Goal: Task Accomplishment & Management: Use online tool/utility

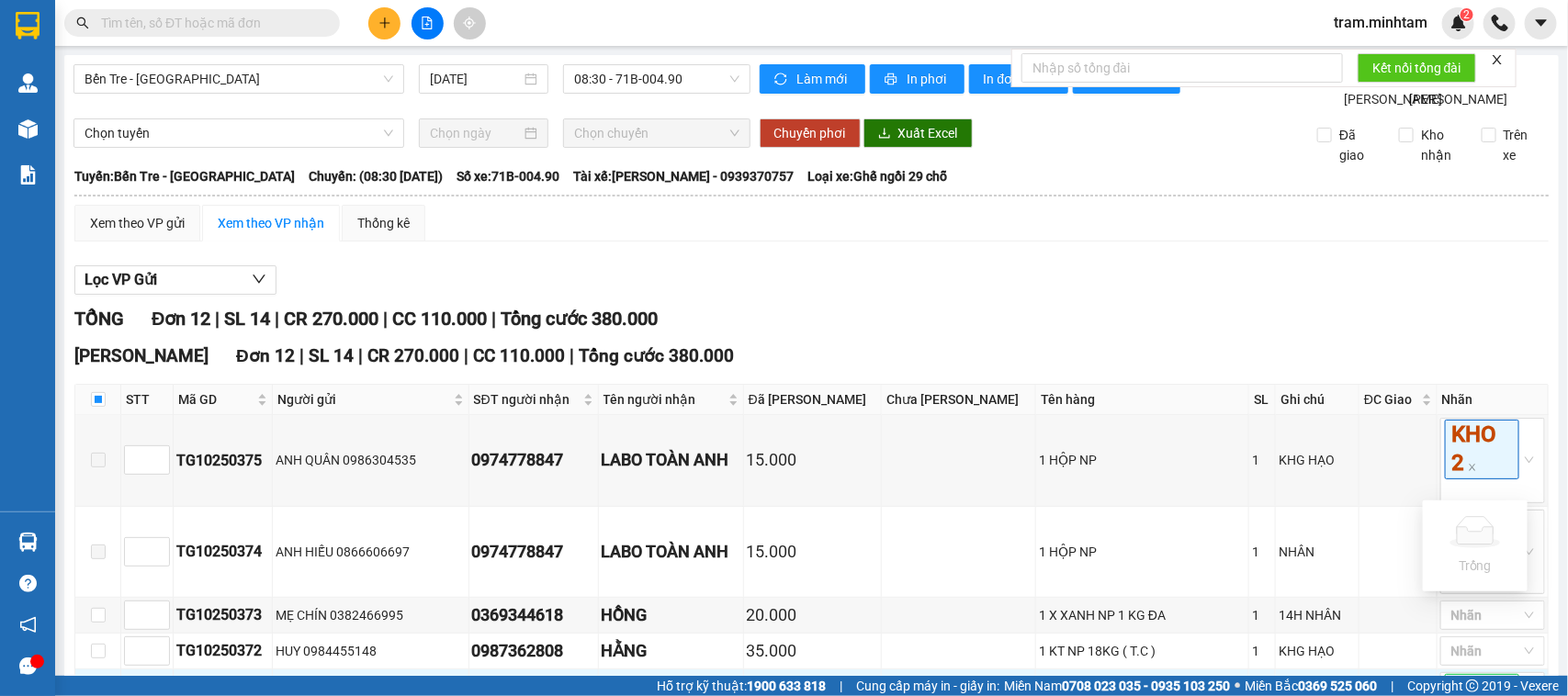
scroll to position [769, 0]
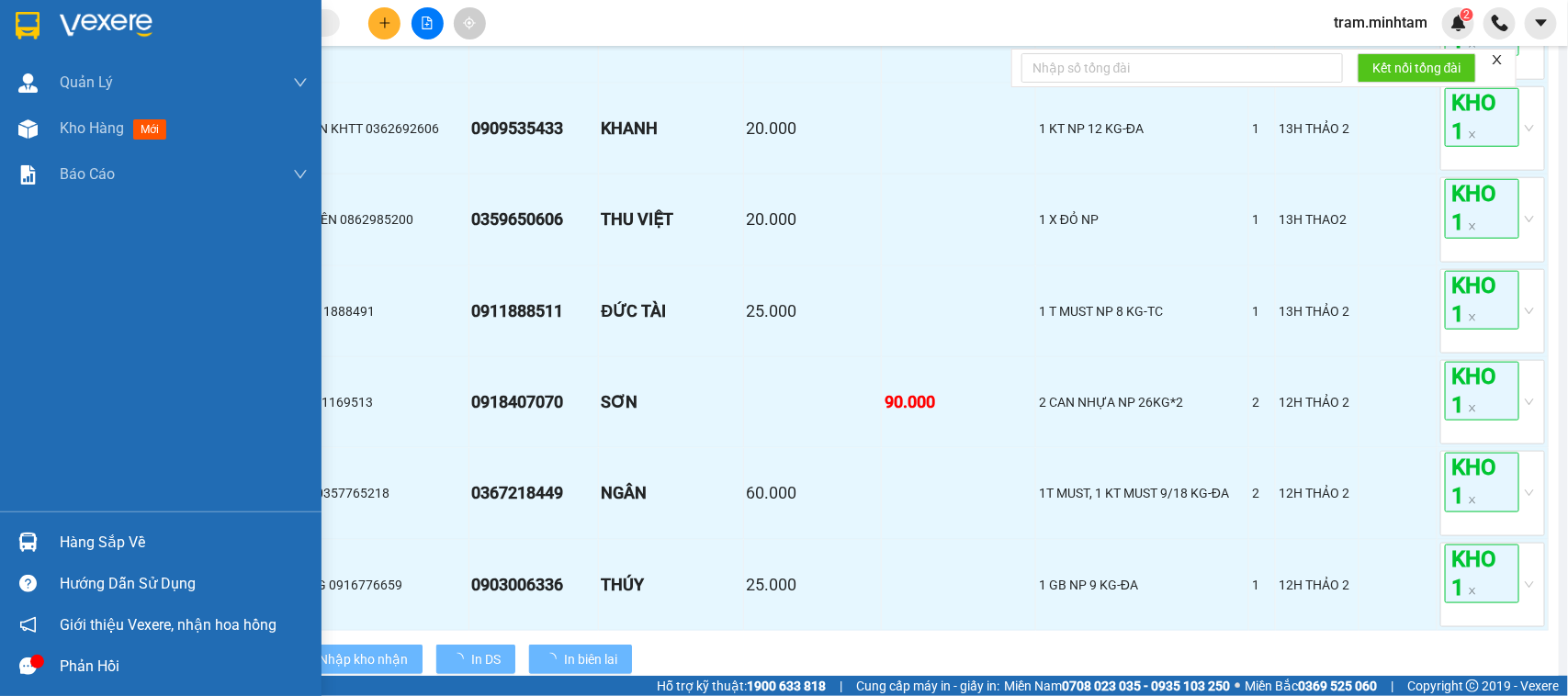
drag, startPoint x: 102, startPoint y: 547, endPoint x: 92, endPoint y: 522, distance: 26.9
click at [101, 543] on div "Hàng sắp về" at bounding box center [183, 542] width 248 height 27
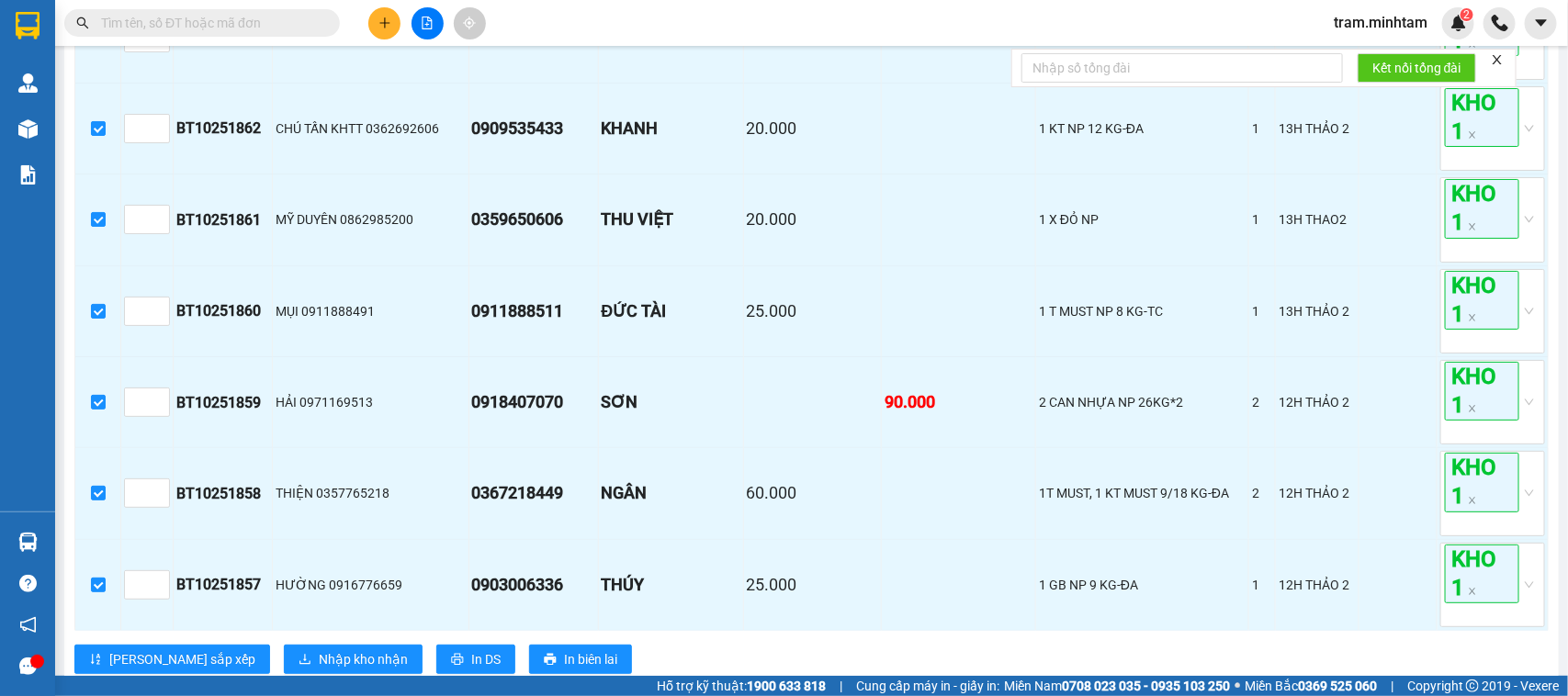
click at [1389, 484] on section "Kết quả tìm kiếm ( 0 ) Bộ lọc No Data tram.minhtam 2 Quản Lý Quản lý giao nhận …" at bounding box center [784, 348] width 1568 height 696
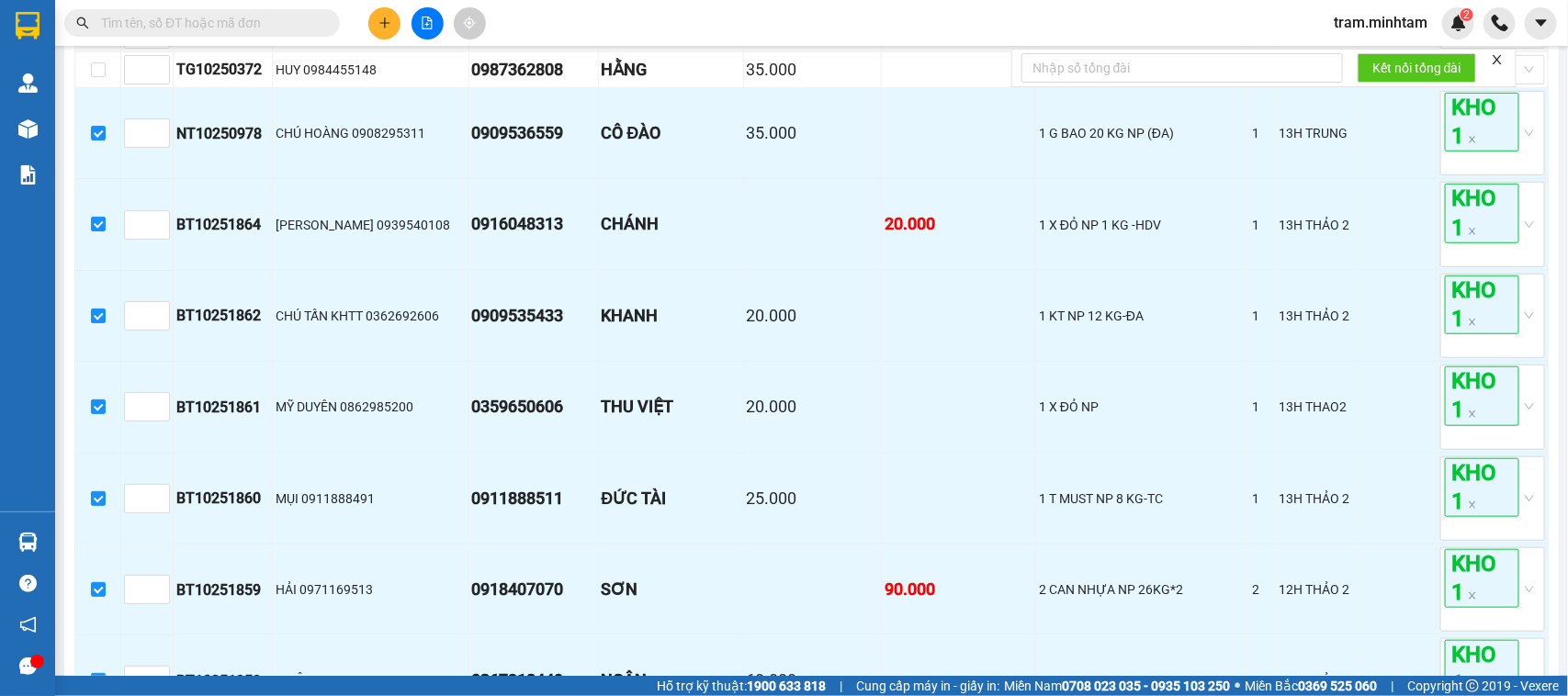
scroll to position [643, 0]
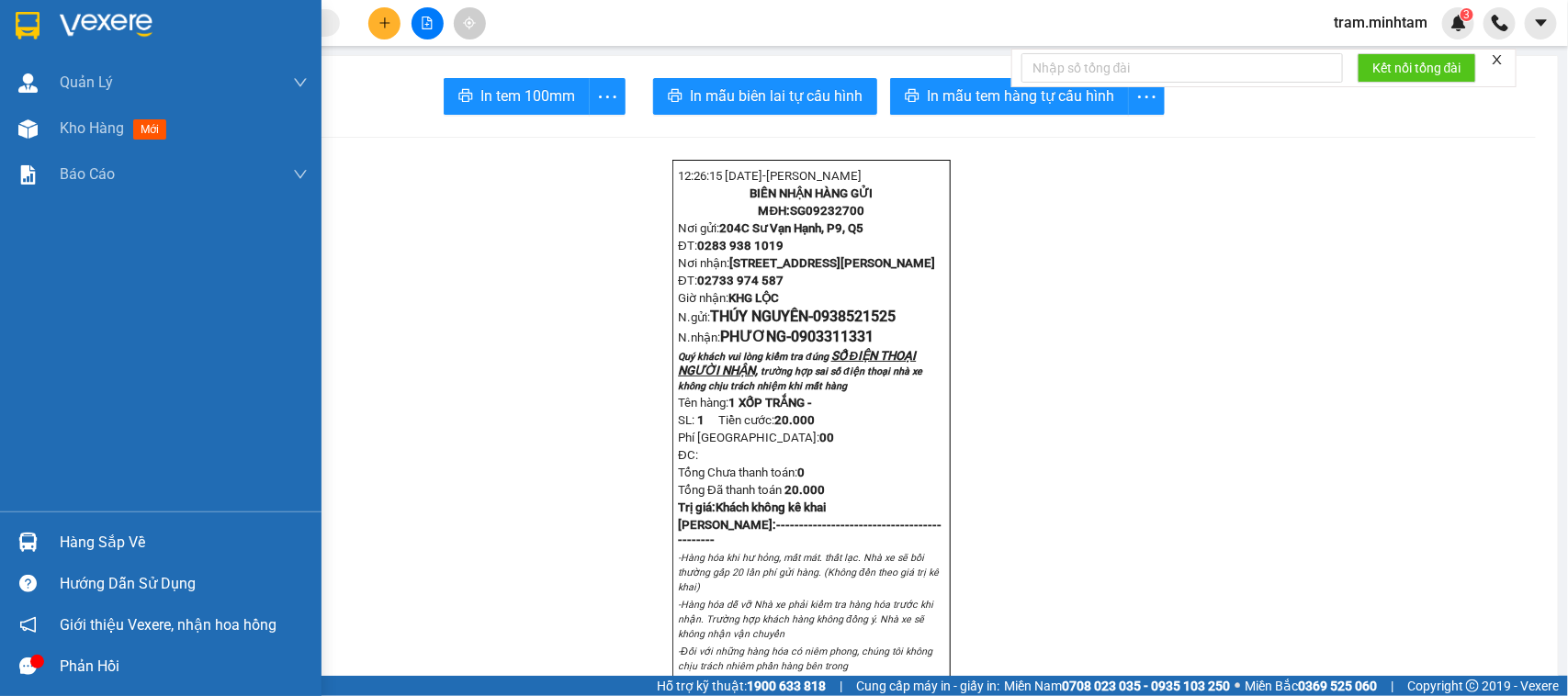
click at [15, 525] on div "Hàng sắp về" at bounding box center [160, 543] width 322 height 42
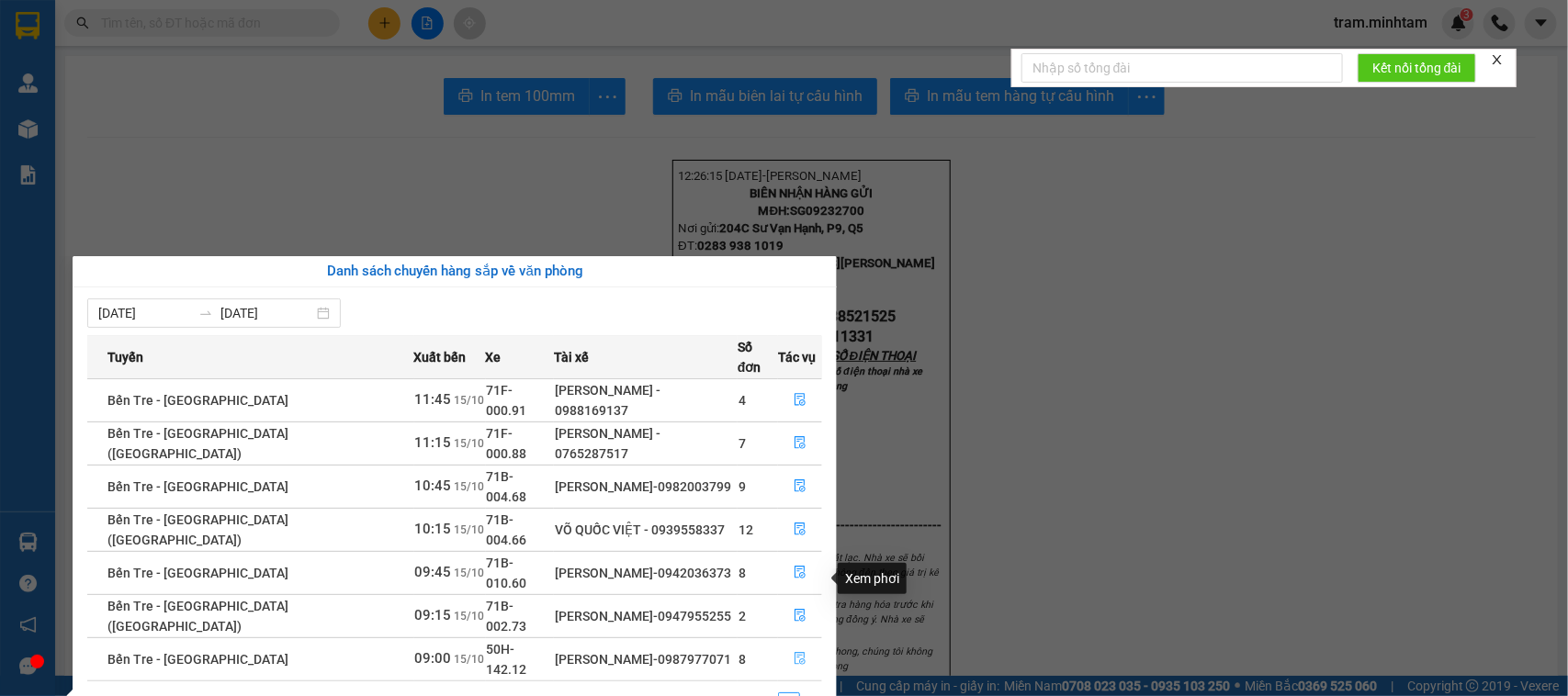
click at [795, 653] on icon "file-done" at bounding box center [801, 659] width 11 height 13
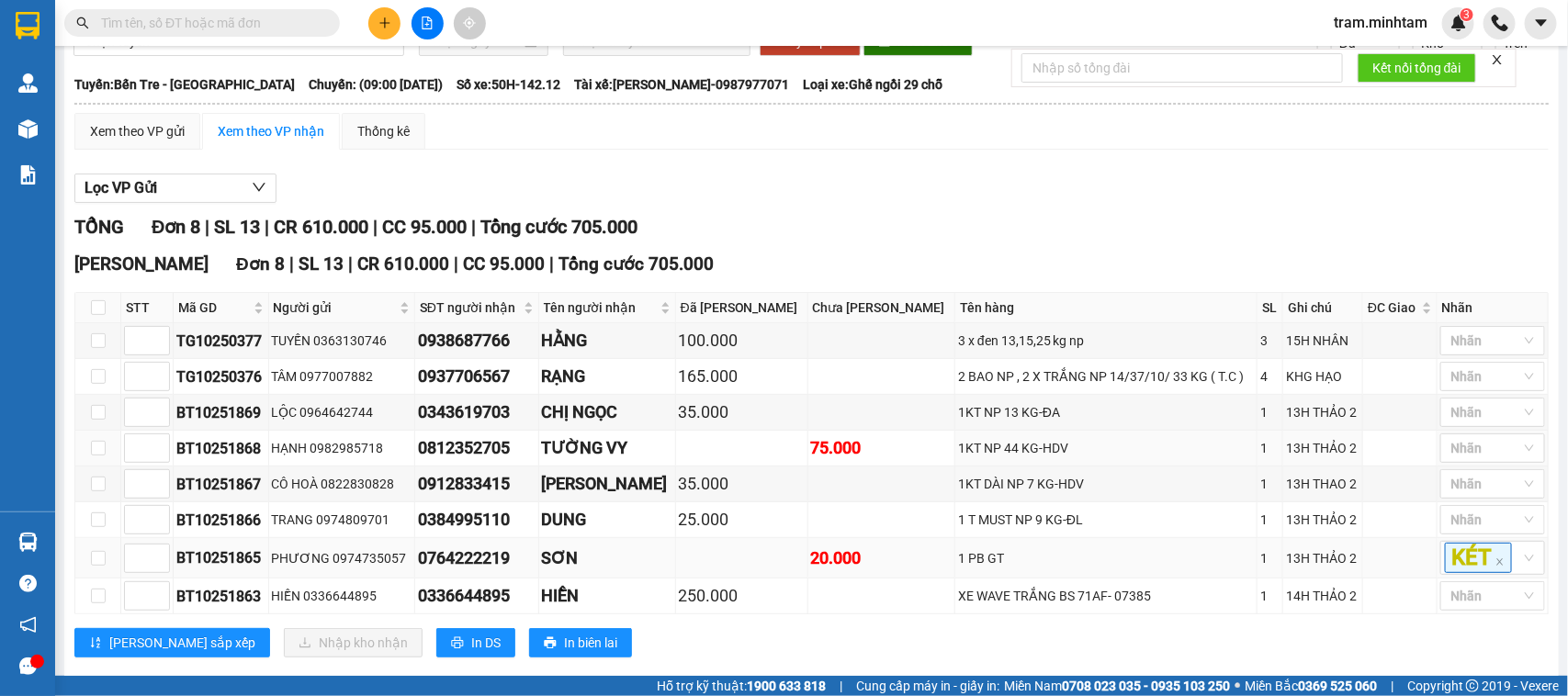
scroll to position [173, 0]
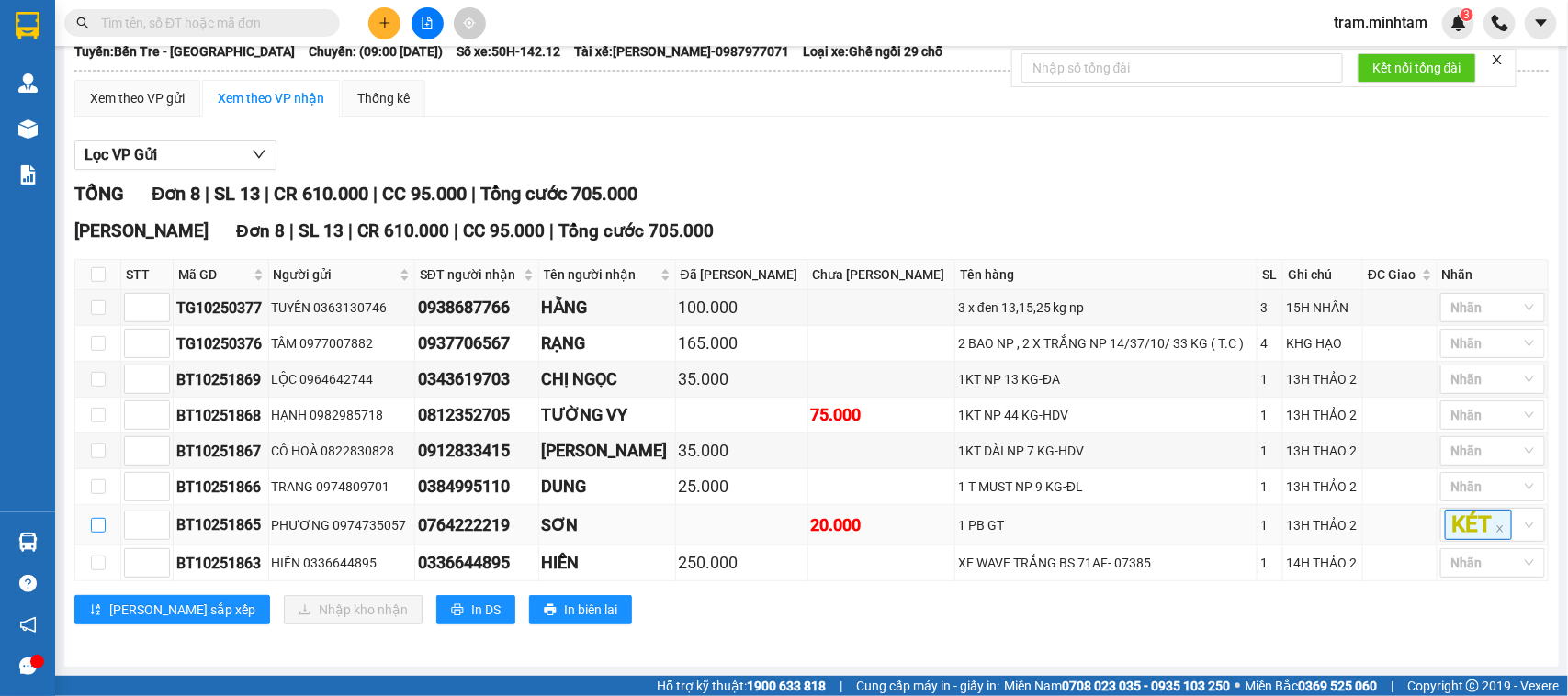
click at [97, 524] on input "checkbox" at bounding box center [98, 526] width 15 height 15
checkbox input "true"
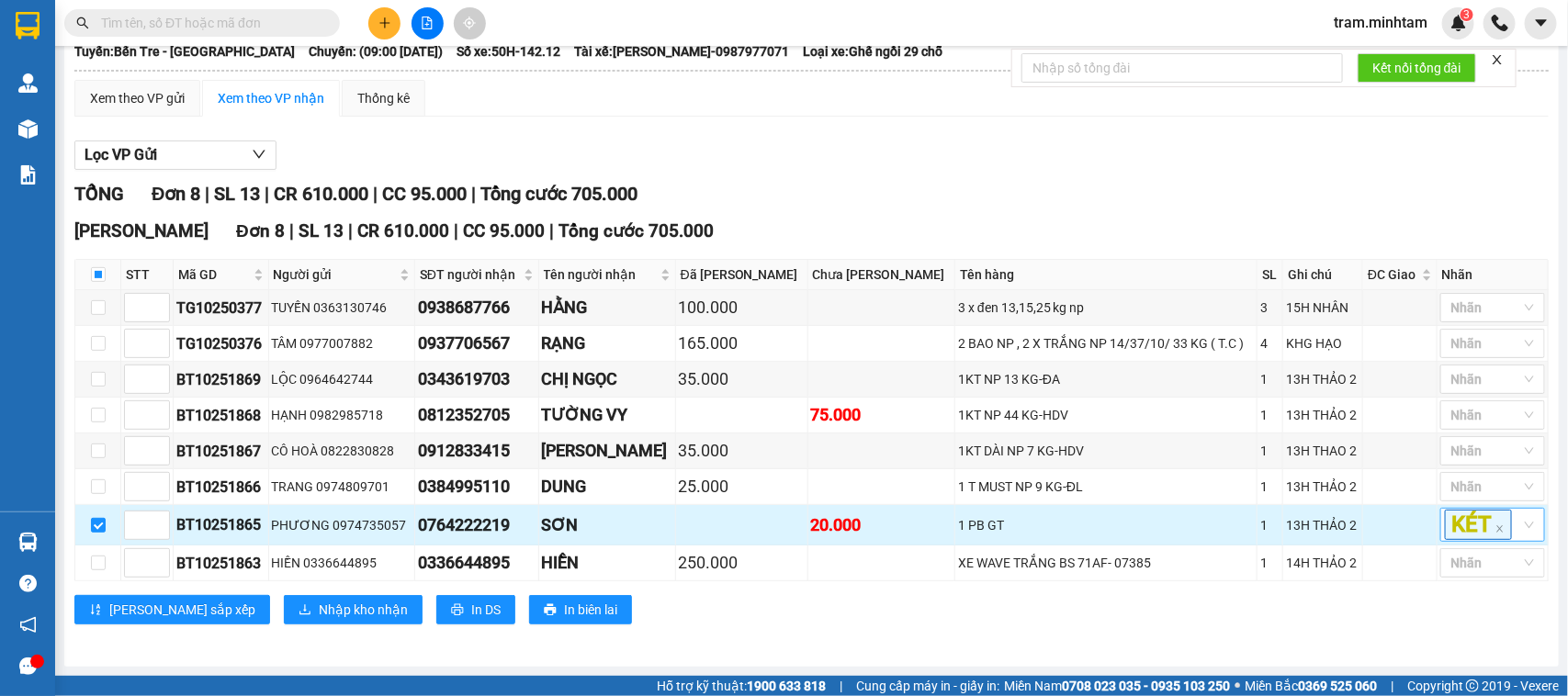
click at [1512, 526] on div "KÉT" at bounding box center [1492, 525] width 105 height 34
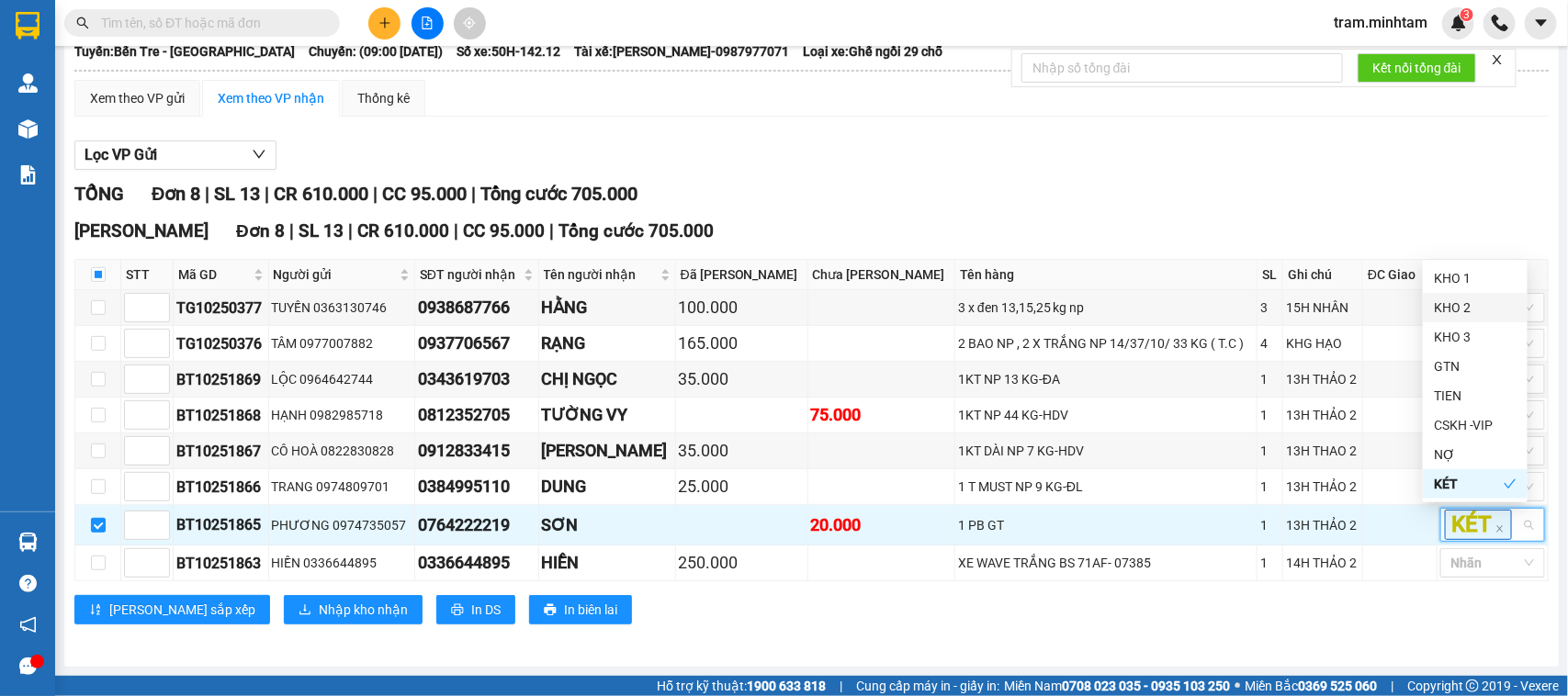
click at [1466, 318] on div "KHO 2" at bounding box center [1475, 307] width 105 height 29
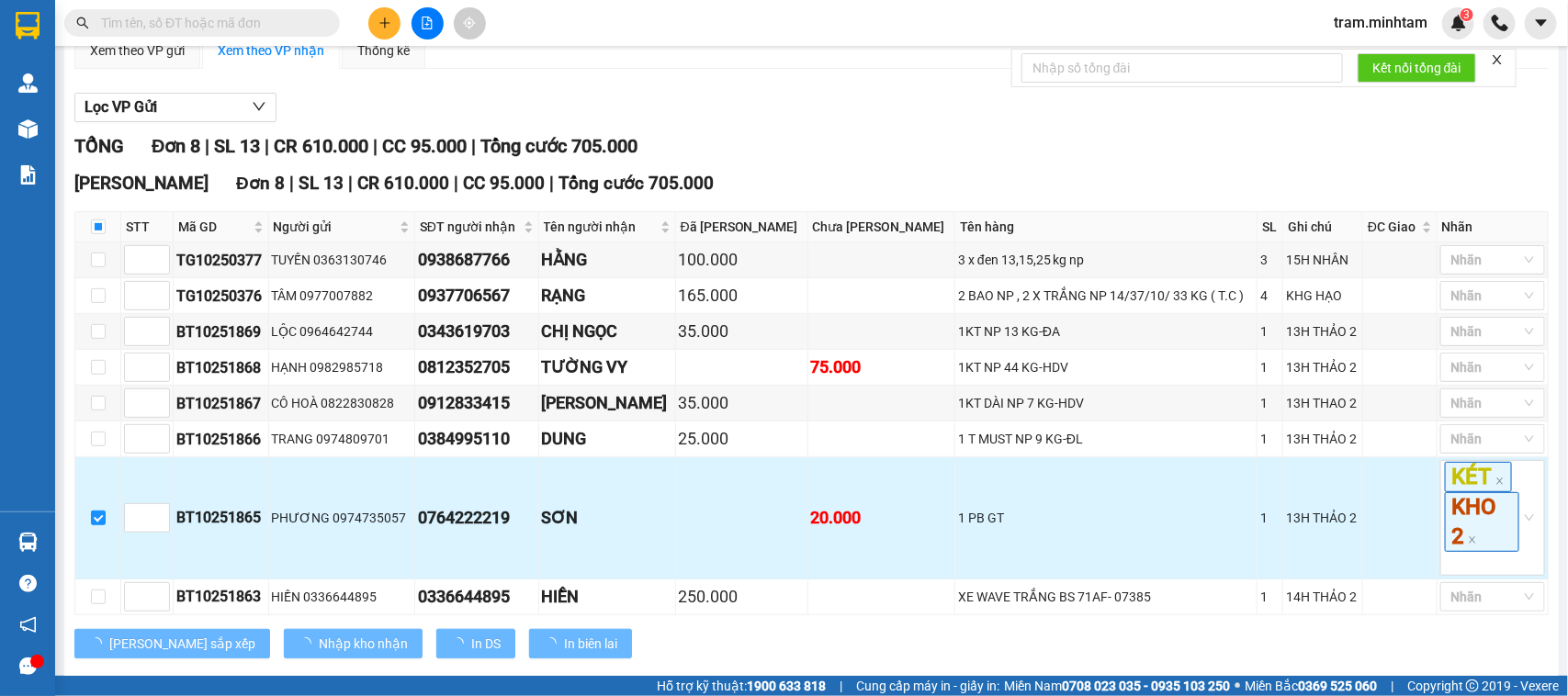
click at [615, 580] on td "SƠN" at bounding box center [607, 518] width 137 height 122
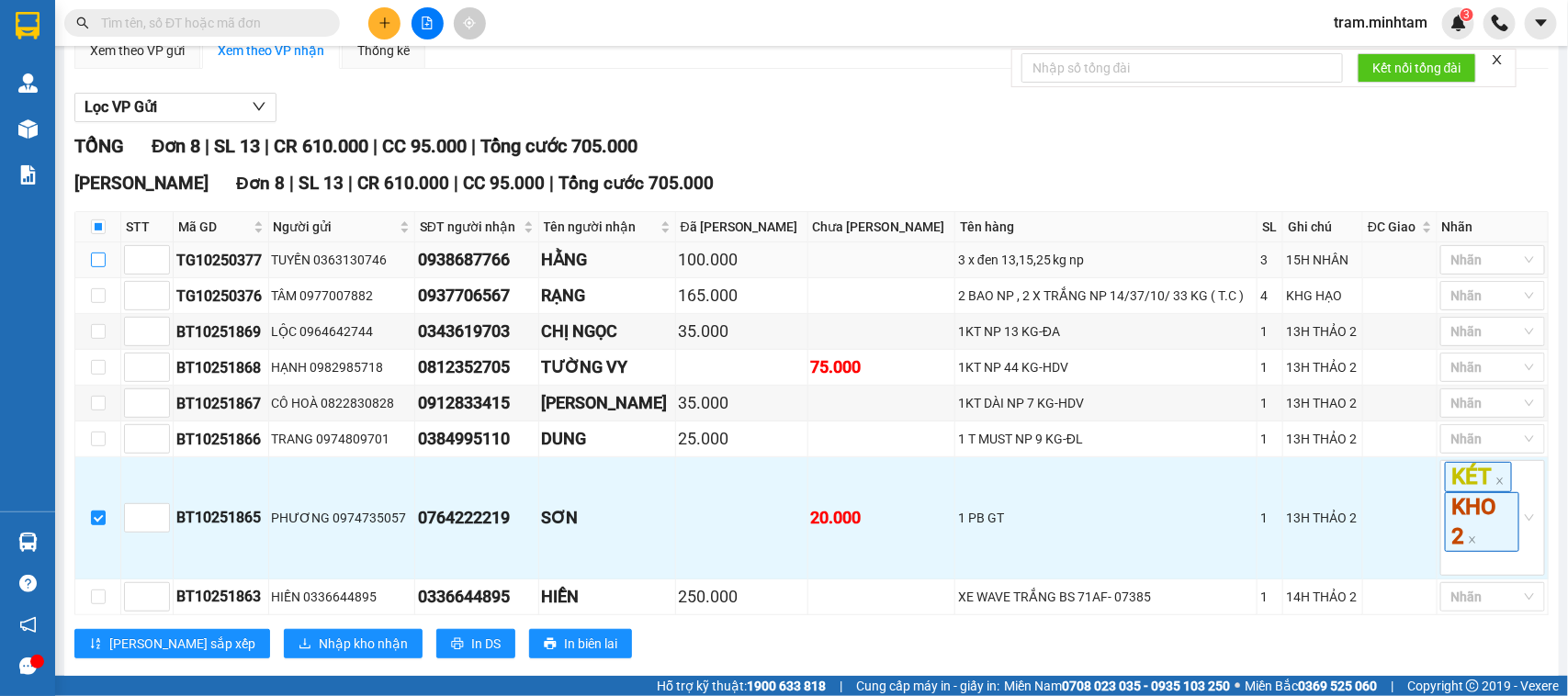
click at [94, 267] on input "checkbox" at bounding box center [98, 261] width 15 height 15
checkbox input "true"
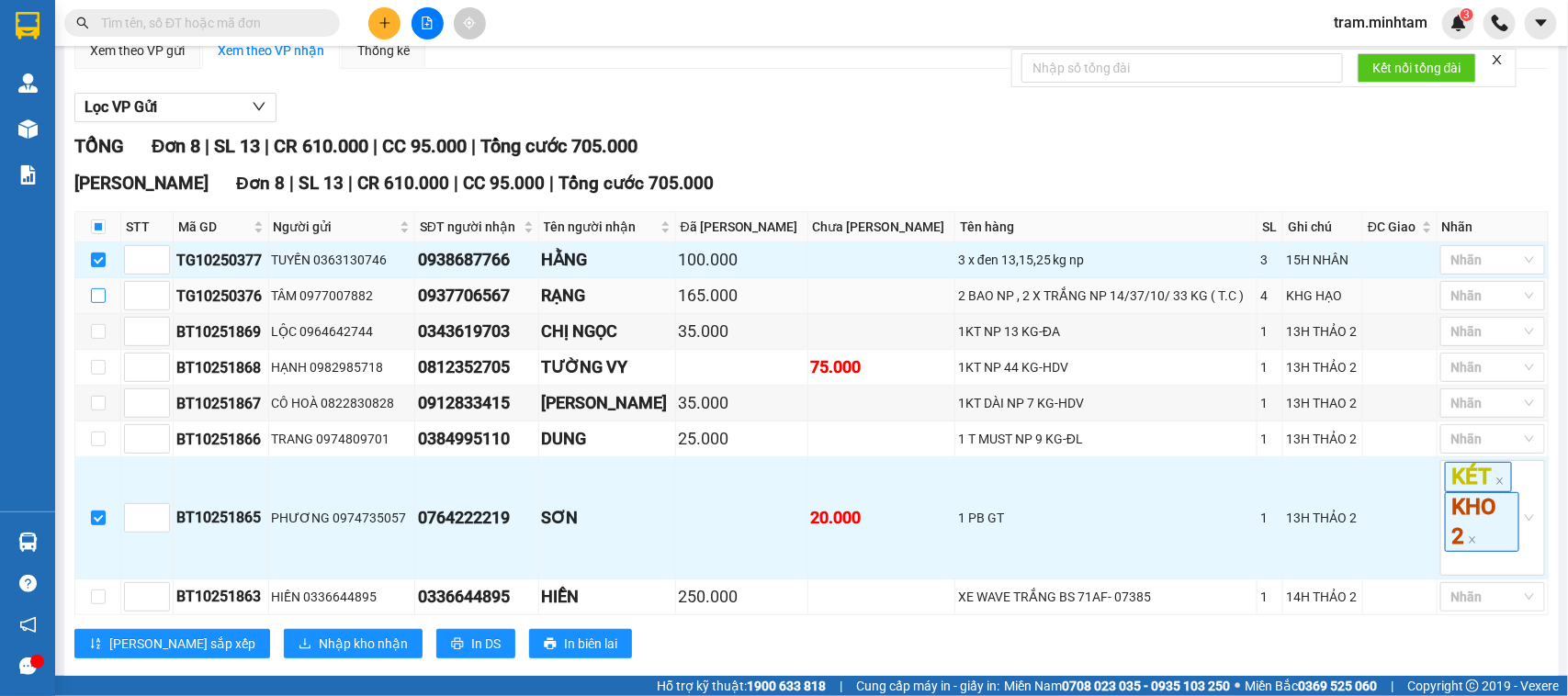
click at [93, 303] on input "checkbox" at bounding box center [98, 296] width 15 height 15
checkbox input "true"
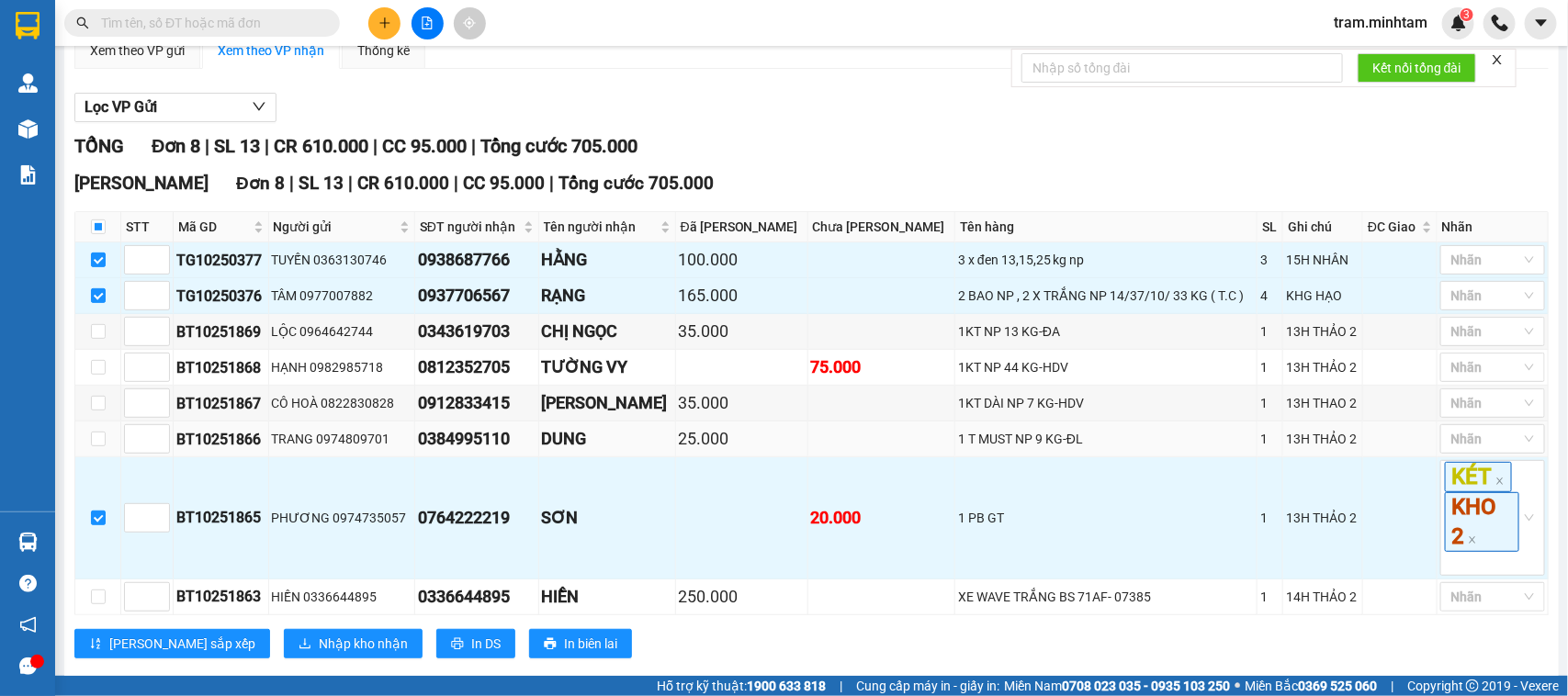
scroll to position [254, 0]
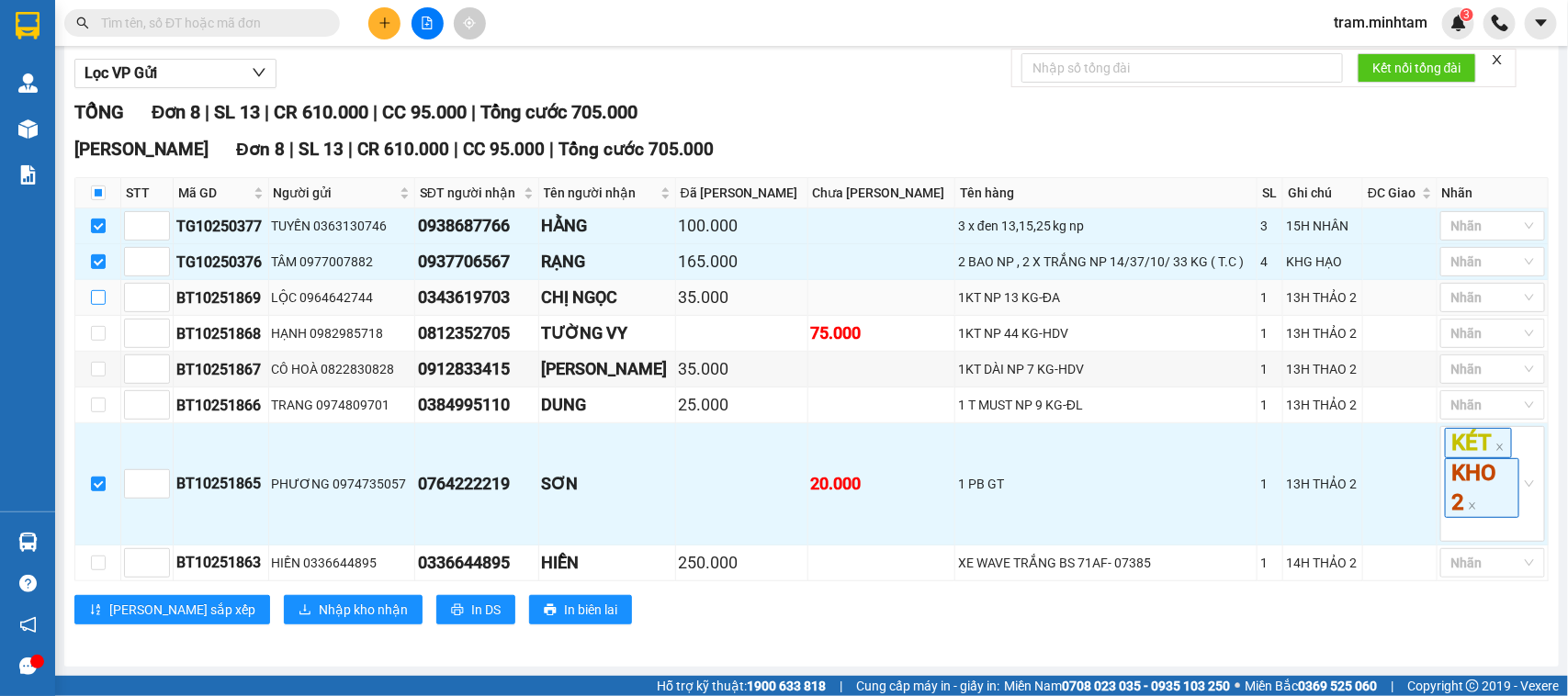
click at [93, 304] on td at bounding box center [98, 298] width 46 height 36
click at [97, 338] on td at bounding box center [98, 334] width 46 height 36
drag, startPoint x: 97, startPoint y: 328, endPoint x: 97, endPoint y: 298, distance: 30.0
click at [97, 326] on input "checkbox" at bounding box center [98, 333] width 15 height 15
checkbox input "true"
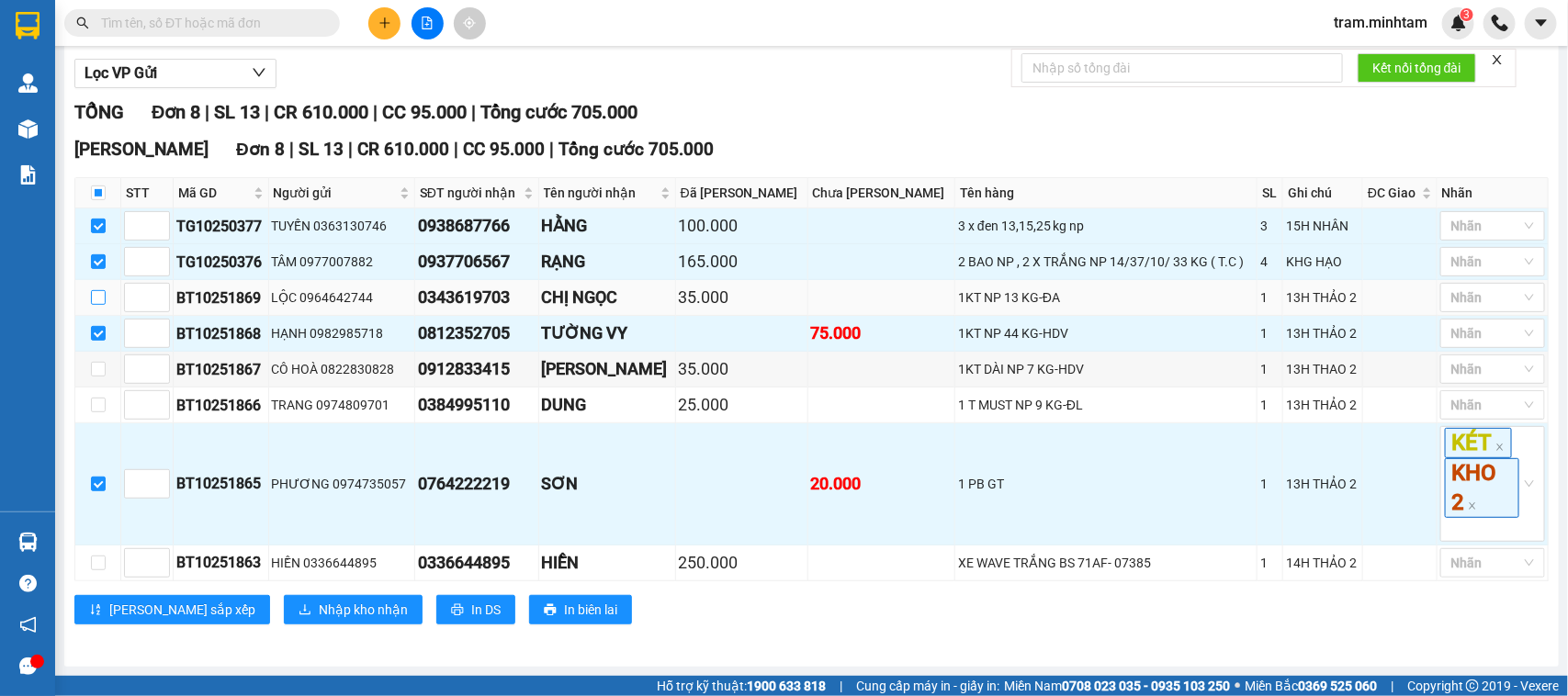
click at [97, 297] on input "checkbox" at bounding box center [98, 297] width 15 height 15
checkbox input "true"
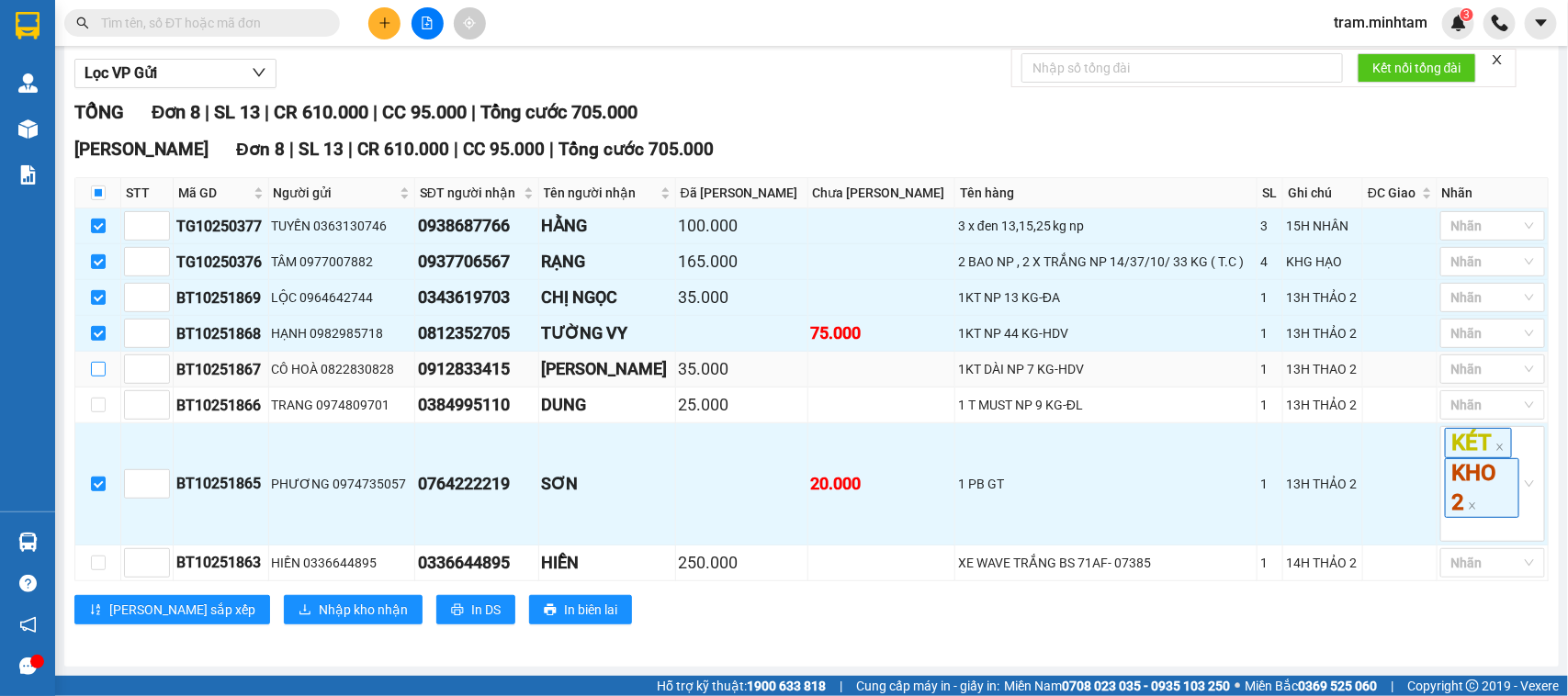
click at [94, 365] on input "checkbox" at bounding box center [98, 369] width 15 height 15
checkbox input "true"
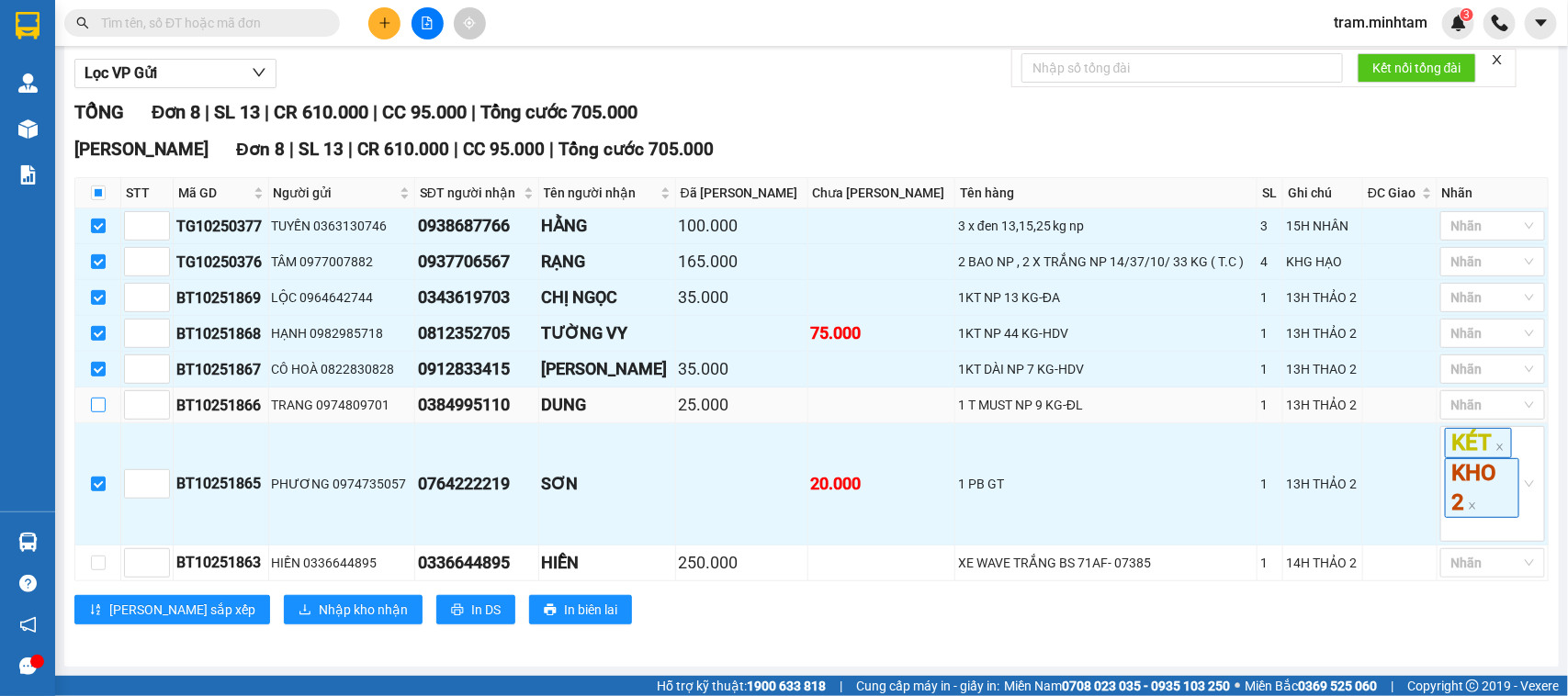
click at [104, 400] on input "checkbox" at bounding box center [98, 405] width 15 height 15
checkbox input "true"
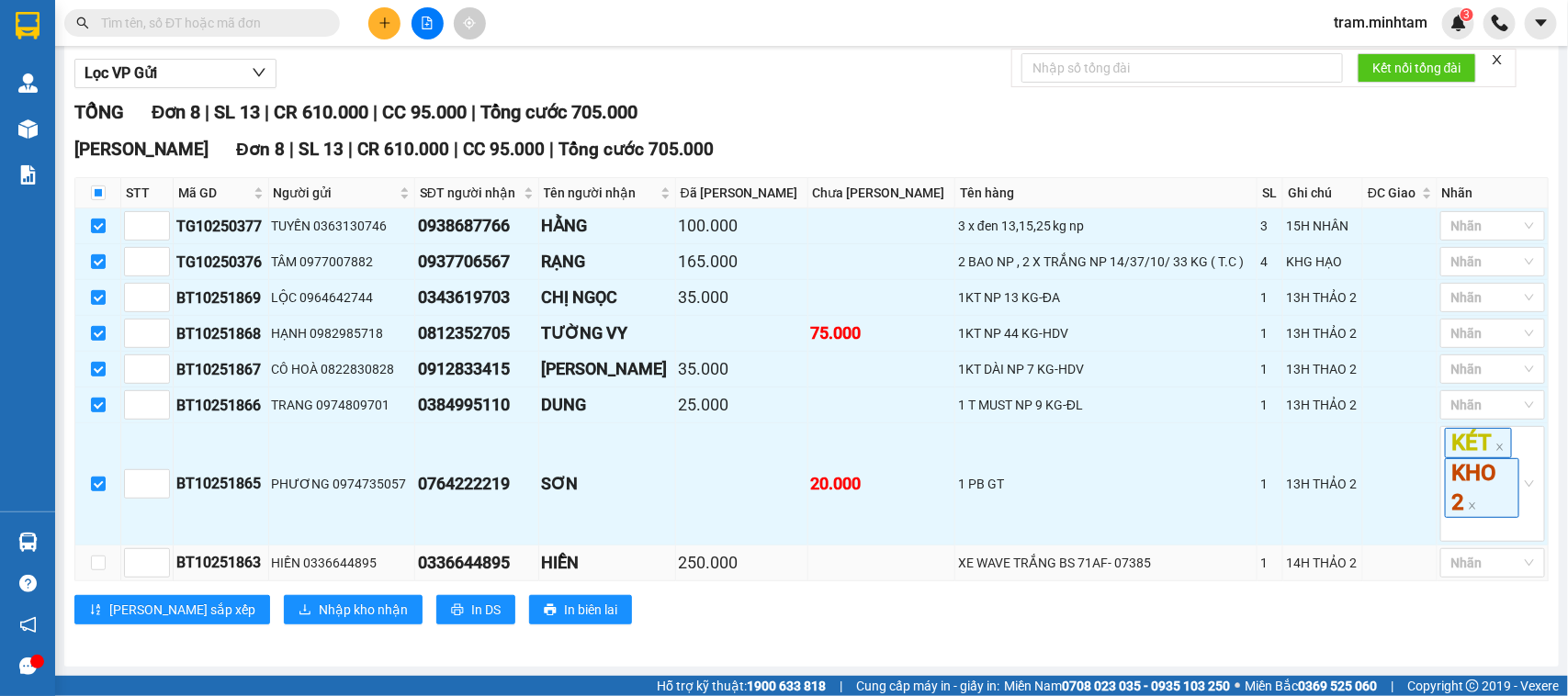
click at [106, 557] on td at bounding box center [98, 564] width 46 height 36
click at [87, 561] on td at bounding box center [98, 564] width 46 height 36
click at [92, 556] on input "checkbox" at bounding box center [98, 564] width 15 height 15
checkbox input "true"
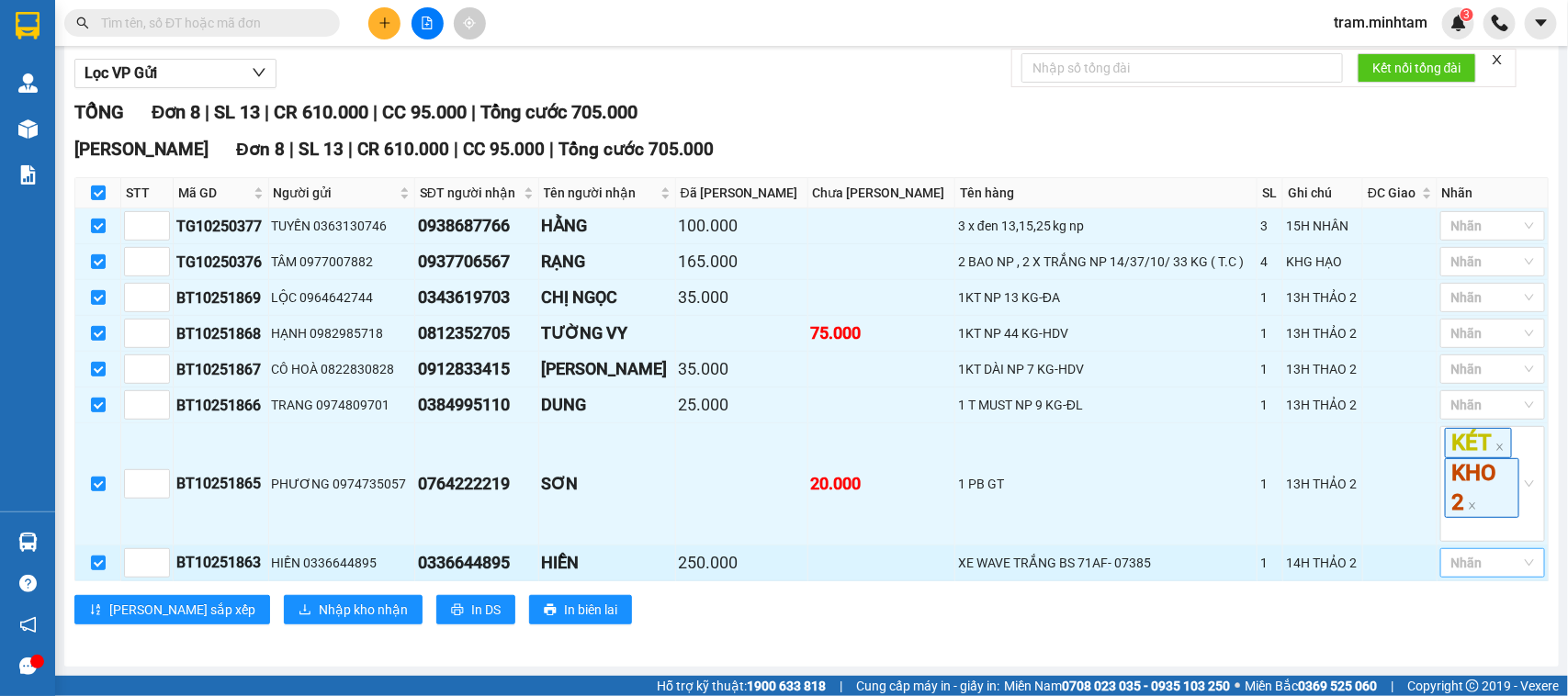
click at [1479, 567] on div at bounding box center [1483, 563] width 77 height 22
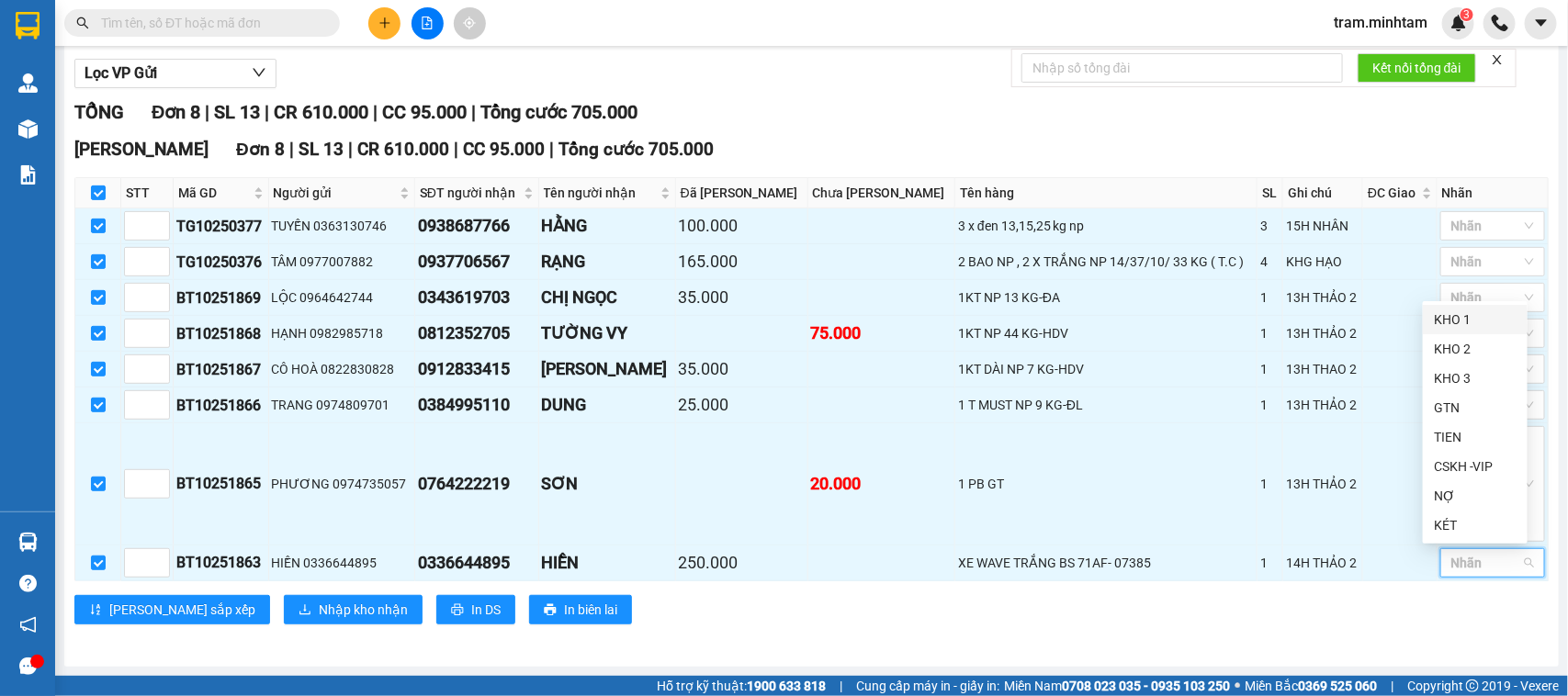
click at [1438, 320] on div "KHO 1" at bounding box center [1475, 319] width 83 height 20
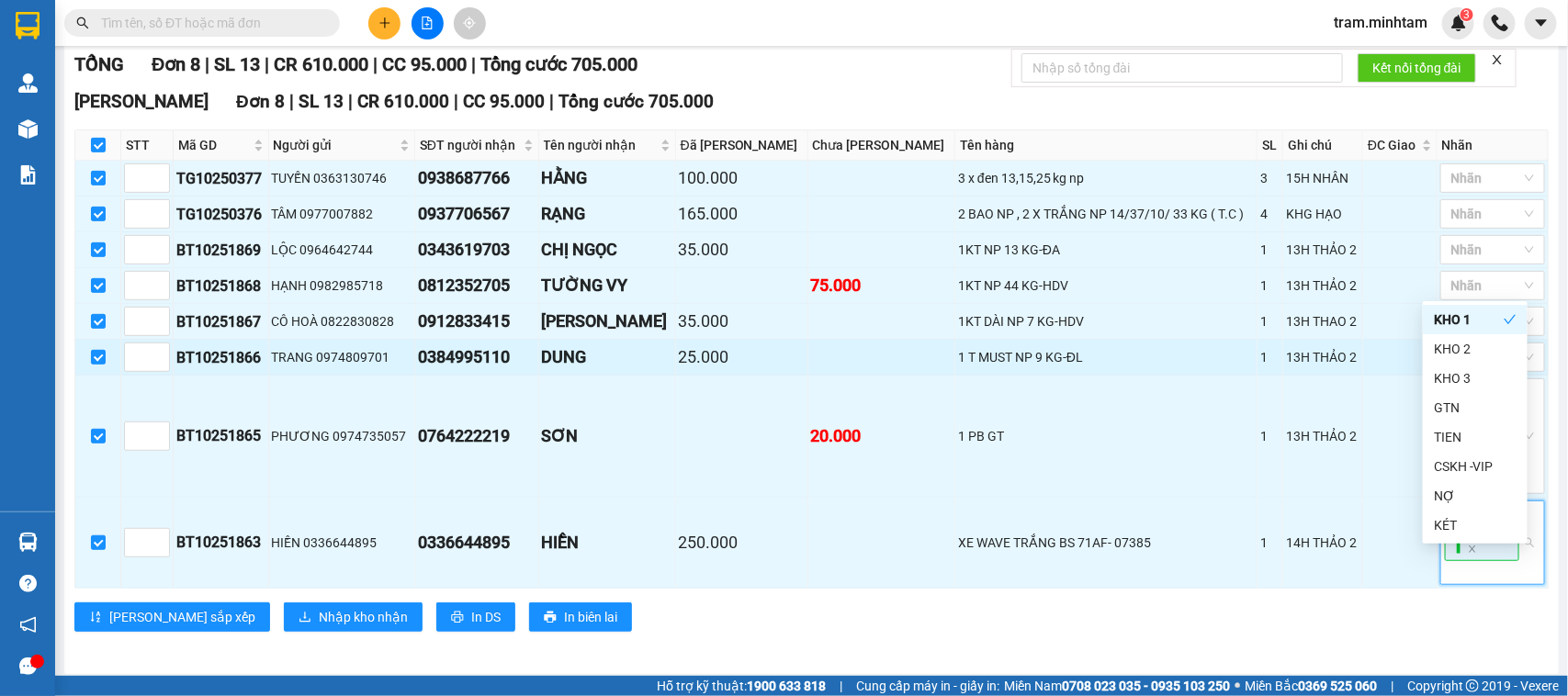
click at [1307, 367] on div "13H THẢO 2" at bounding box center [1323, 357] width 74 height 20
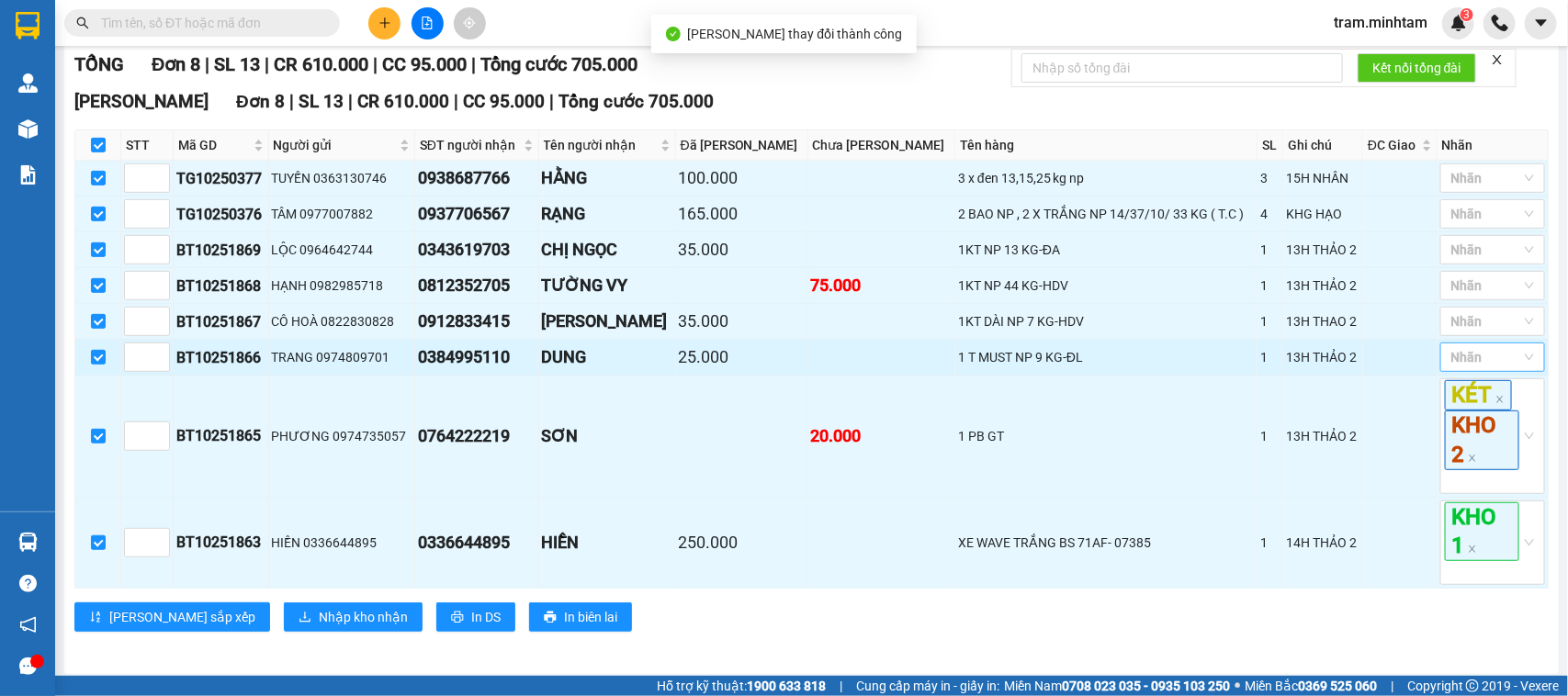
click at [1498, 368] on div at bounding box center [1483, 357] width 77 height 22
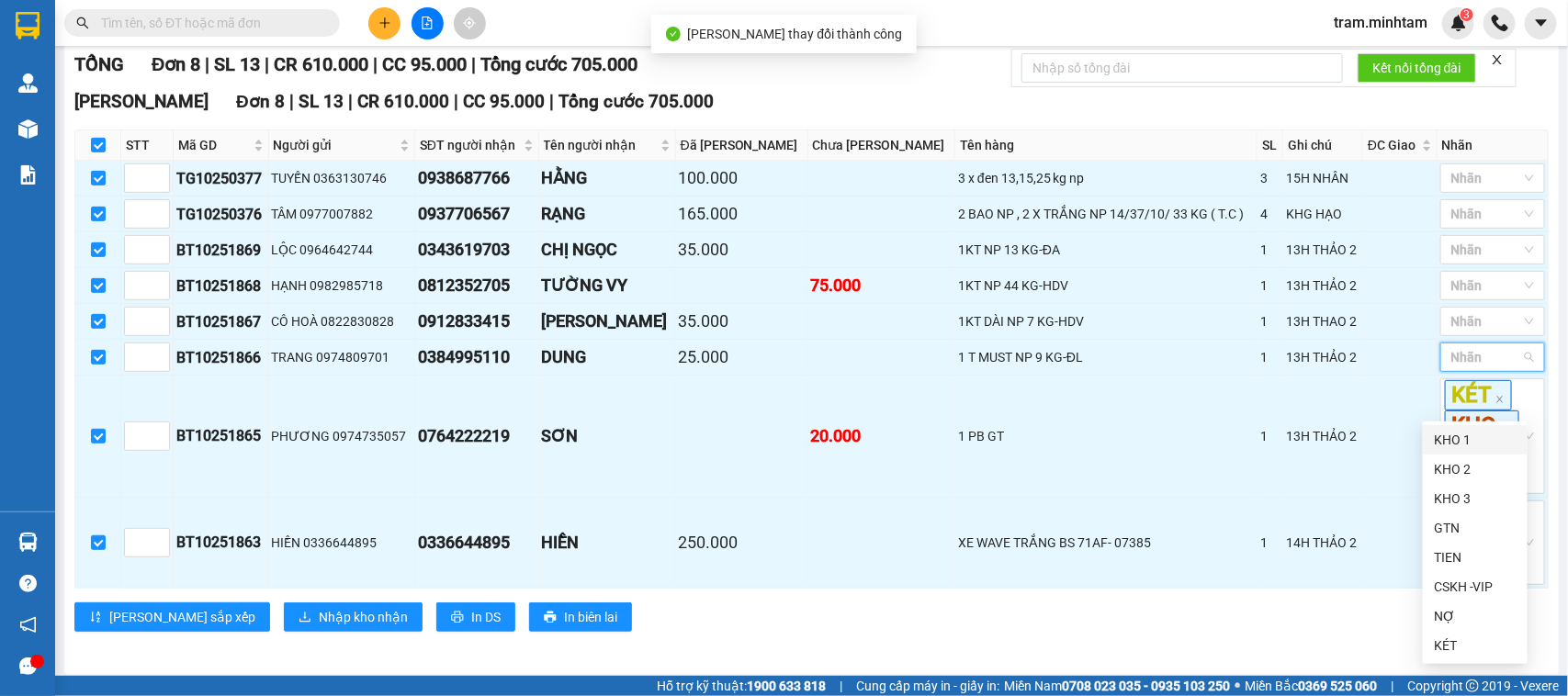
click at [1458, 433] on div "KHO 1" at bounding box center [1475, 439] width 83 height 20
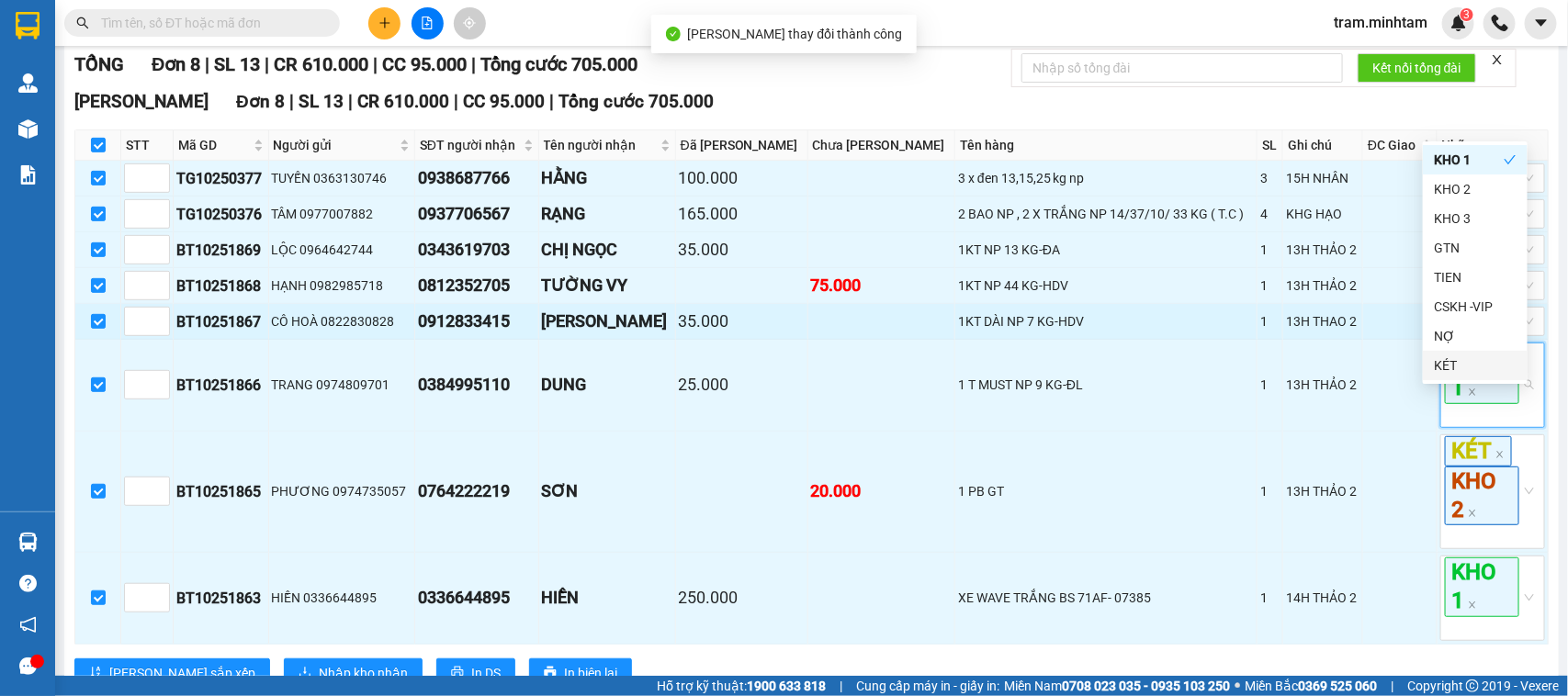
click at [1175, 331] on div "1KT DÀI NP 7 KG-HDV" at bounding box center [1105, 321] width 295 height 20
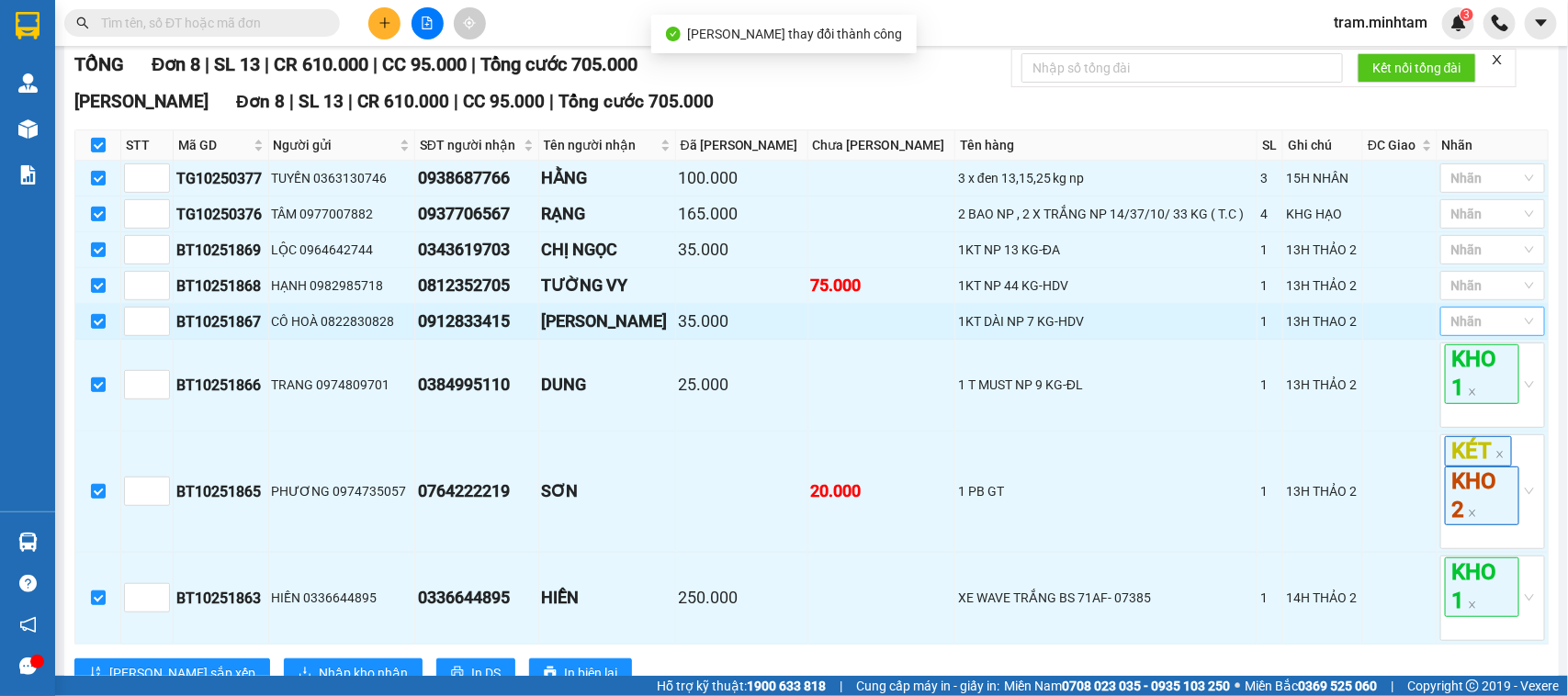
click at [1452, 336] on div "Nhãn" at bounding box center [1492, 321] width 105 height 29
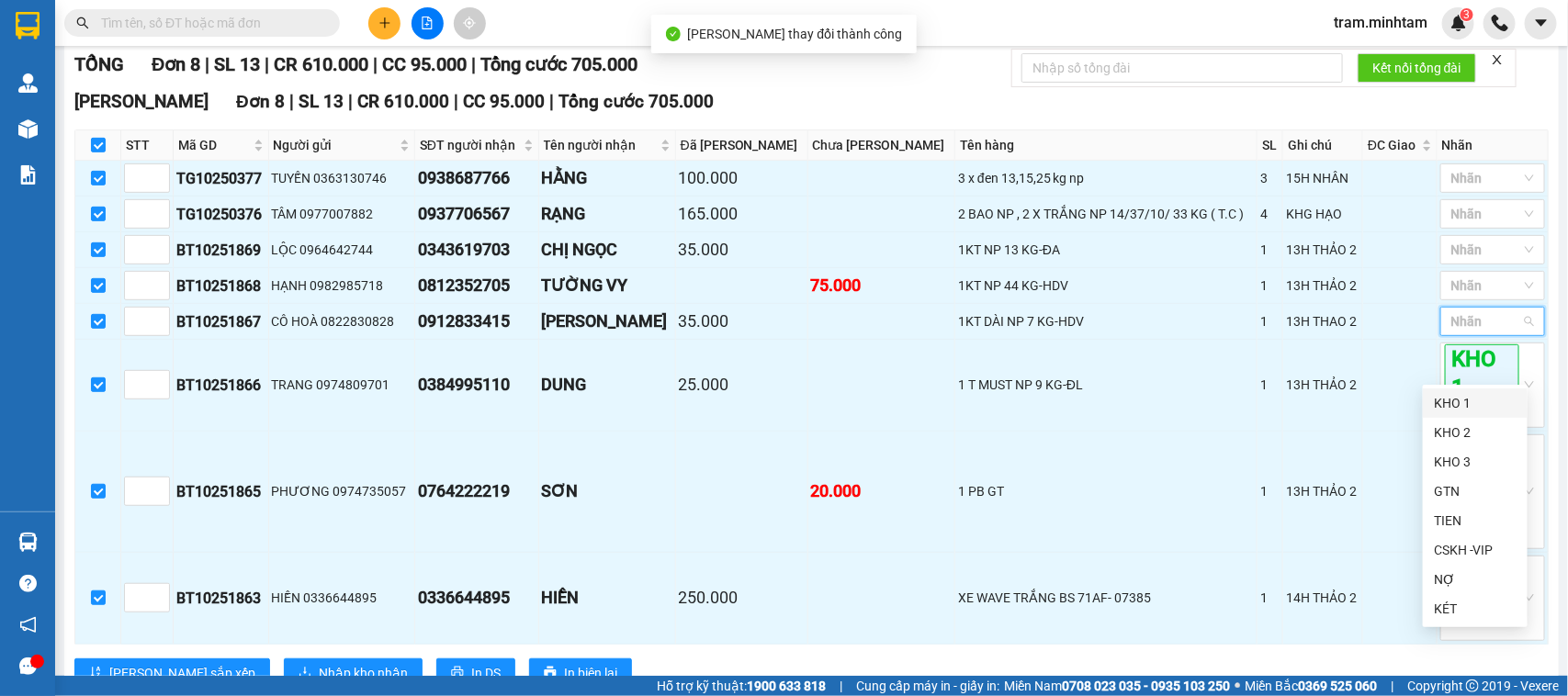
click at [1444, 398] on div "KHO 1" at bounding box center [1475, 402] width 83 height 20
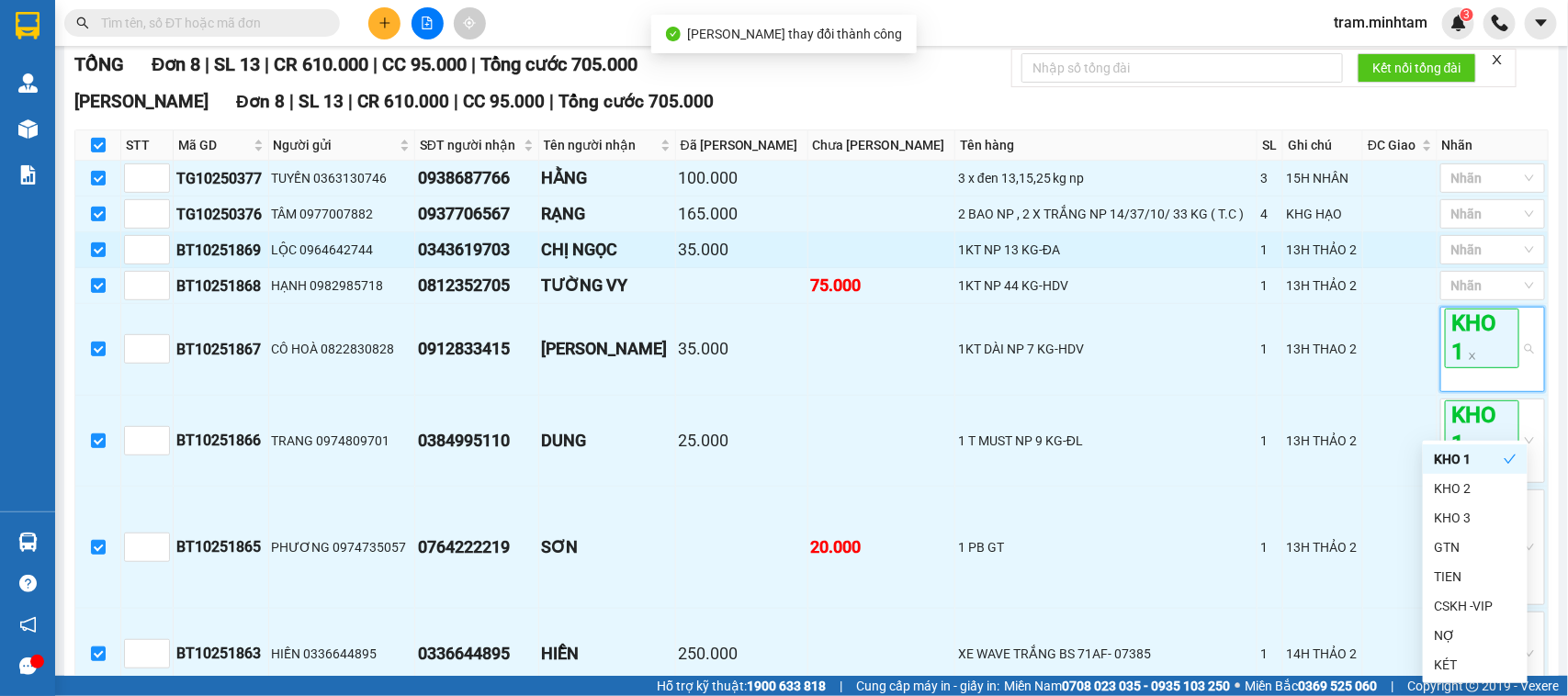
drag, startPoint x: 1054, startPoint y: 304, endPoint x: 1068, endPoint y: 299, distance: 14.9
click at [1058, 268] on td "1KT NP 13 KG-ĐA" at bounding box center [1106, 250] width 302 height 36
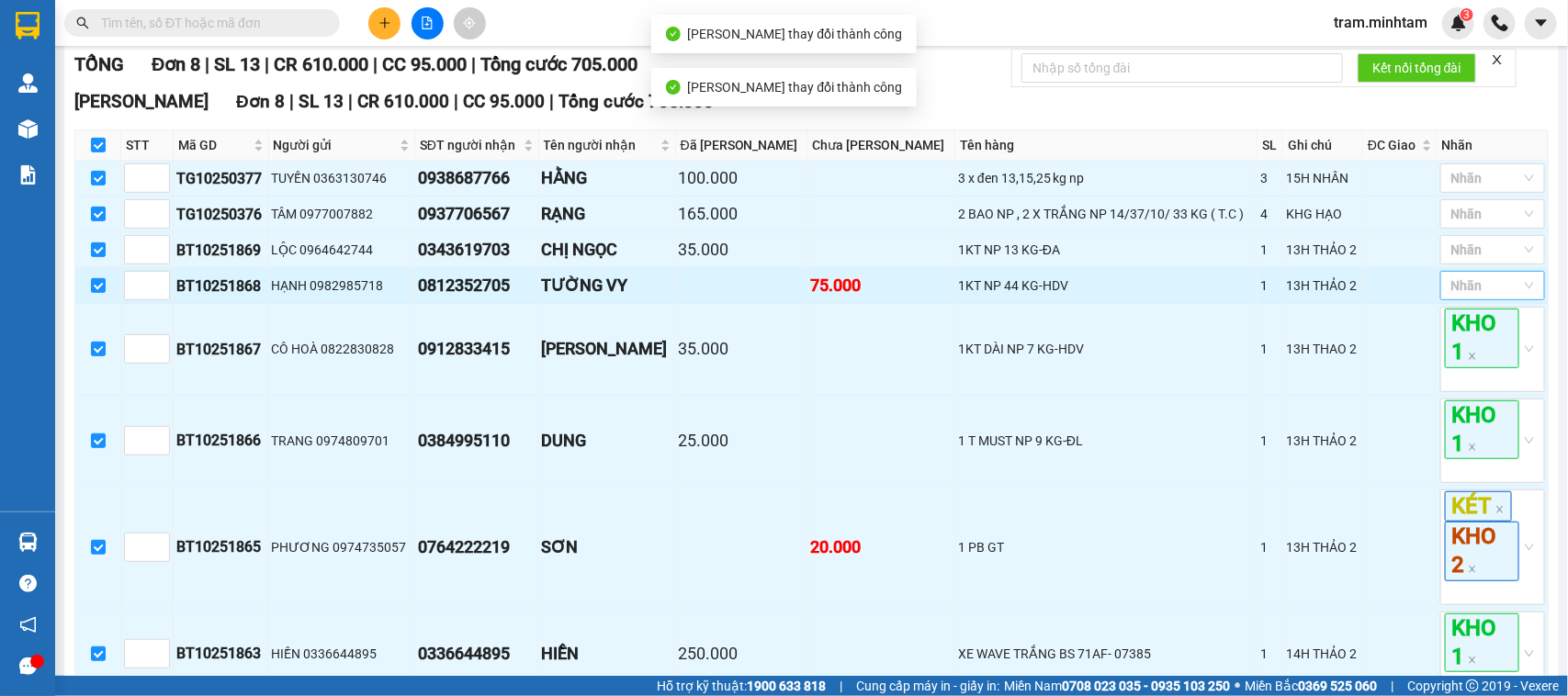
click at [1479, 297] on div at bounding box center [1483, 285] width 77 height 22
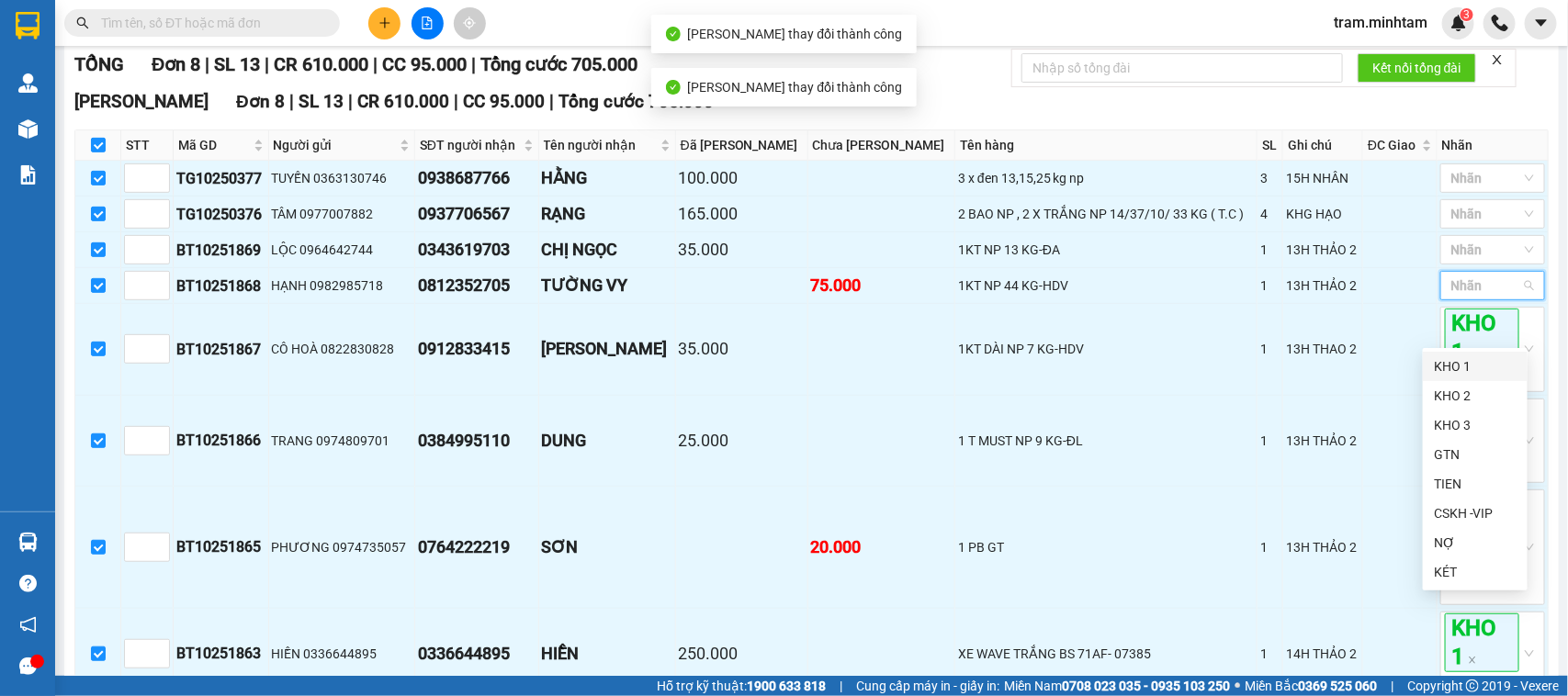
drag, startPoint x: 1456, startPoint y: 354, endPoint x: 1222, endPoint y: 332, distance: 235.0
click at [1448, 356] on div "KHO 1" at bounding box center [1475, 366] width 105 height 29
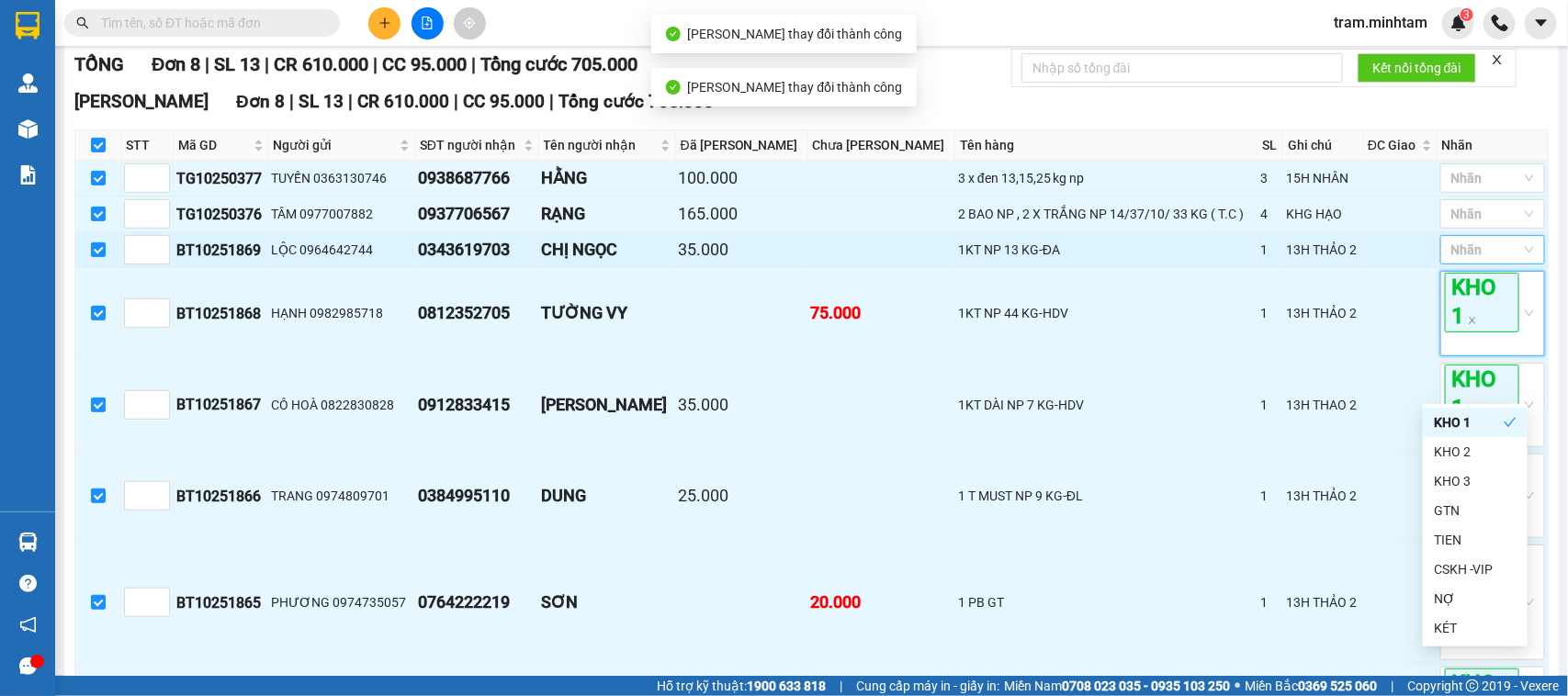
drag, startPoint x: 1222, startPoint y: 332, endPoint x: 1500, endPoint y: 291, distance: 281.0
click at [1232, 324] on tr "BT10251868 HẠNH 0982985718 0812352705 TƯỜNG VY 75.000 1KT NP 44 KG-HDV 1 13H TH…" at bounding box center [812, 314] width 1474 height 91
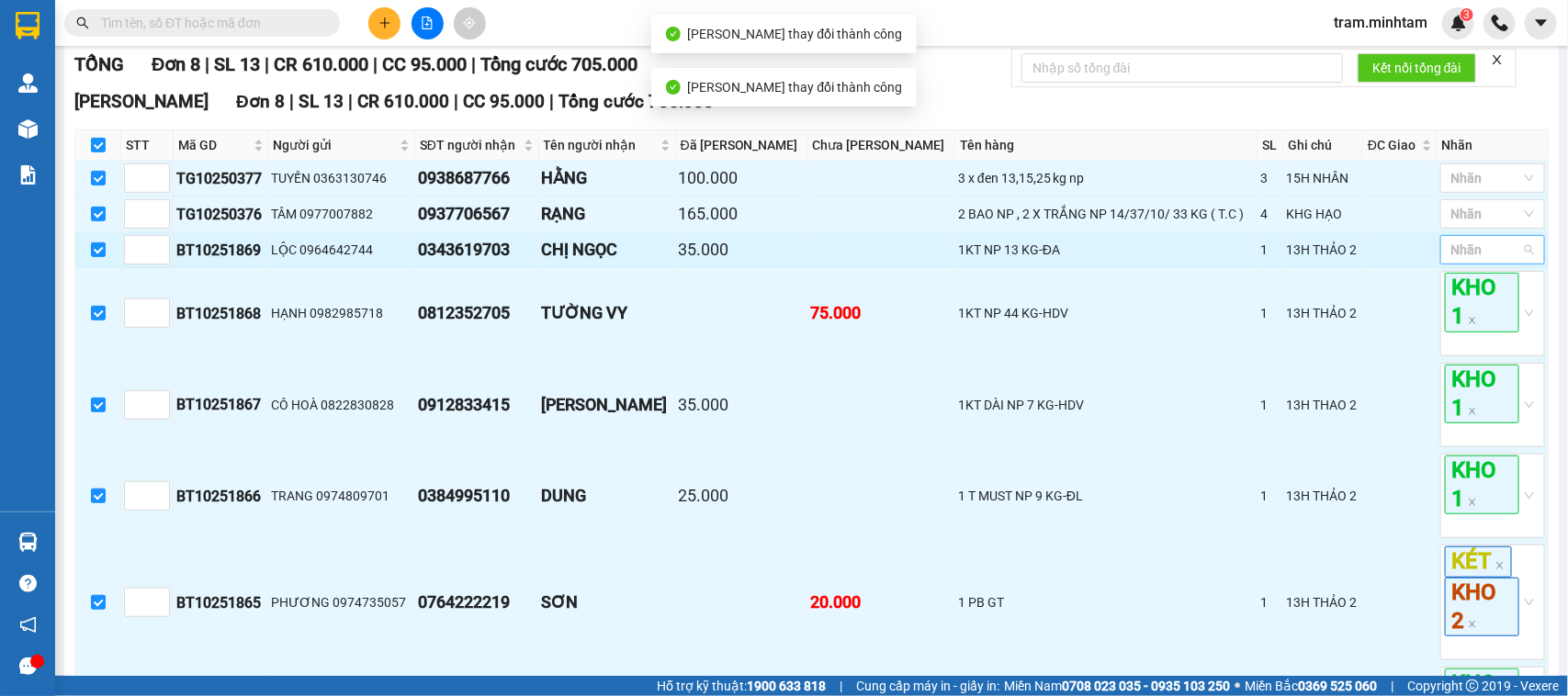
click at [1504, 261] on div at bounding box center [1483, 249] width 77 height 22
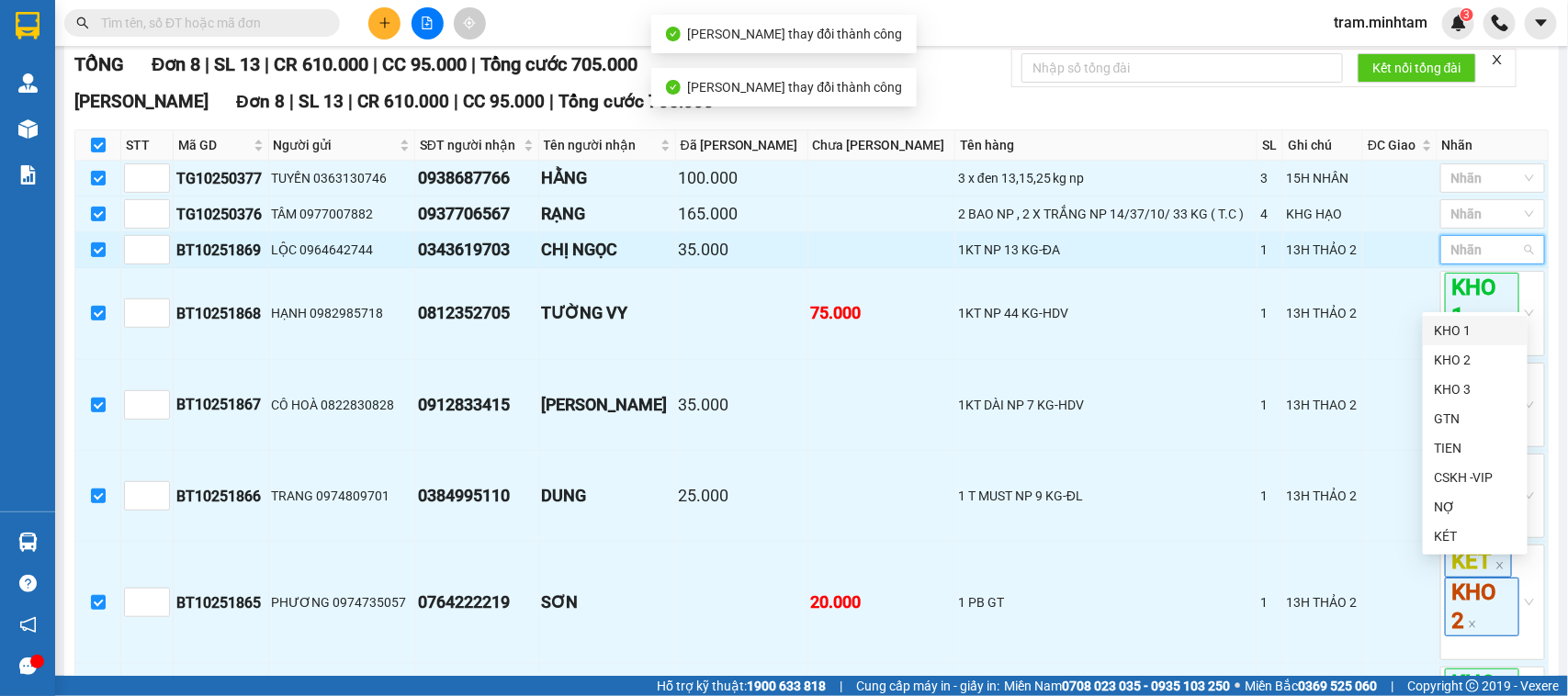
drag, startPoint x: 1473, startPoint y: 326, endPoint x: 1107, endPoint y: 295, distance: 367.3
click at [1471, 327] on div "KHO 1" at bounding box center [1475, 331] width 83 height 20
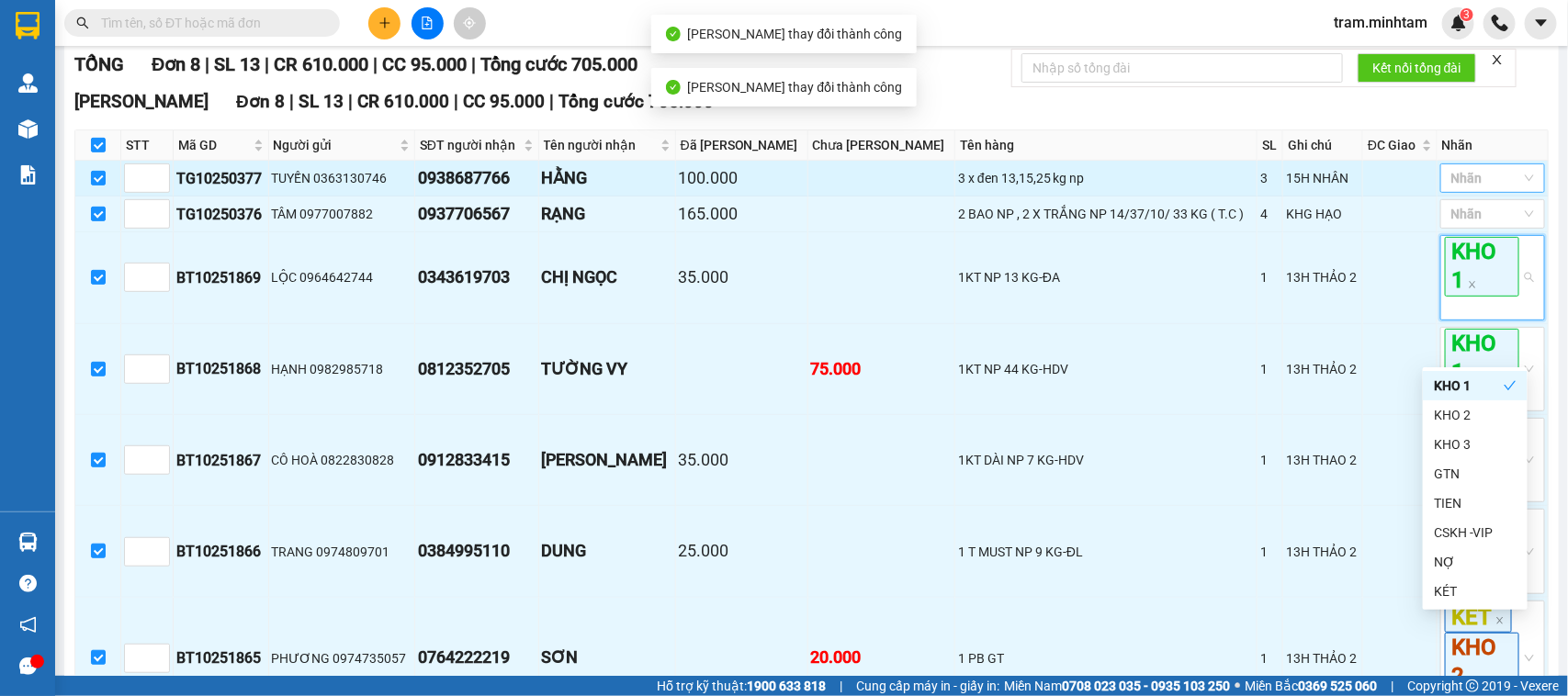
drag, startPoint x: 1107, startPoint y: 295, endPoint x: 1448, endPoint y: 228, distance: 347.5
click at [1112, 287] on td "1KT NP 13 KG-ĐA" at bounding box center [1106, 278] width 302 height 91
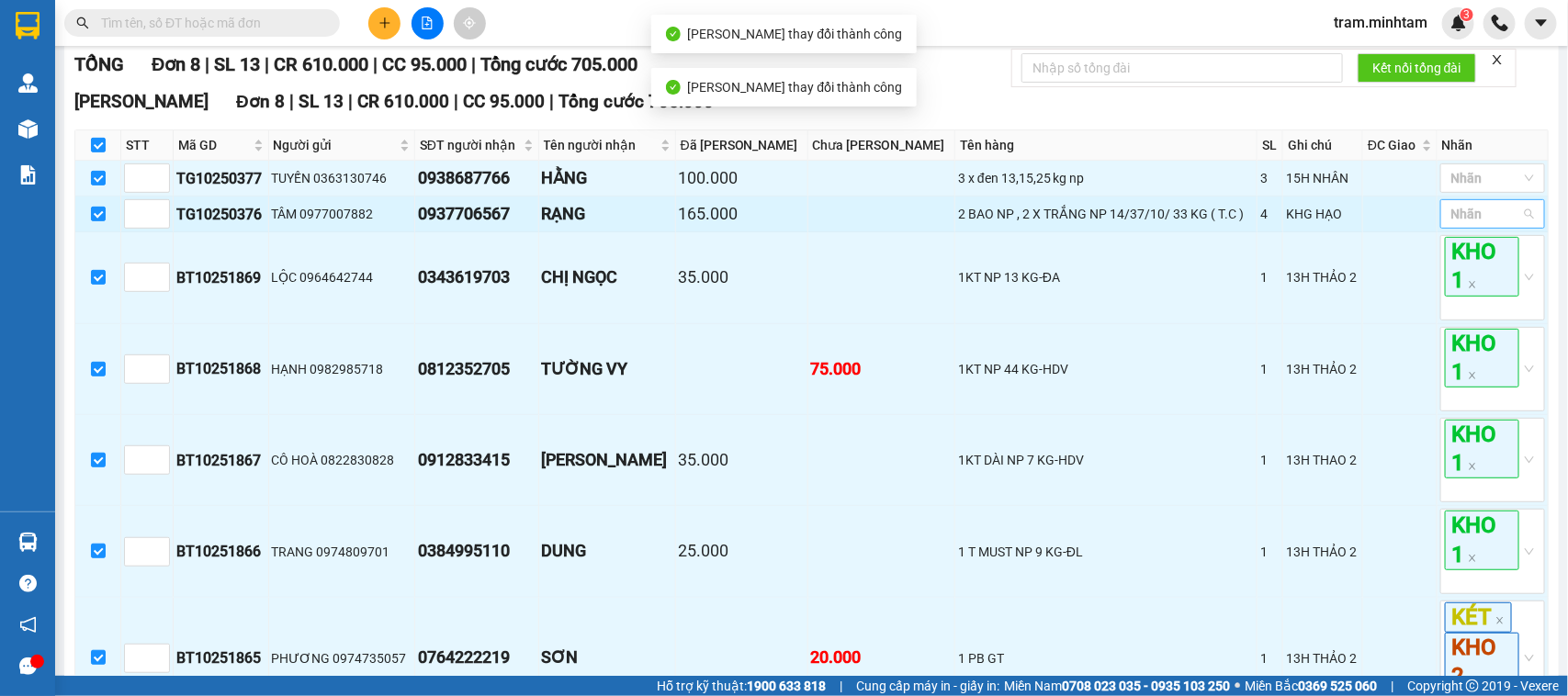
click at [1447, 225] on div at bounding box center [1483, 213] width 77 height 22
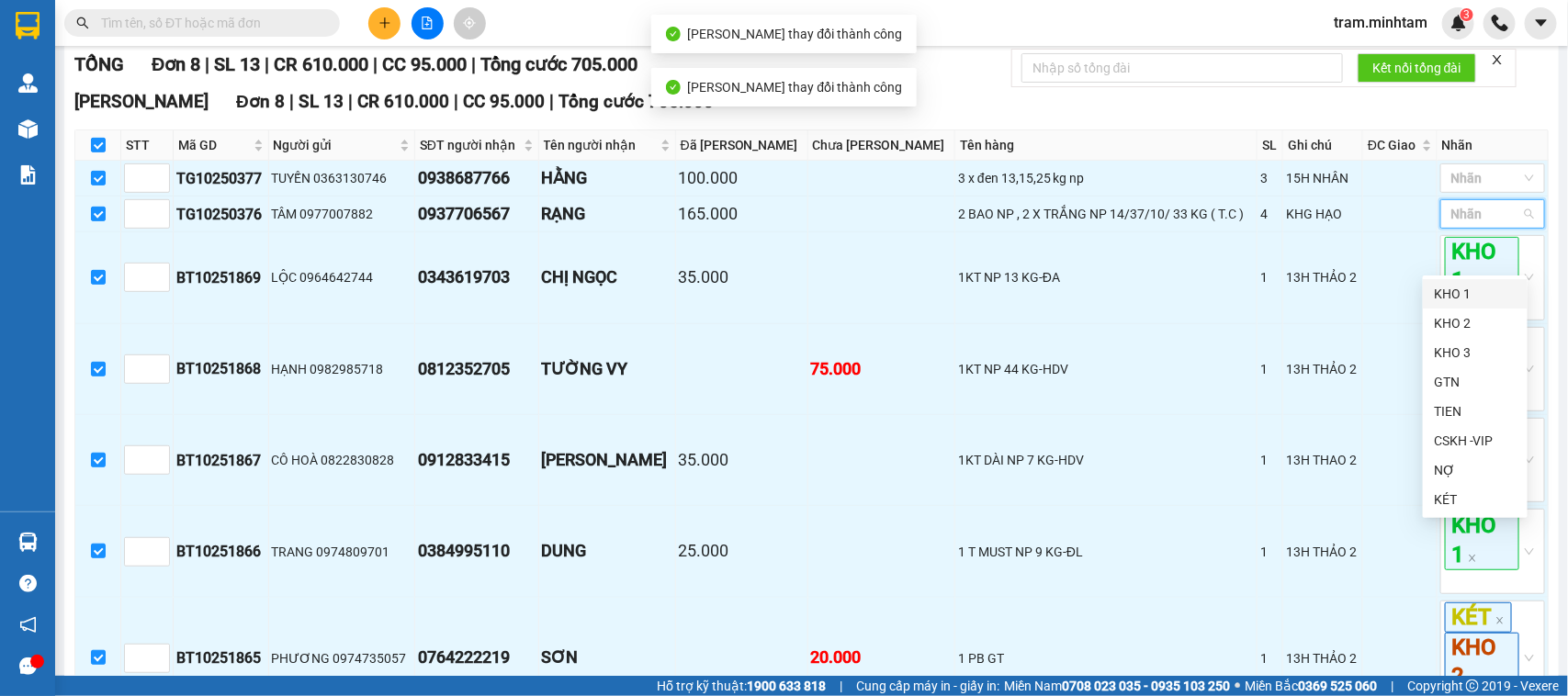
click at [1442, 285] on div "KHO 1" at bounding box center [1475, 294] width 83 height 20
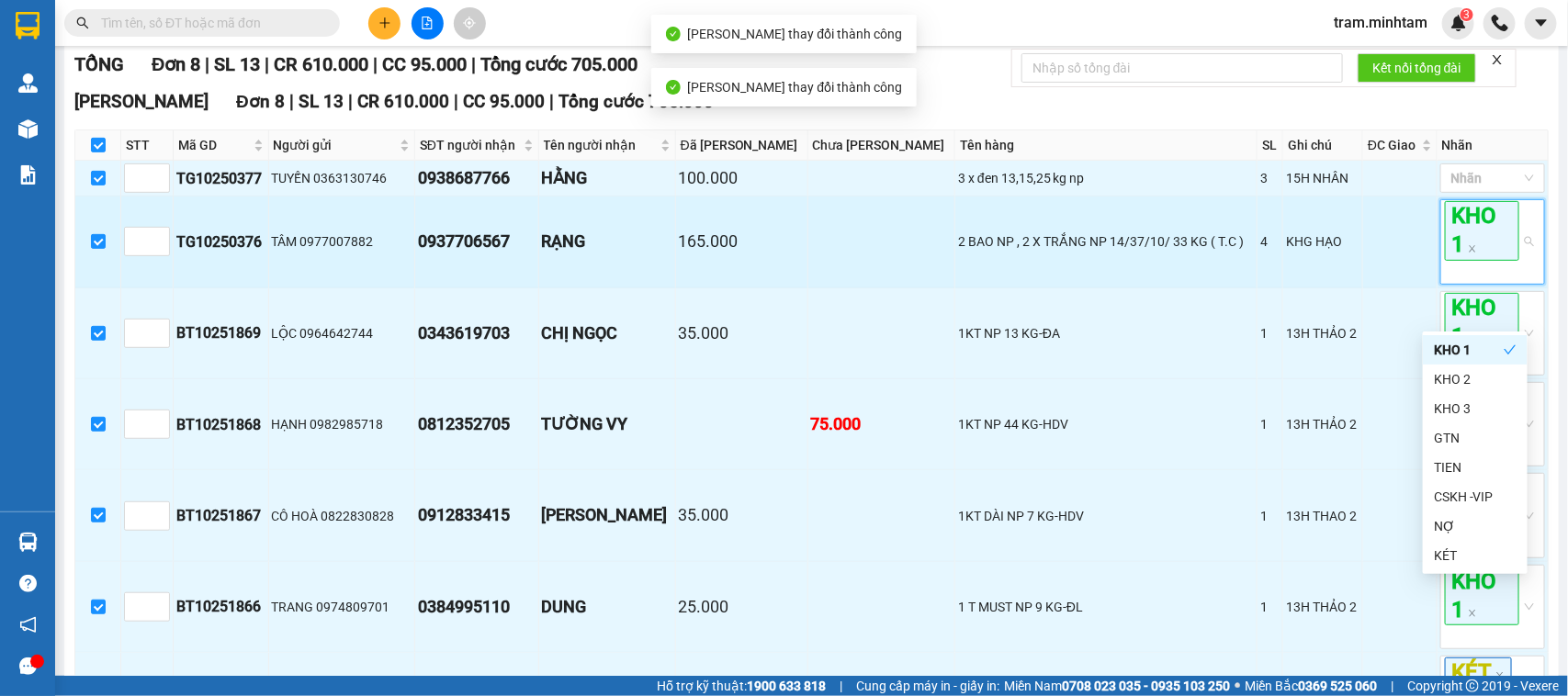
click at [1192, 252] on div "2 BAO NP , 2 X TRẮNG NP 14/37/10/ 33 KG ( T.C )" at bounding box center [1105, 241] width 295 height 20
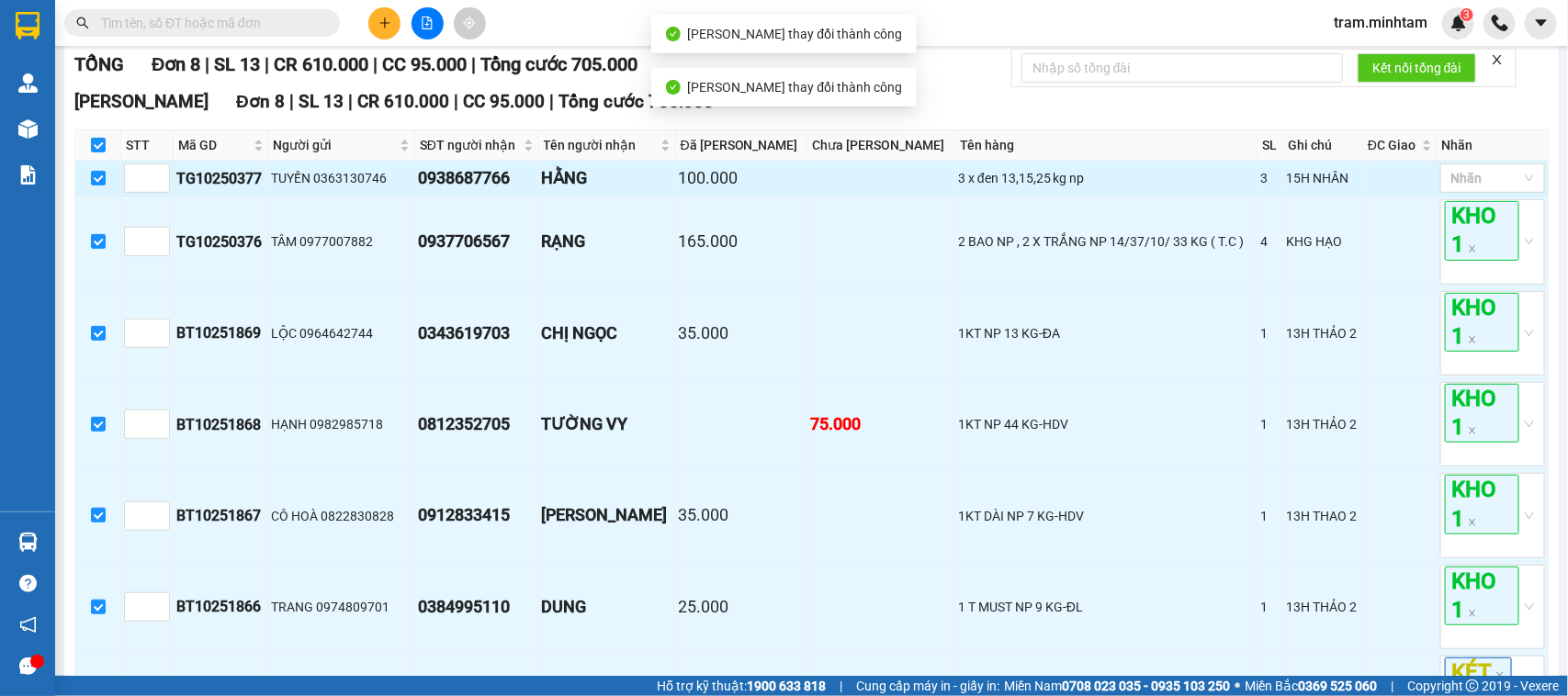
click at [1412, 196] on td at bounding box center [1400, 178] width 75 height 36
click at [1444, 189] on div at bounding box center [1483, 178] width 77 height 22
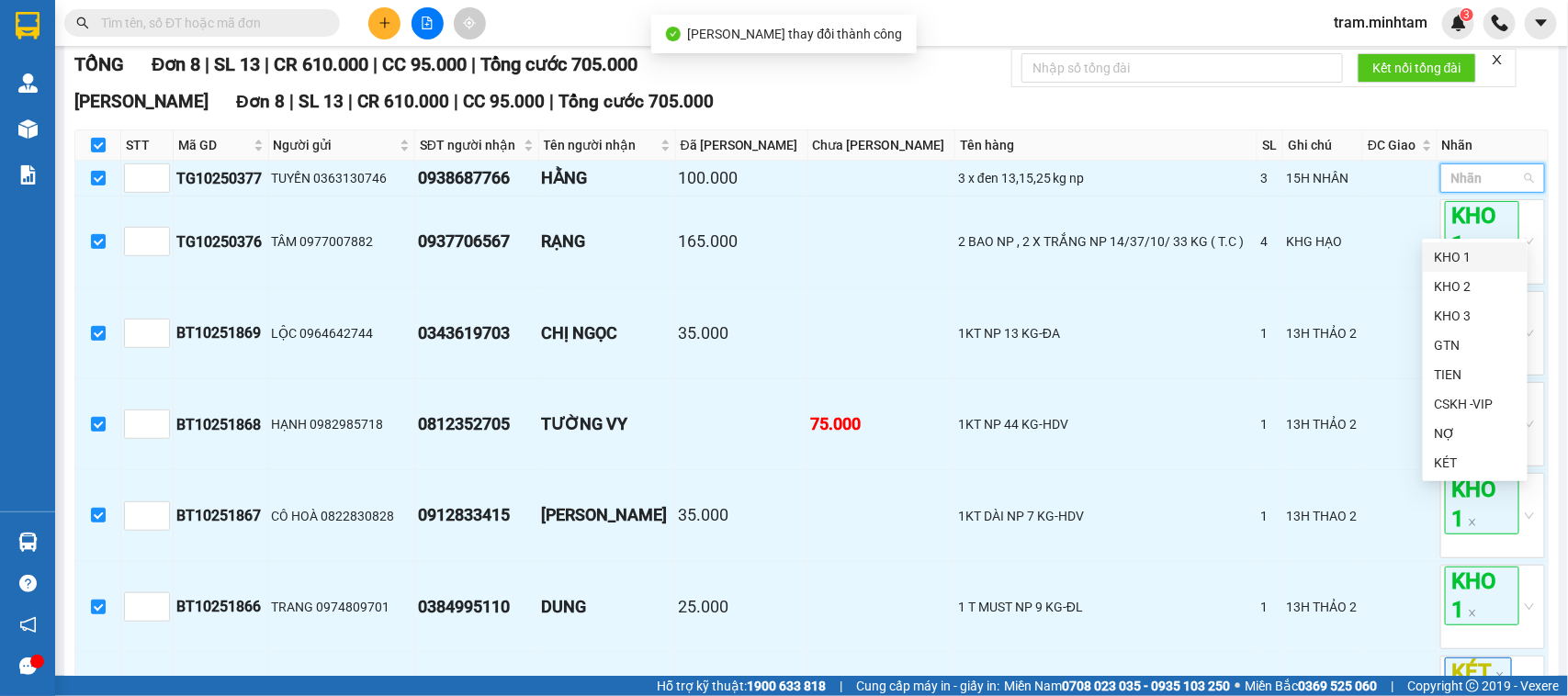
drag, startPoint x: 1446, startPoint y: 260, endPoint x: 857, endPoint y: 260, distance: 589.0
click at [1434, 260] on div "KHO 1" at bounding box center [1475, 257] width 83 height 20
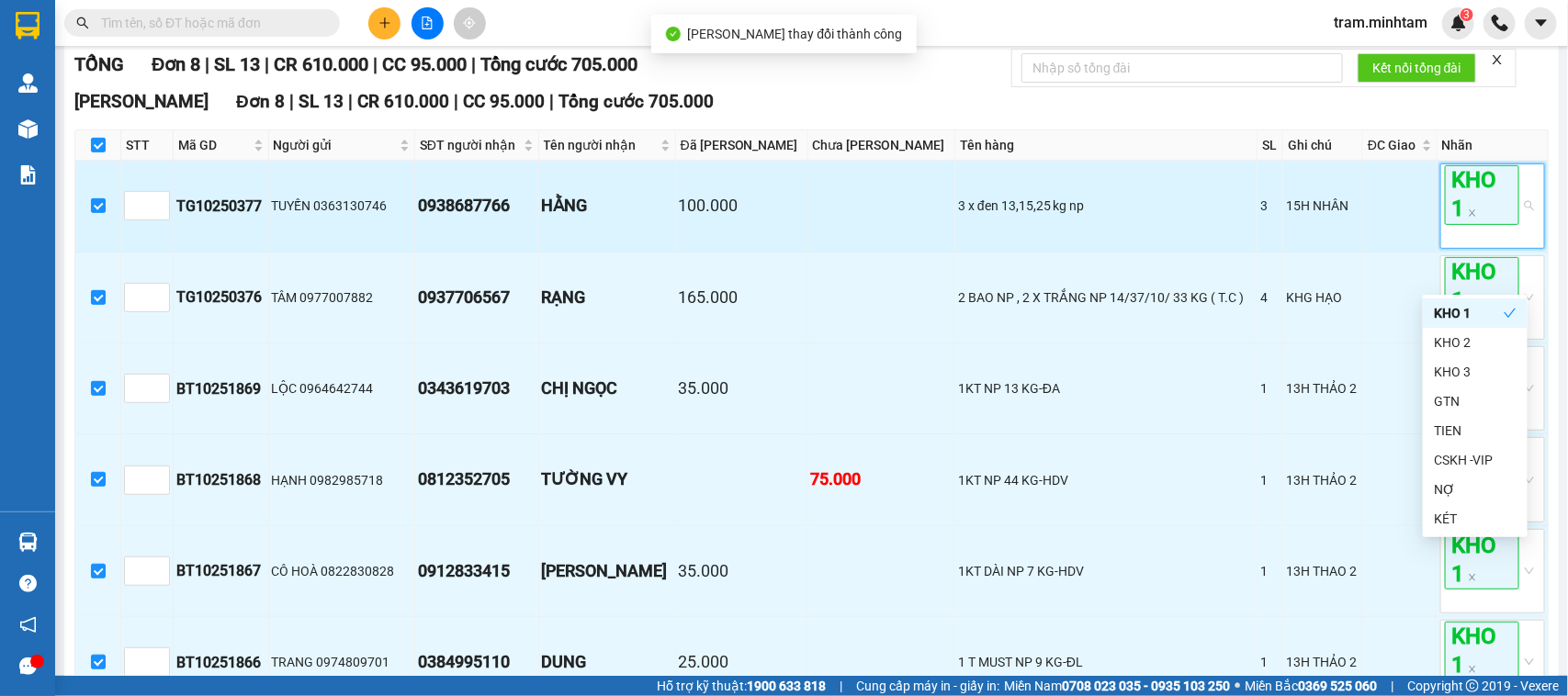
click at [857, 252] on td at bounding box center [882, 206] width 147 height 91
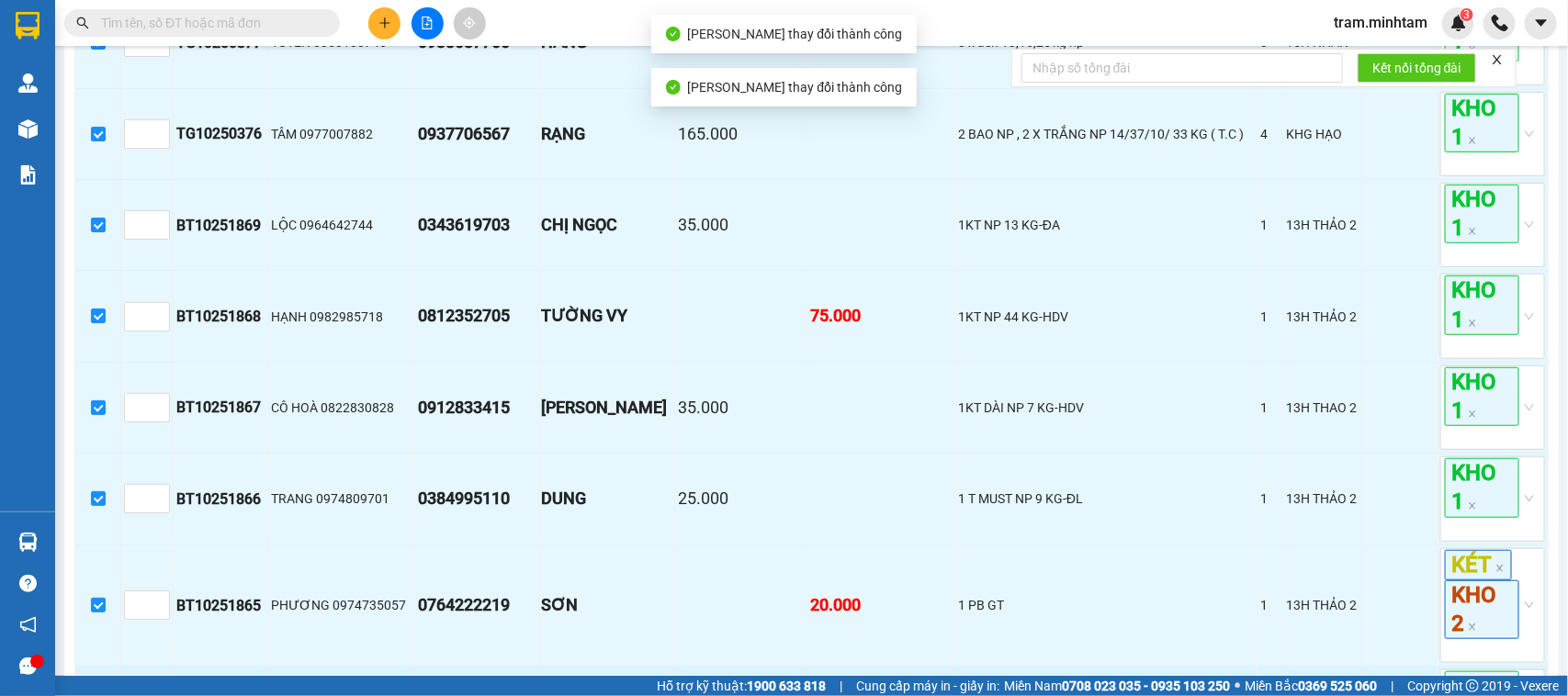
scroll to position [646, 0]
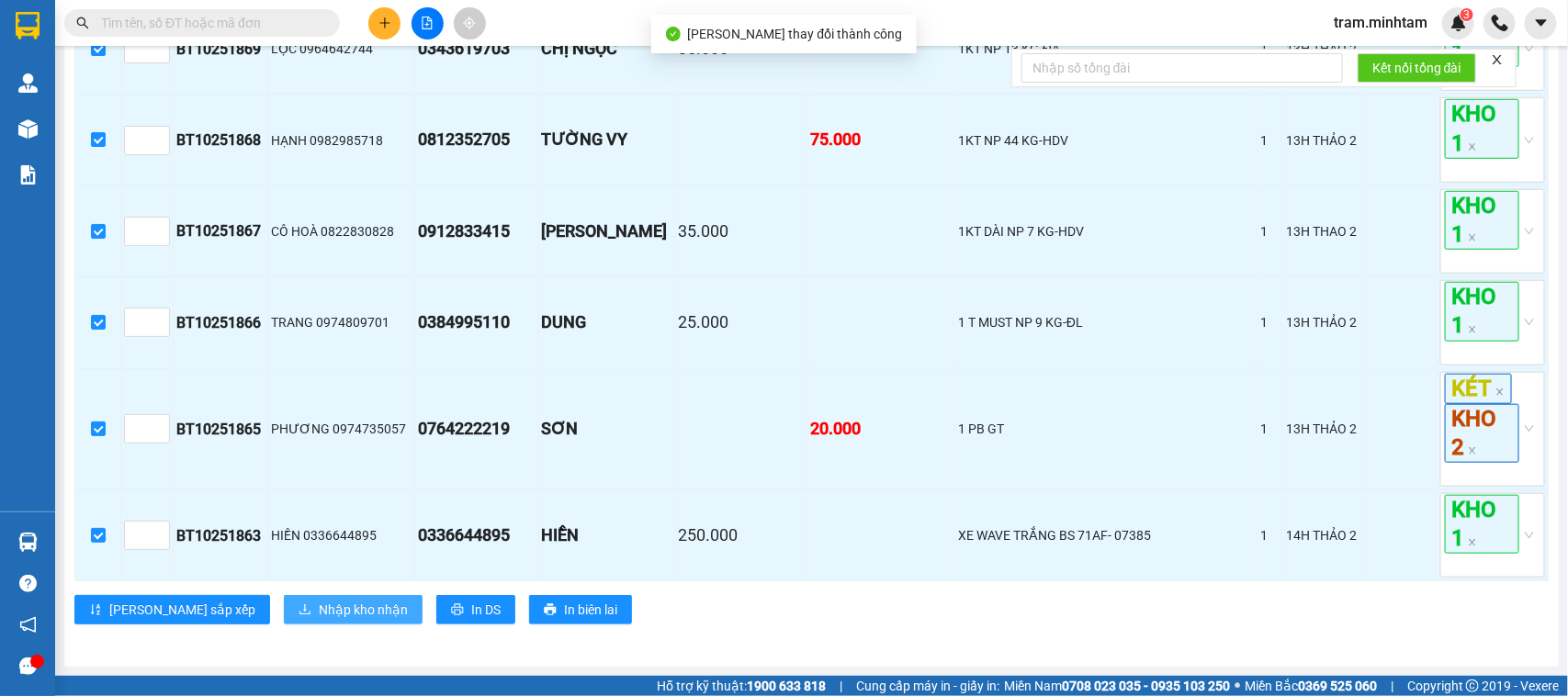
click at [319, 603] on span "Nhập kho nhận" at bounding box center [363, 609] width 89 height 20
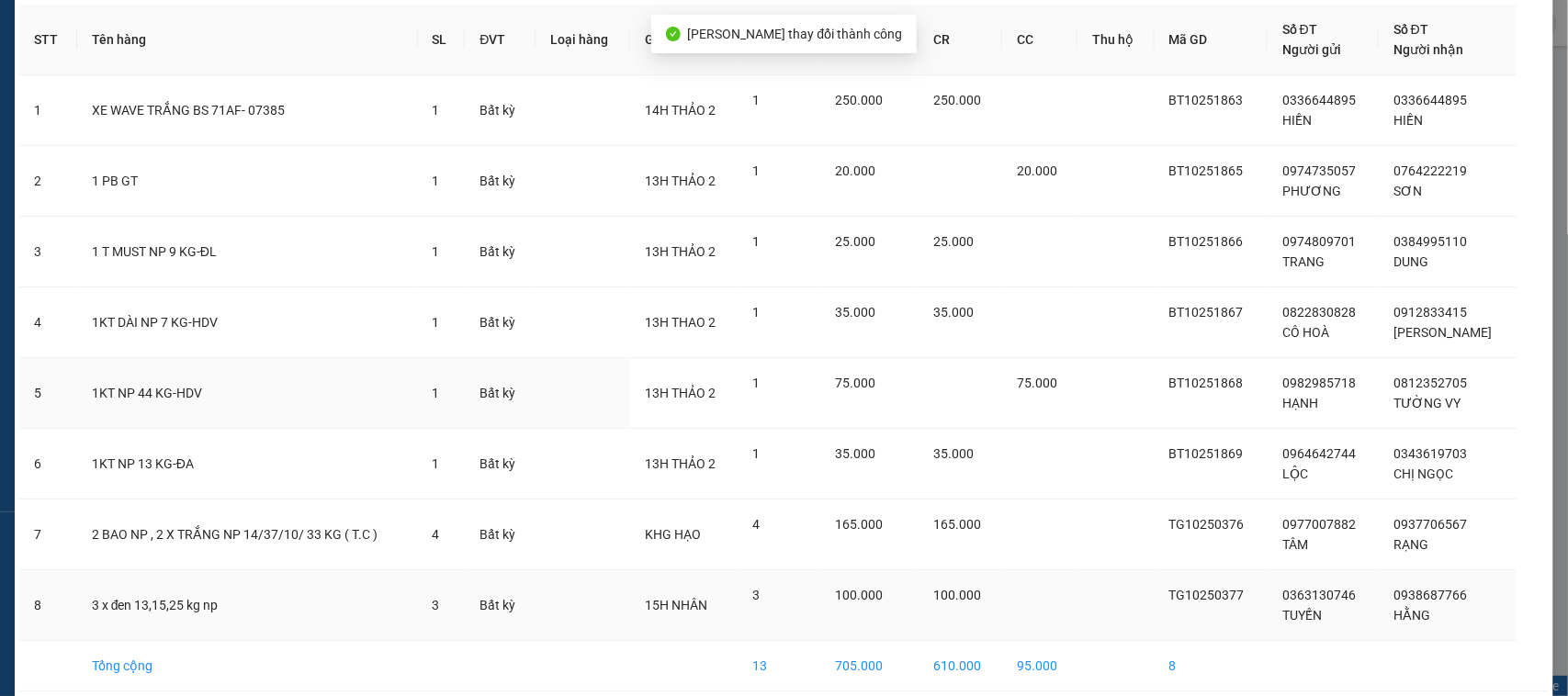
scroll to position [159, 0]
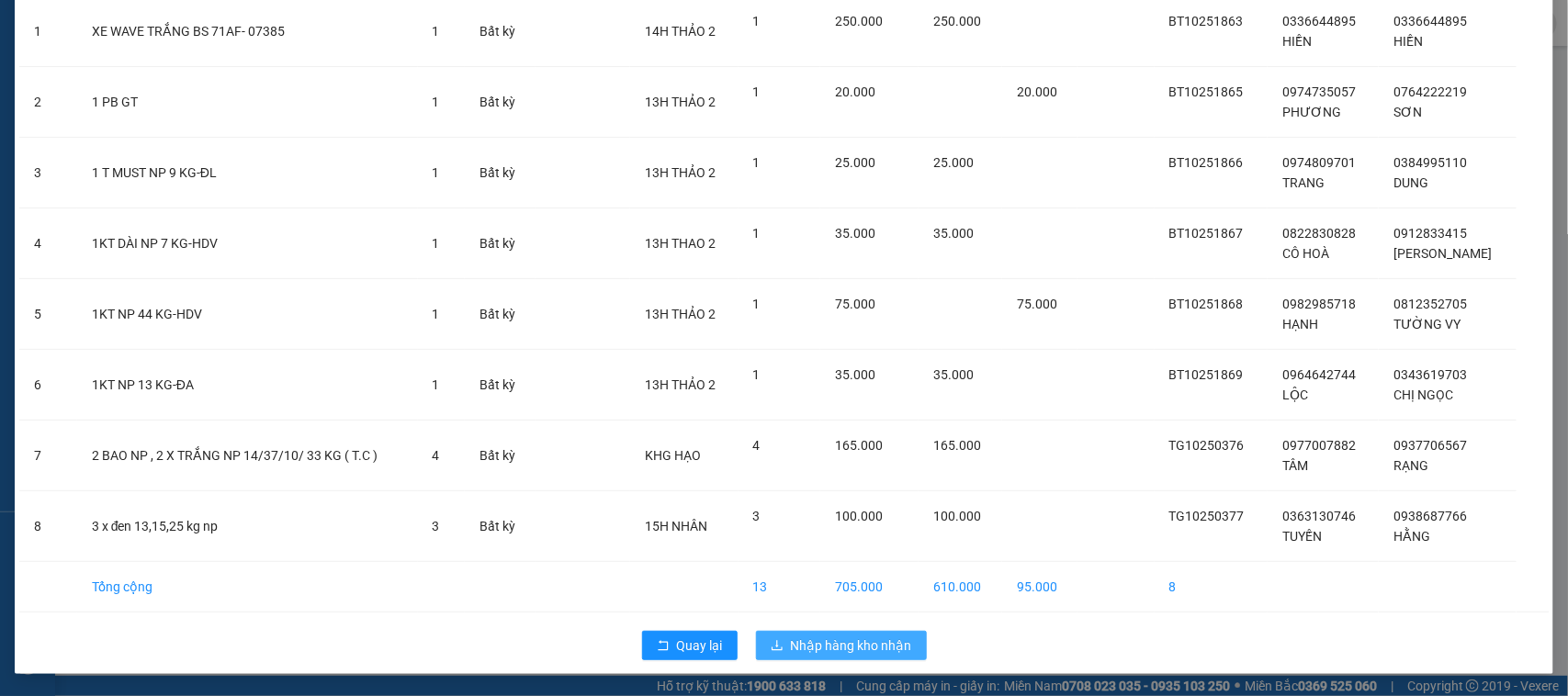
click at [883, 638] on span "Nhập hàng kho nhận" at bounding box center [851, 645] width 121 height 20
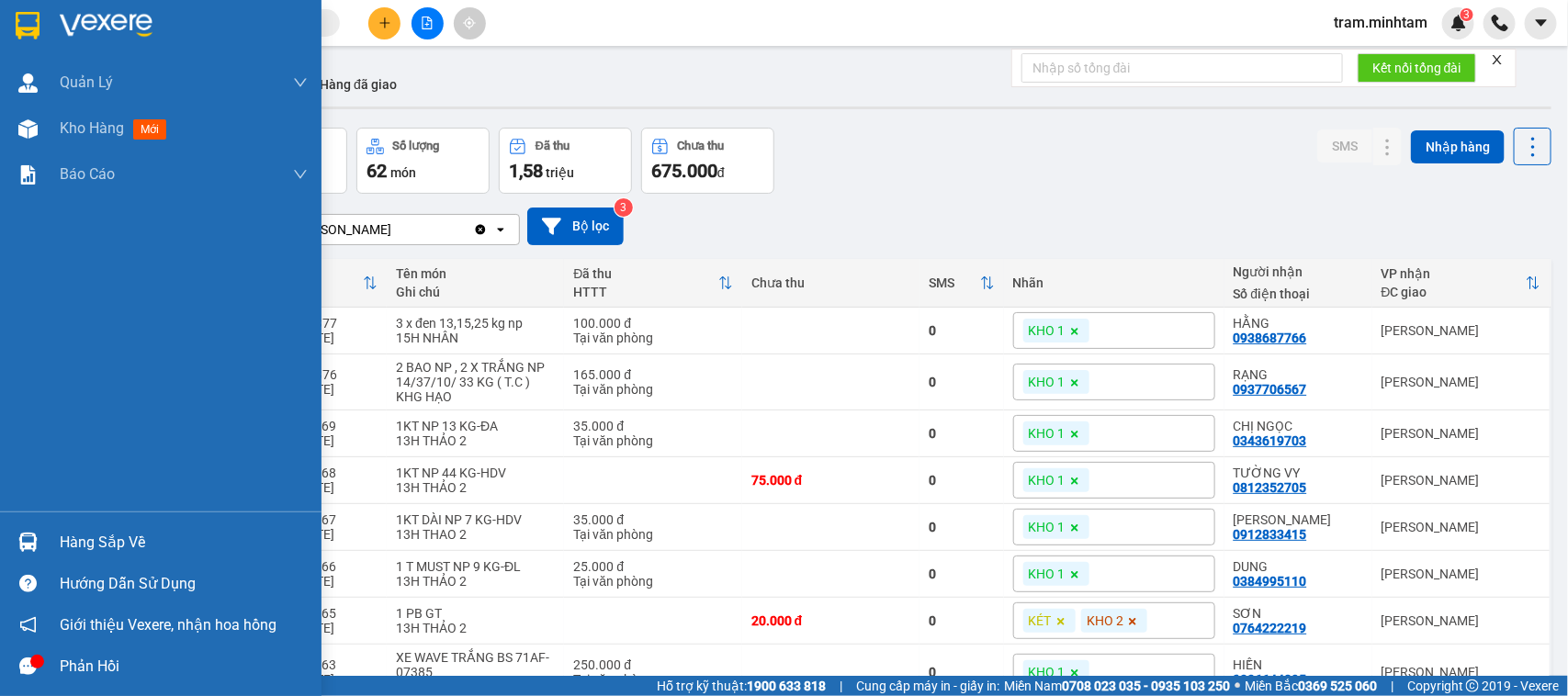
click at [130, 537] on div "Hàng sắp về" at bounding box center [183, 542] width 248 height 27
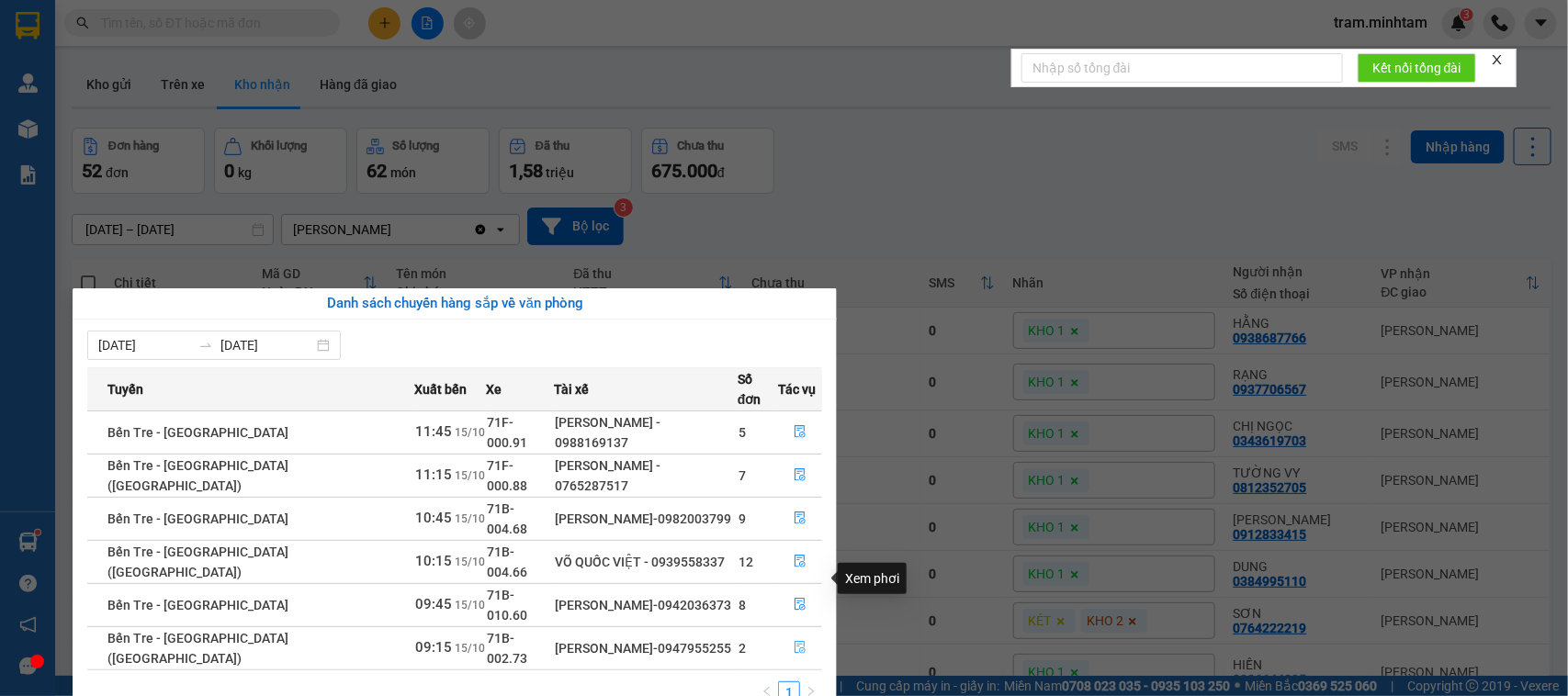
click at [805, 634] on button "button" at bounding box center [800, 648] width 42 height 29
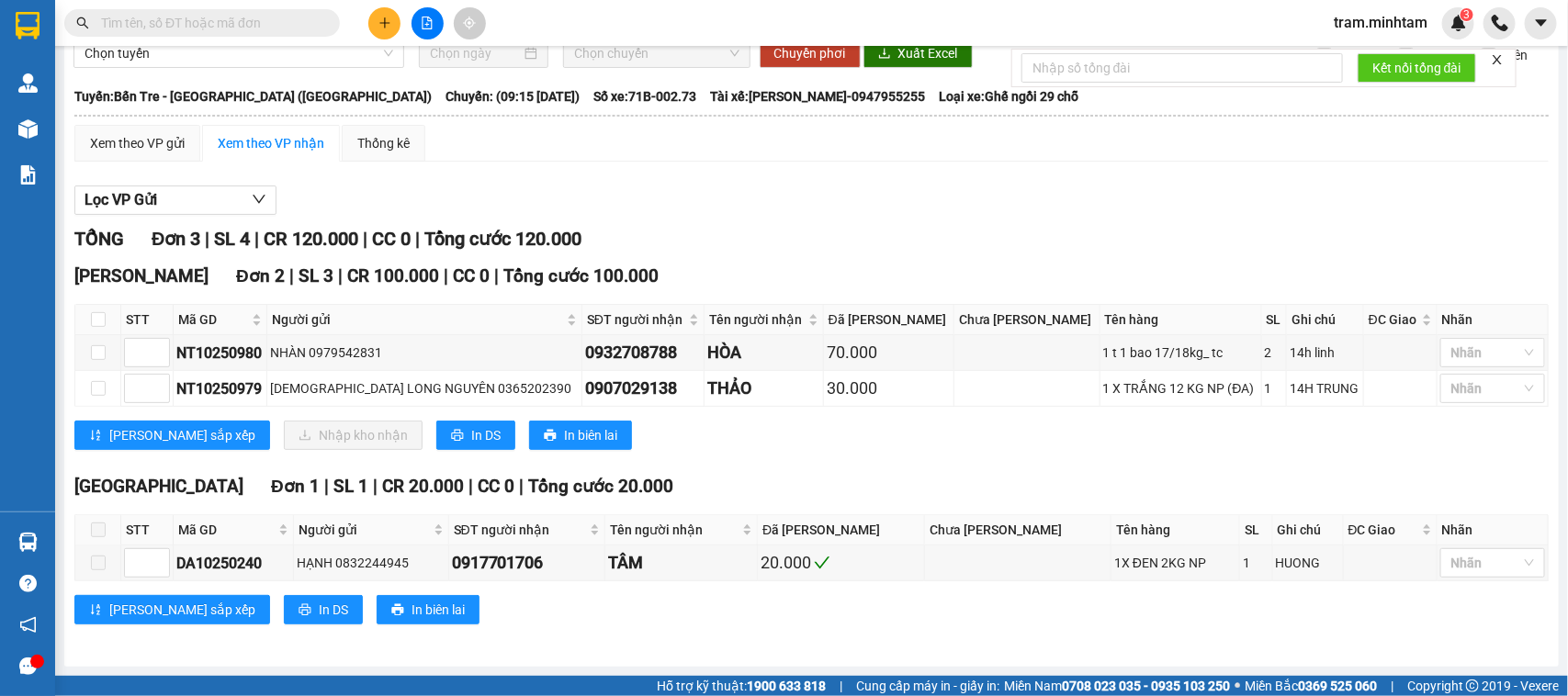
scroll to position [9, 0]
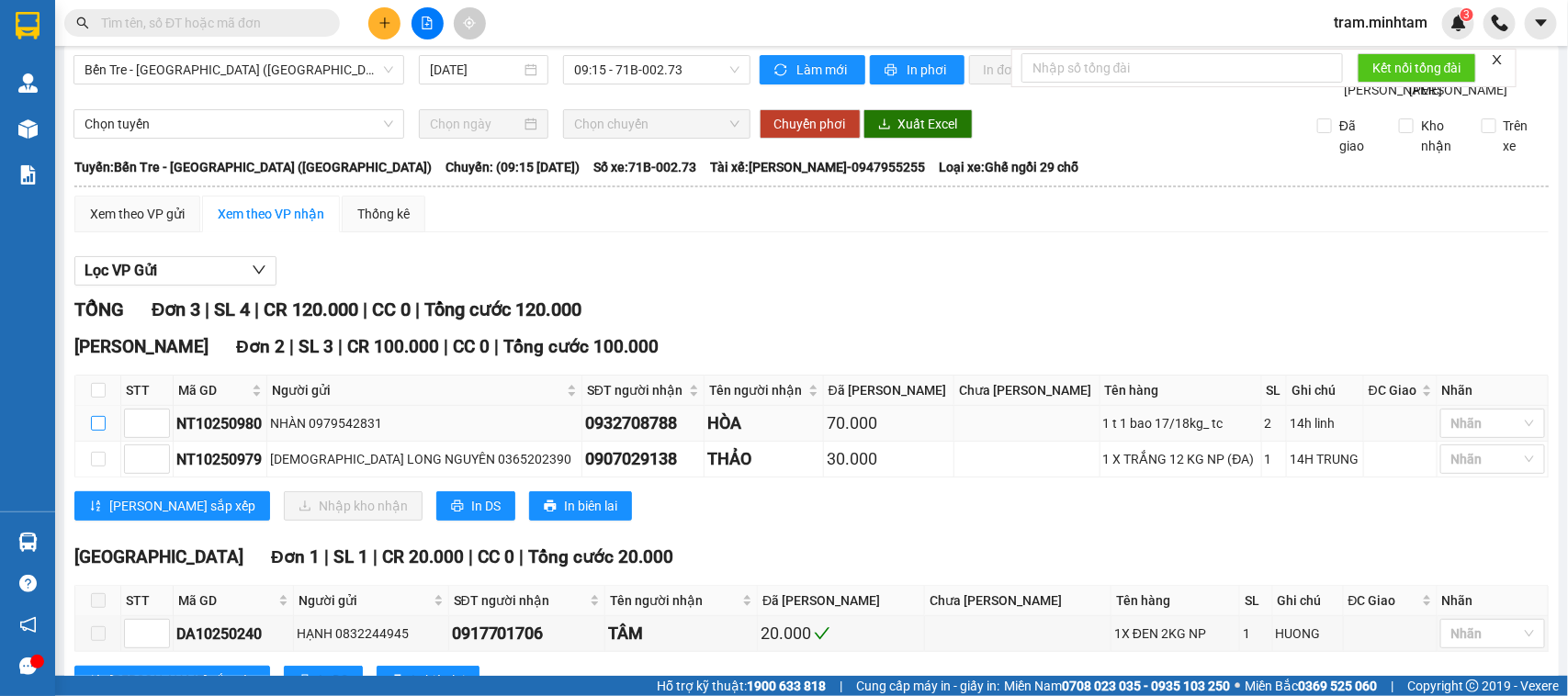
click at [92, 431] on input "checkbox" at bounding box center [98, 424] width 15 height 15
checkbox input "true"
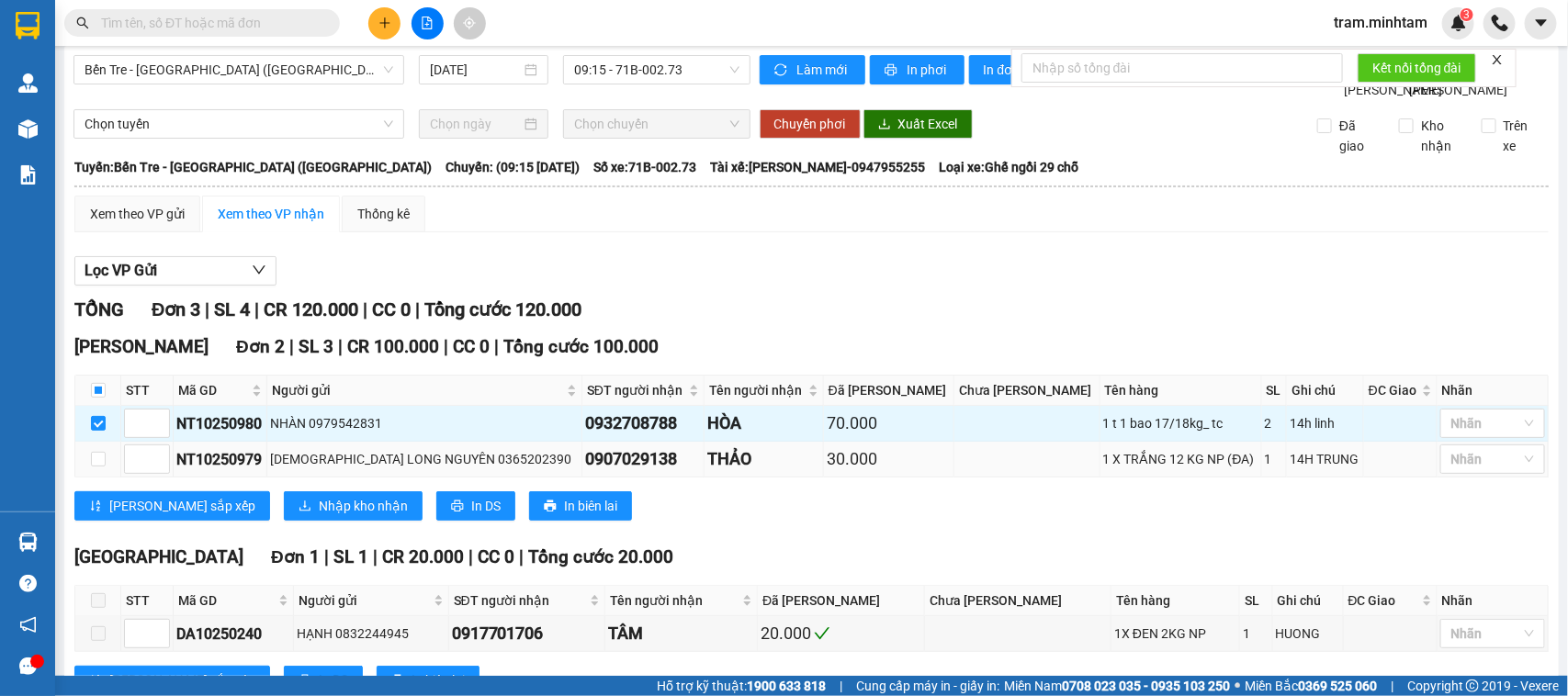
click at [98, 478] on td at bounding box center [98, 460] width 46 height 36
click at [98, 467] on input "checkbox" at bounding box center [98, 460] width 15 height 15
checkbox input "true"
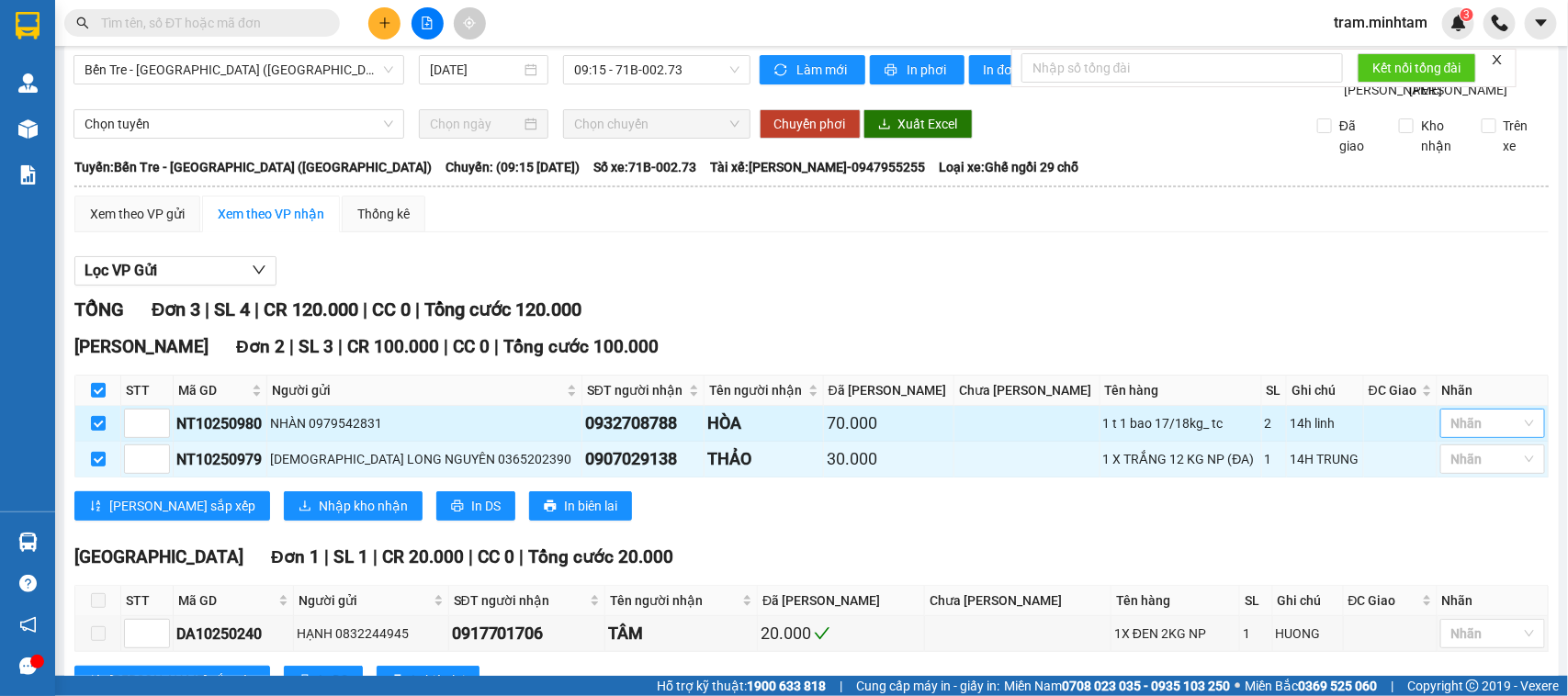
click at [1499, 434] on div at bounding box center [1483, 423] width 77 height 22
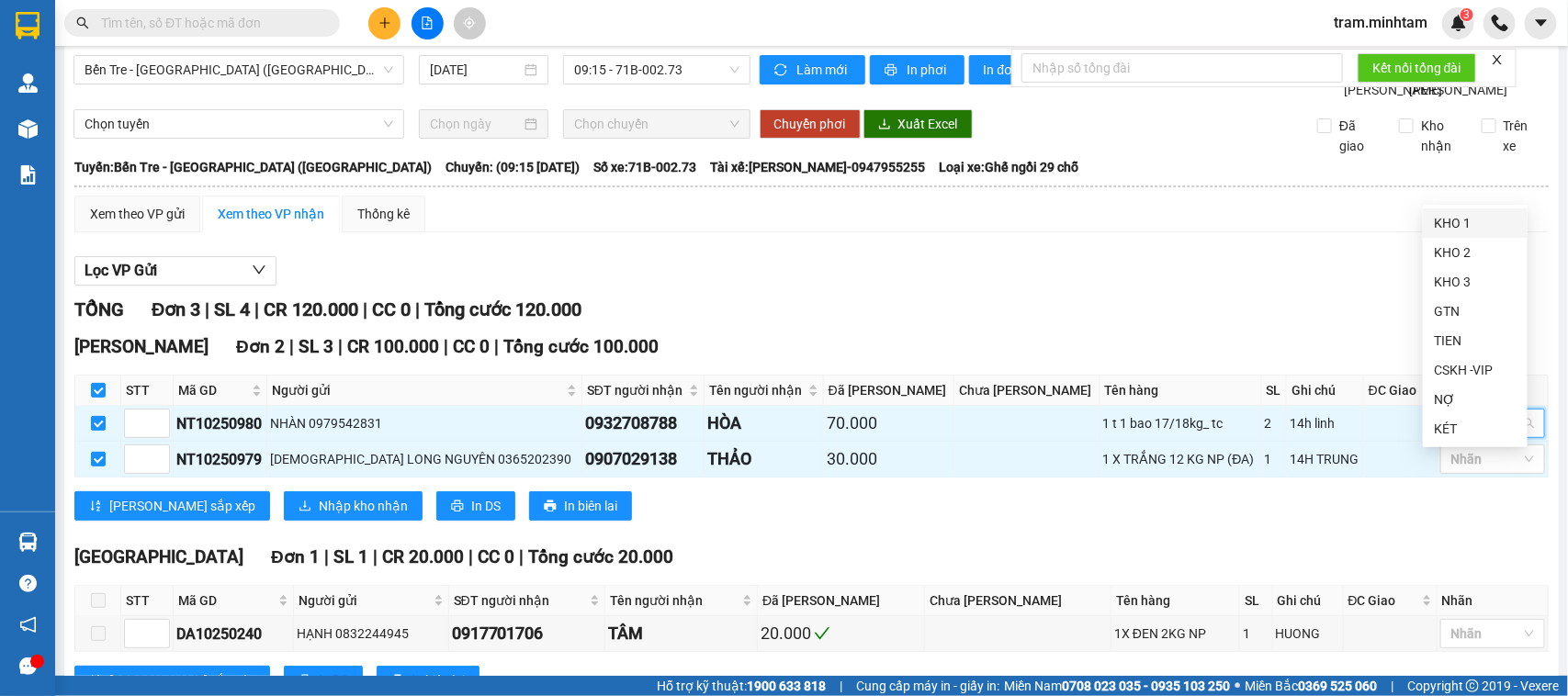
click at [1465, 235] on div "KHO 1" at bounding box center [1475, 223] width 105 height 29
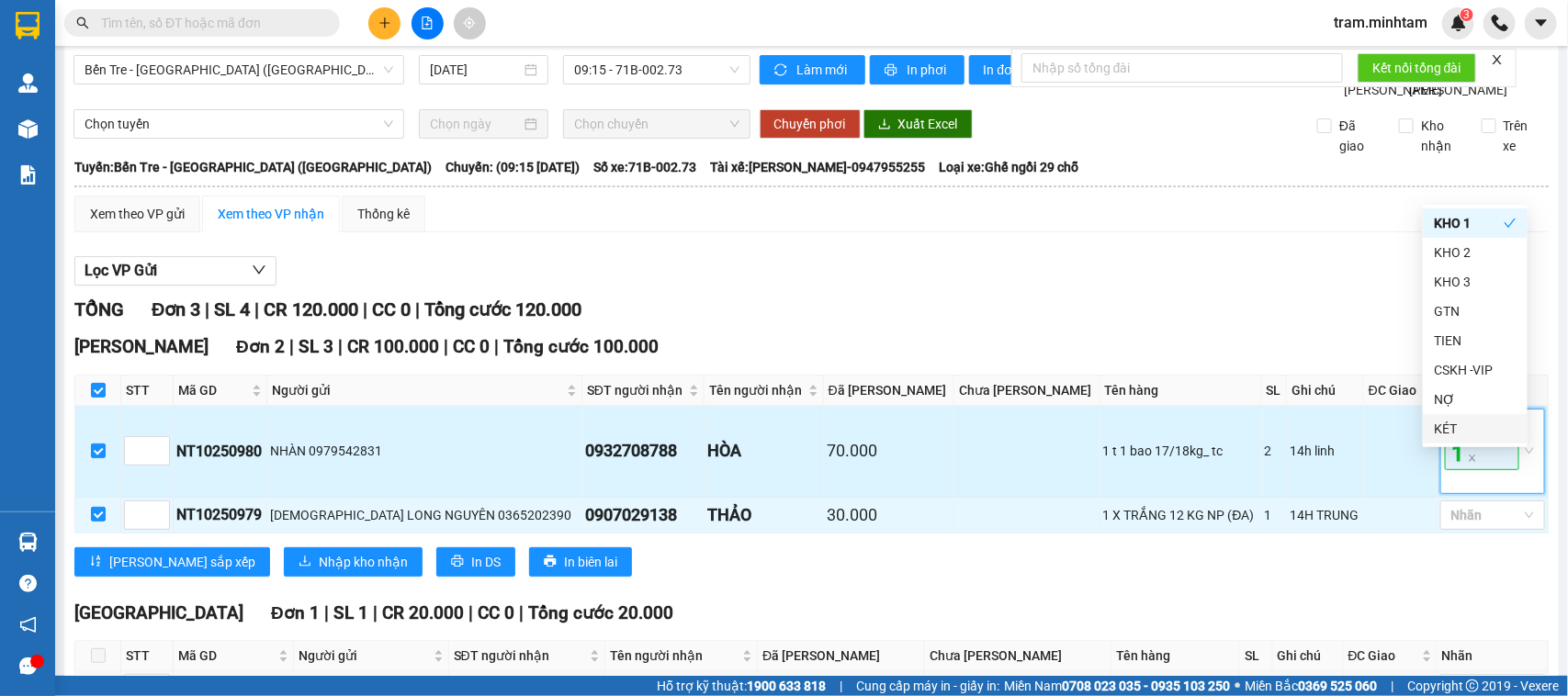
click at [1447, 469] on span "KHO 1" at bounding box center [1481, 440] width 75 height 59
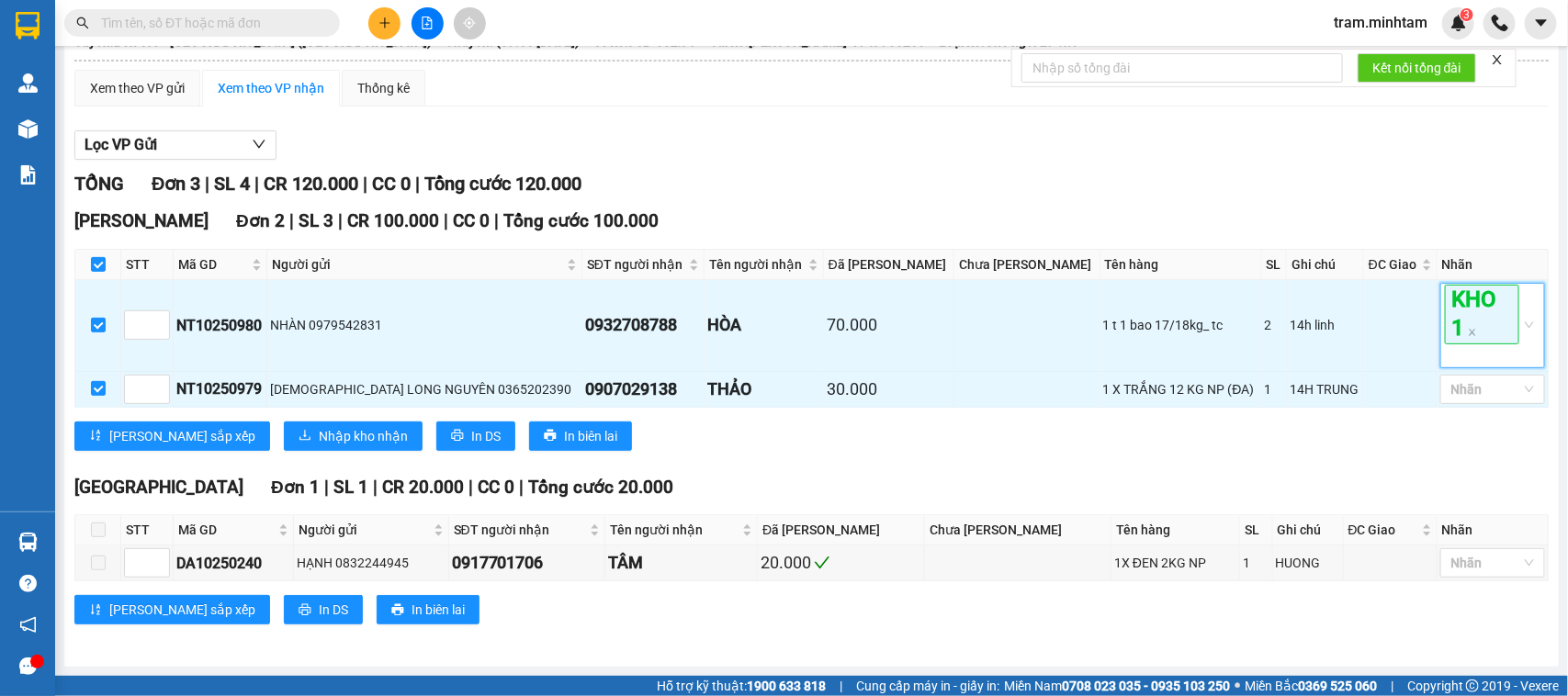
scroll to position [180, 0]
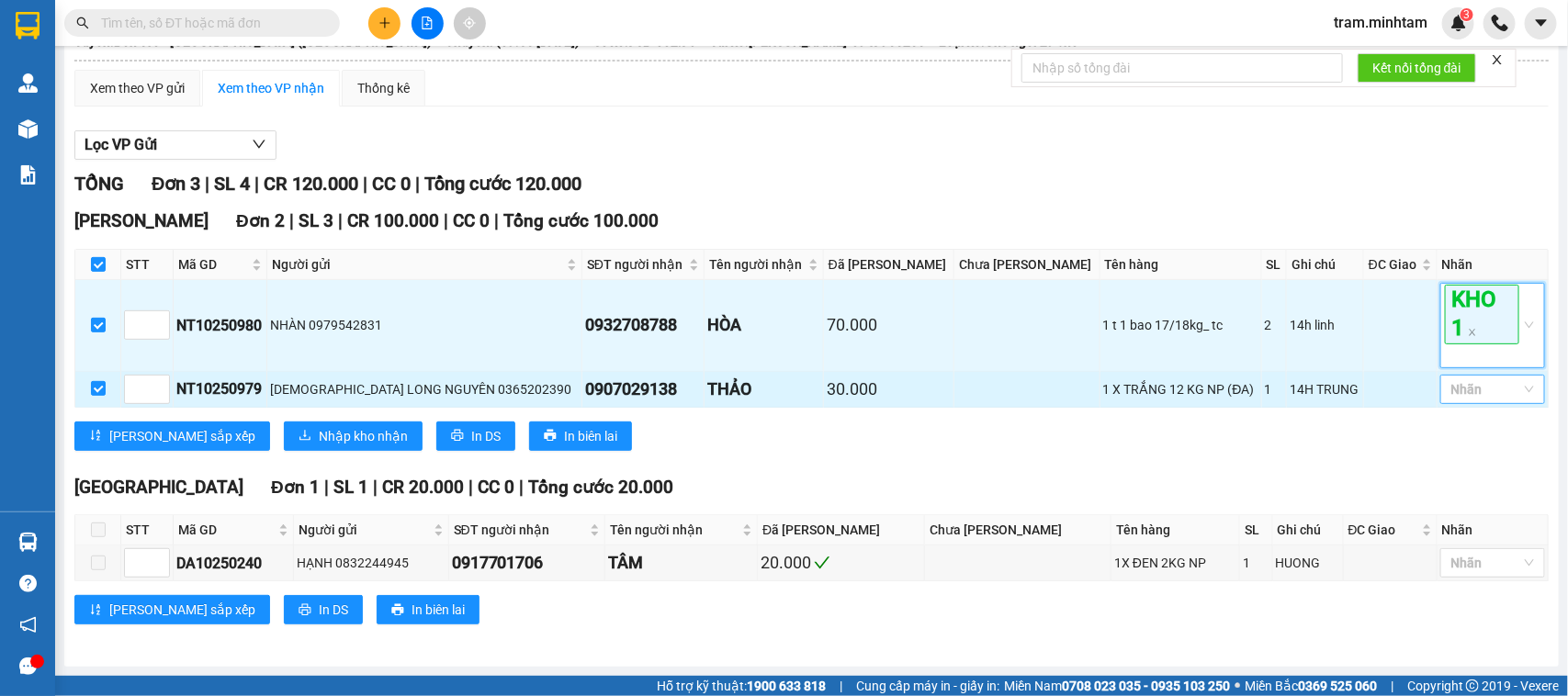
click at [1479, 380] on div at bounding box center [1483, 389] width 77 height 22
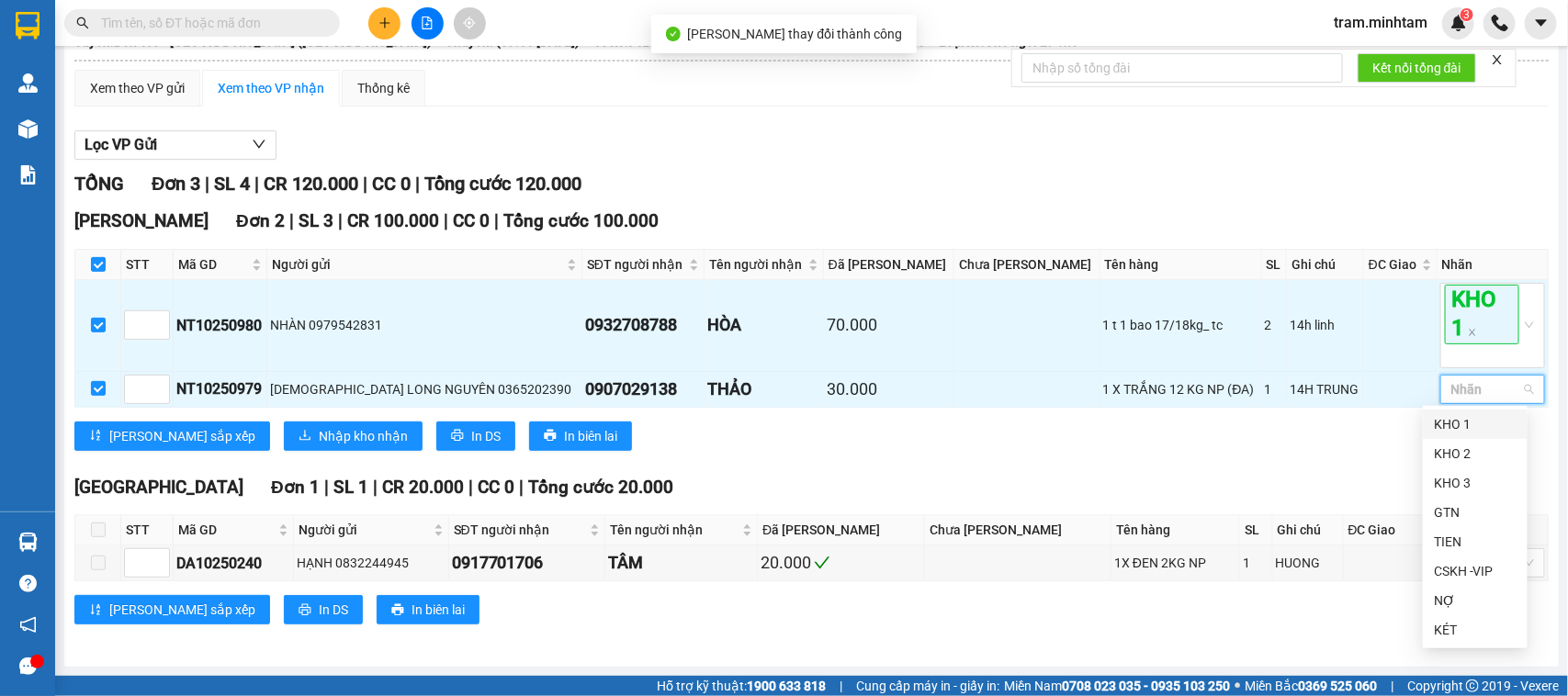
click at [1454, 432] on div "KHO 1" at bounding box center [1475, 424] width 83 height 20
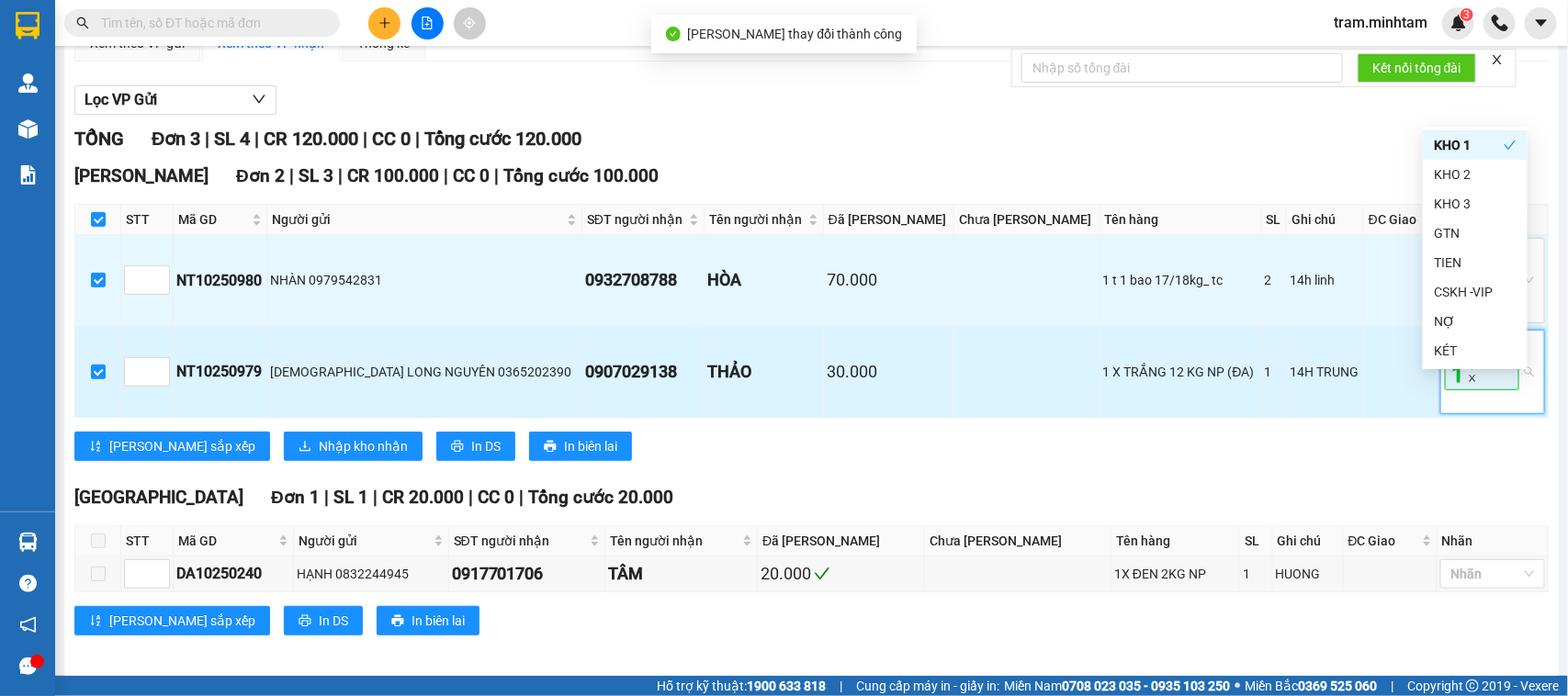
click at [1469, 382] on icon "close" at bounding box center [1472, 378] width 7 height 7
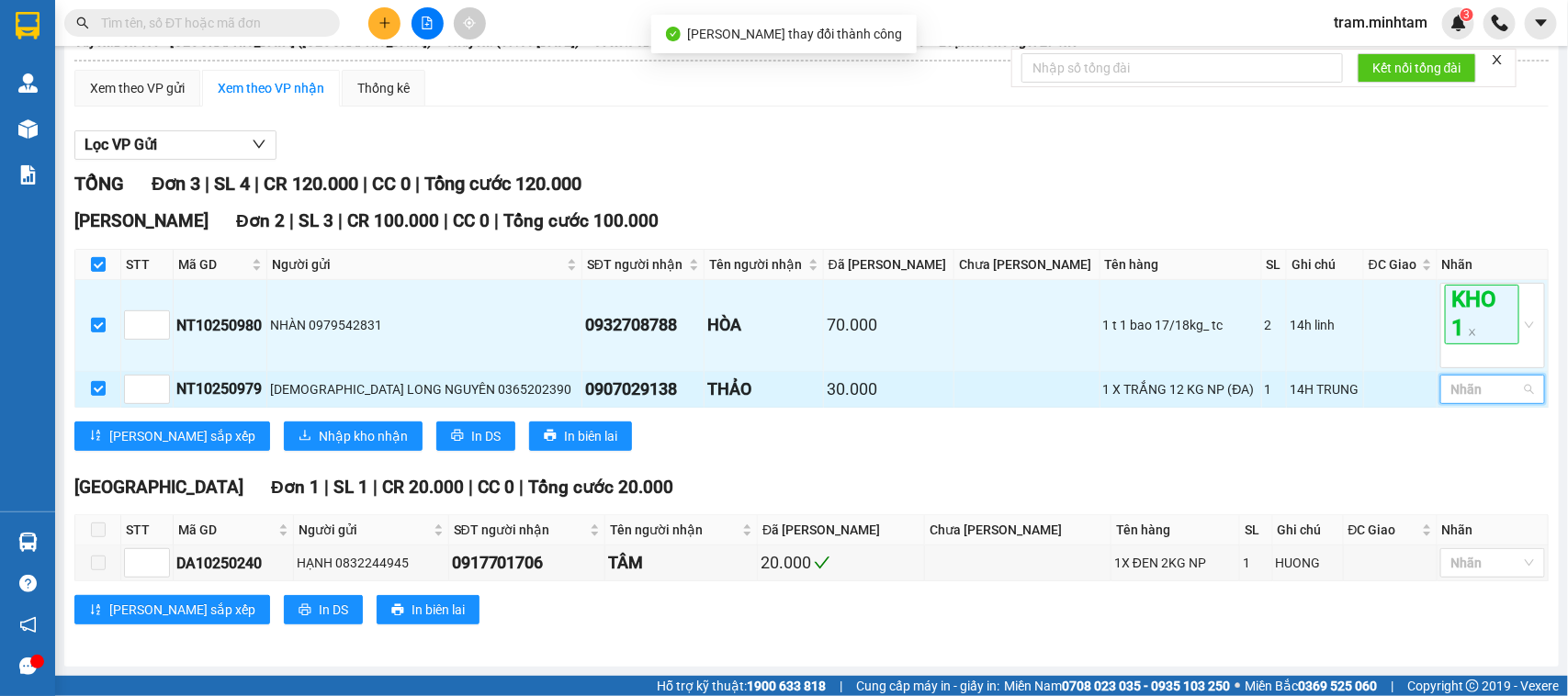
click at [1489, 387] on div at bounding box center [1483, 389] width 77 height 22
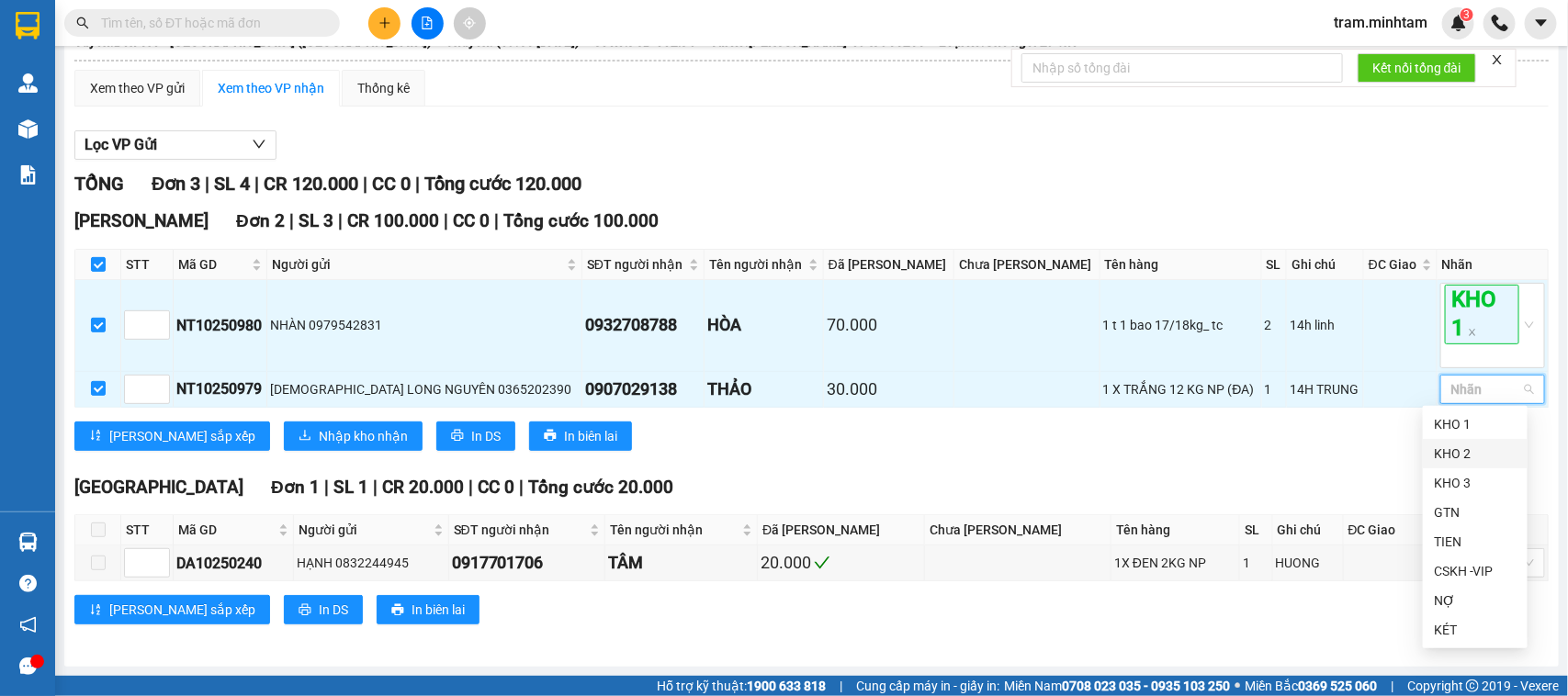
click at [1466, 447] on div "KHO 2" at bounding box center [1475, 453] width 83 height 20
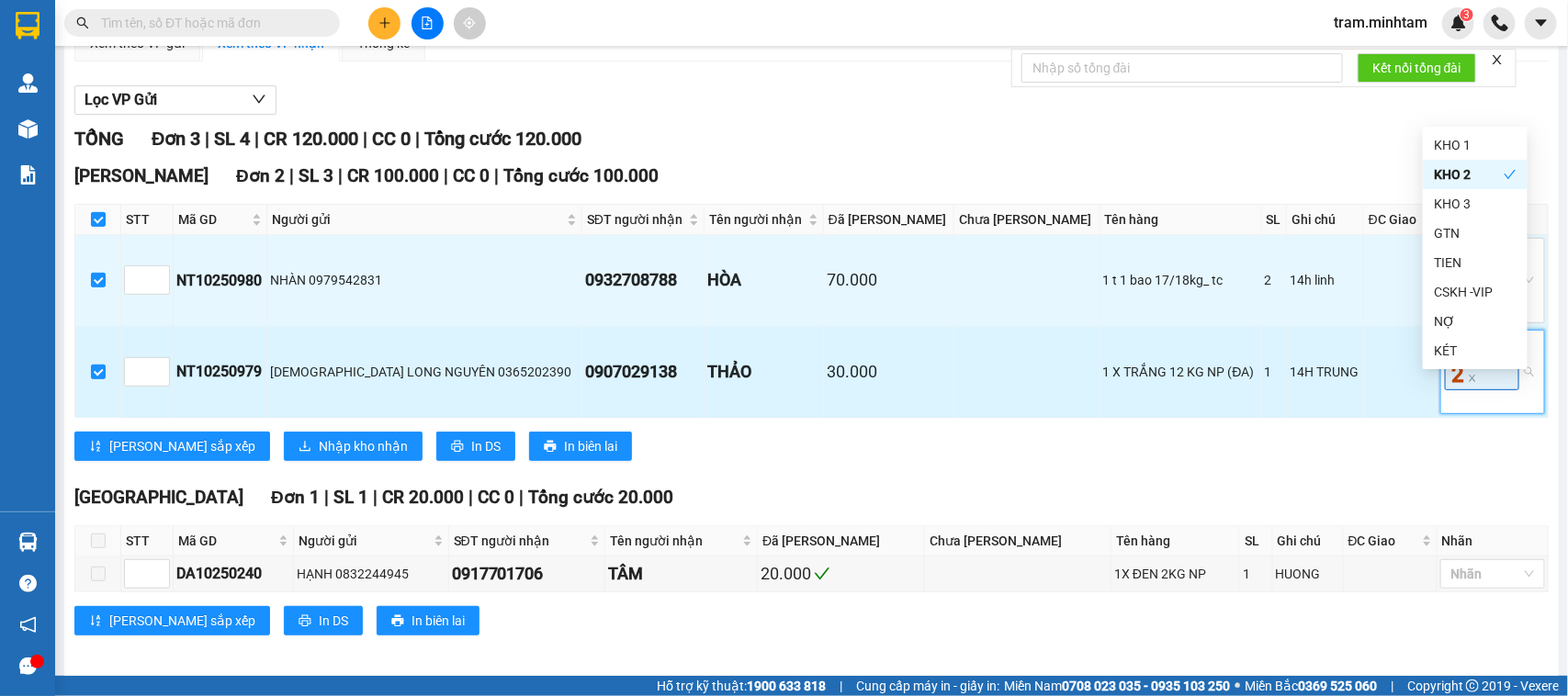
click at [1457, 390] on span "KHO 2" at bounding box center [1481, 361] width 75 height 59
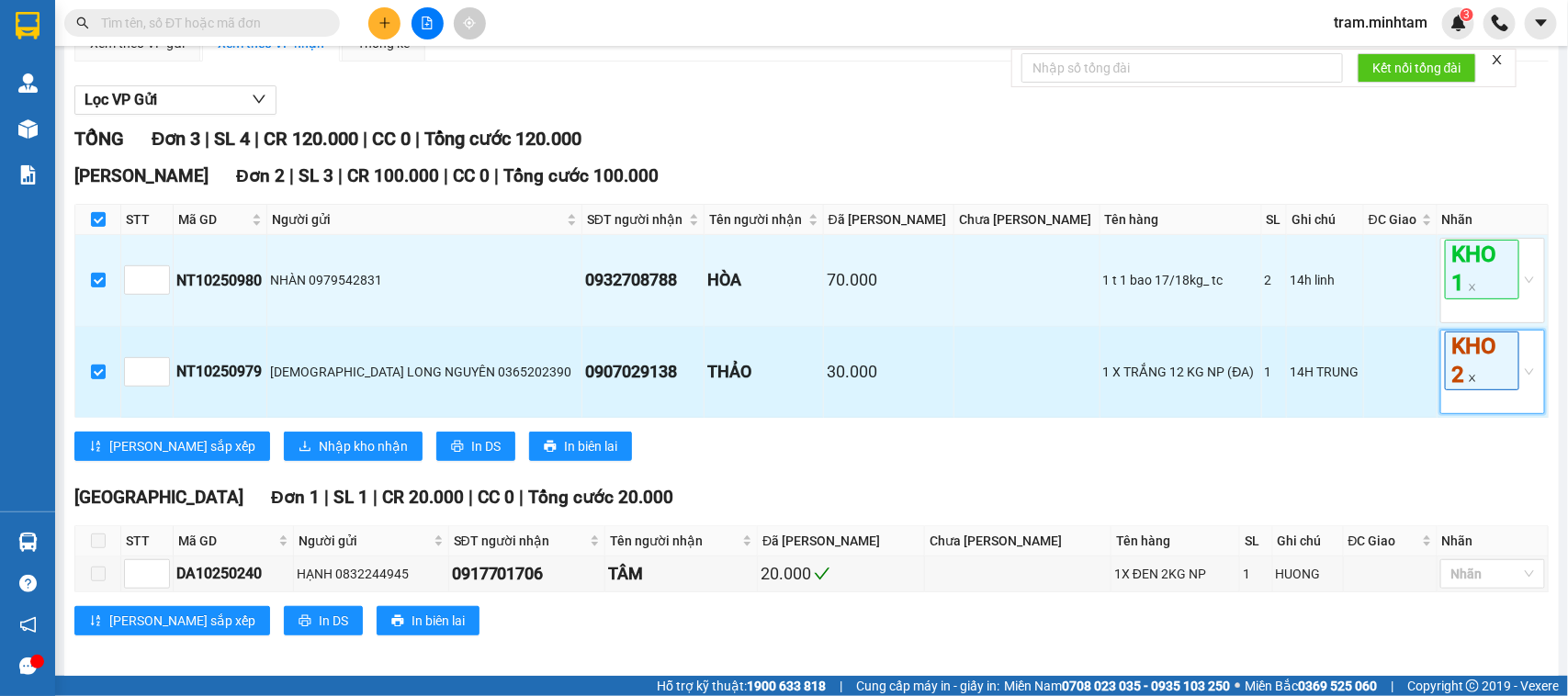
click at [1468, 383] on icon "close" at bounding box center [1473, 379] width 9 height 9
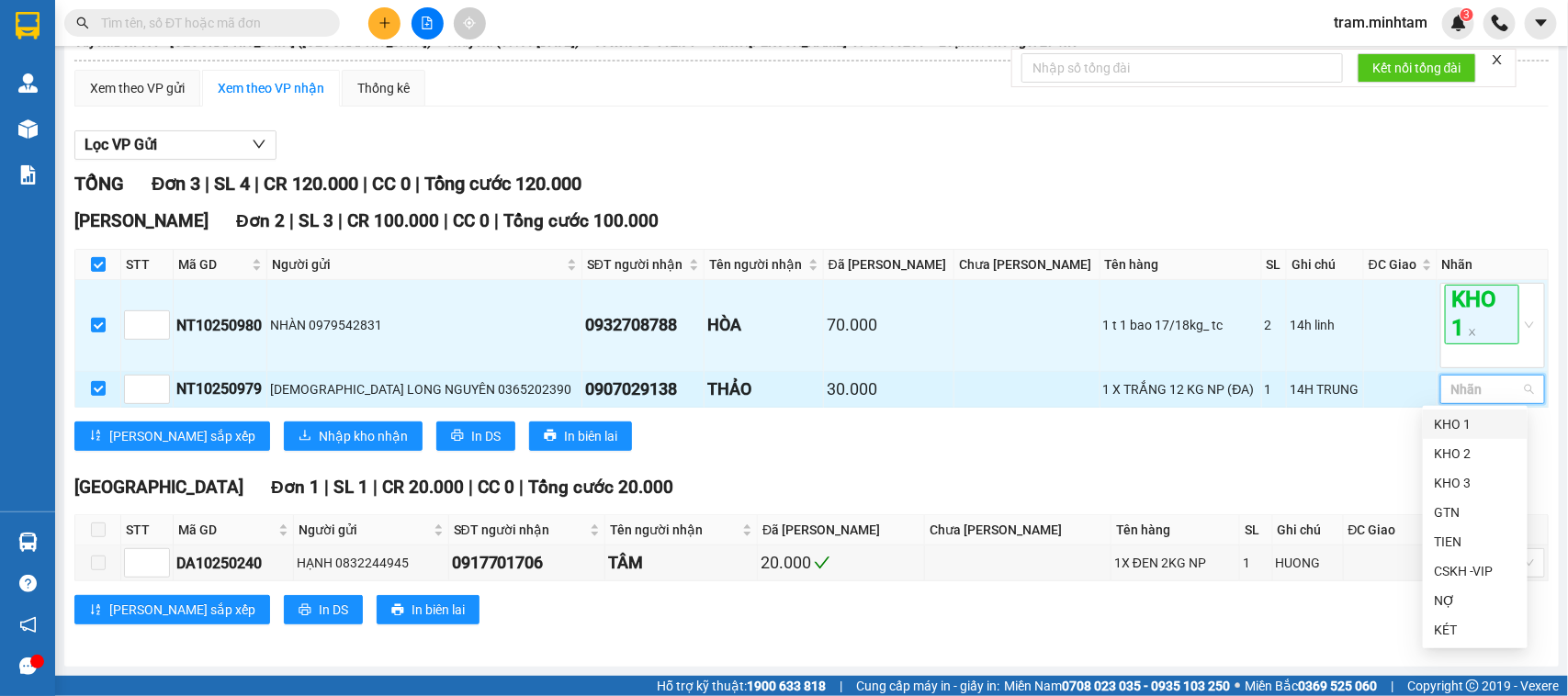
click at [1451, 424] on div "KHO 1" at bounding box center [1475, 424] width 83 height 20
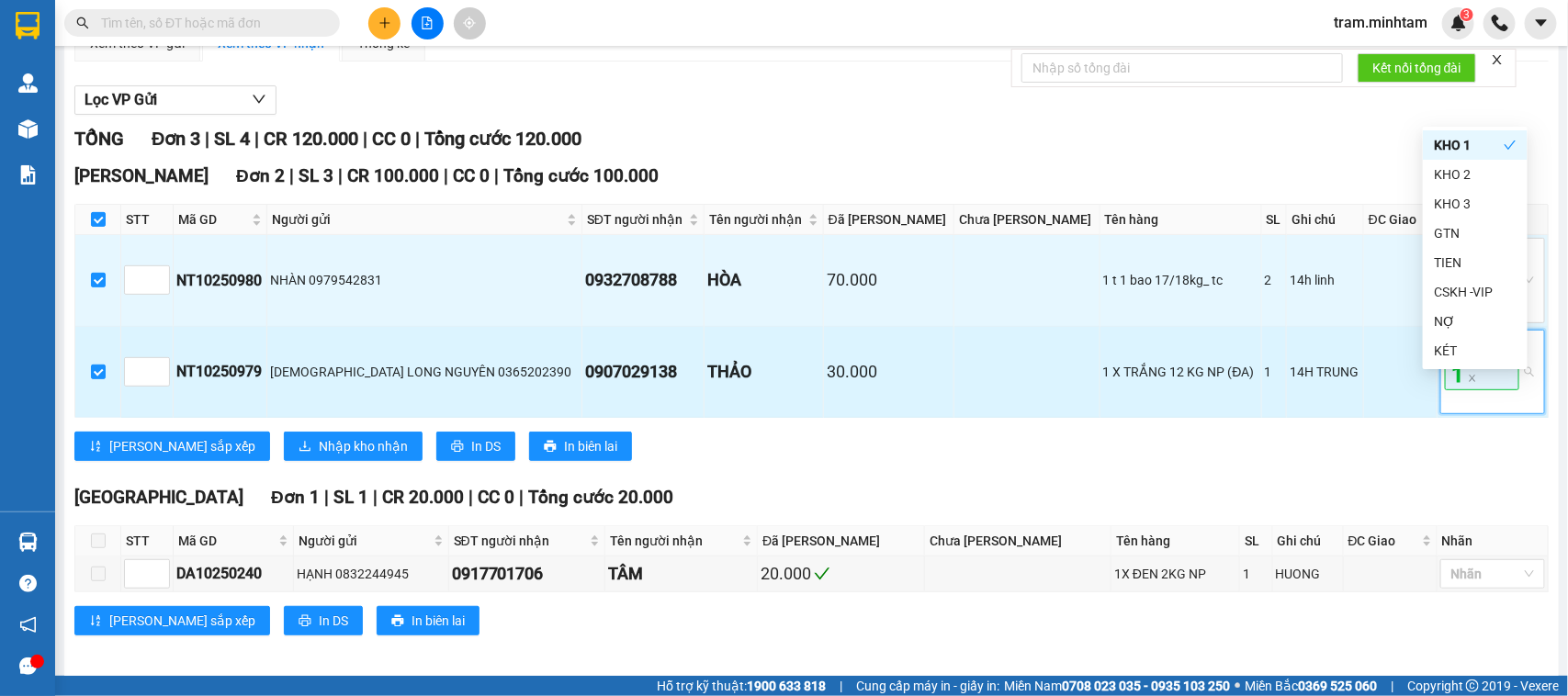
click at [1467, 390] on span "KHO 1" at bounding box center [1481, 361] width 75 height 59
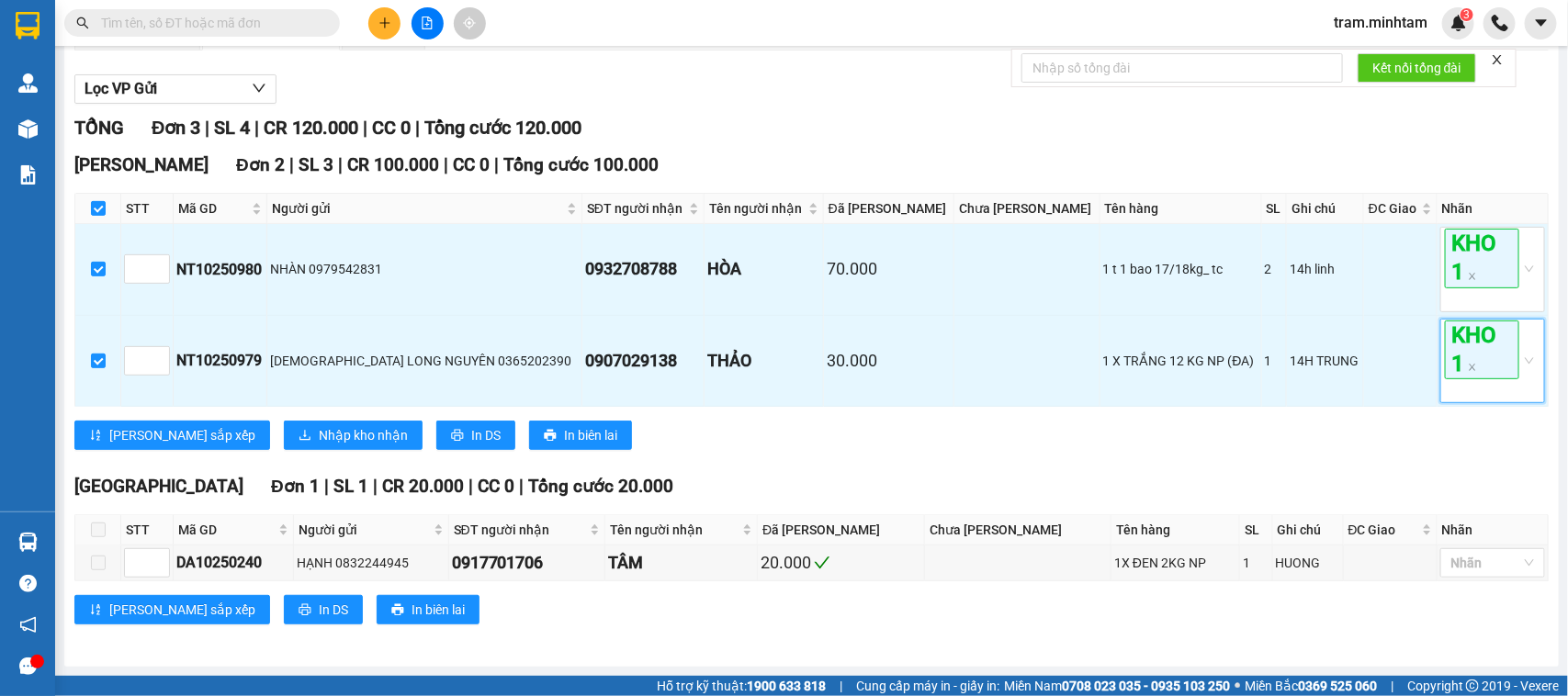
scroll to position [236, 0]
click at [260, 419] on div "[PERSON_NAME][GEOGRAPHIC_DATA] 2 | SL 3 | CR 100.000 | CC 0 | Tổng cước 100.000…" at bounding box center [812, 308] width 1475 height 313
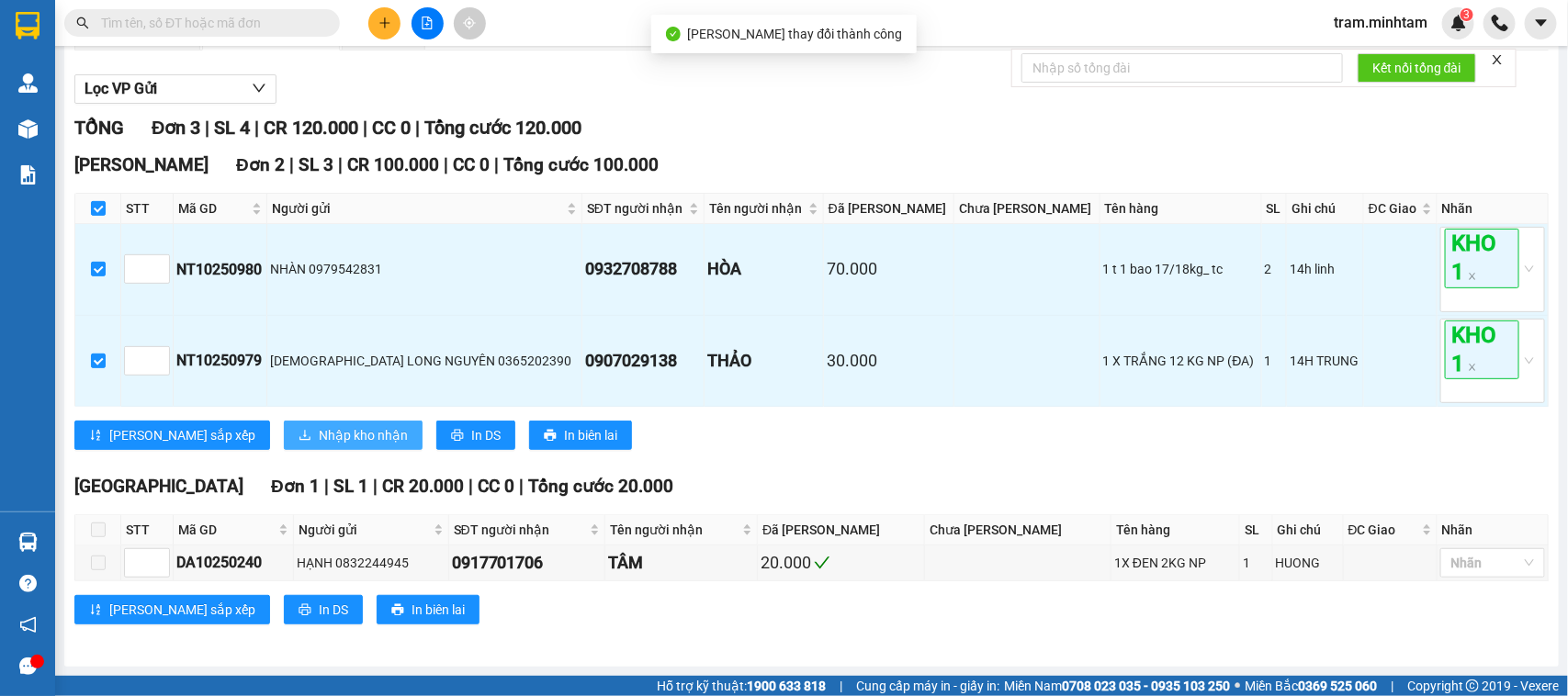
click at [319, 433] on span "Nhập kho nhận" at bounding box center [363, 434] width 89 height 20
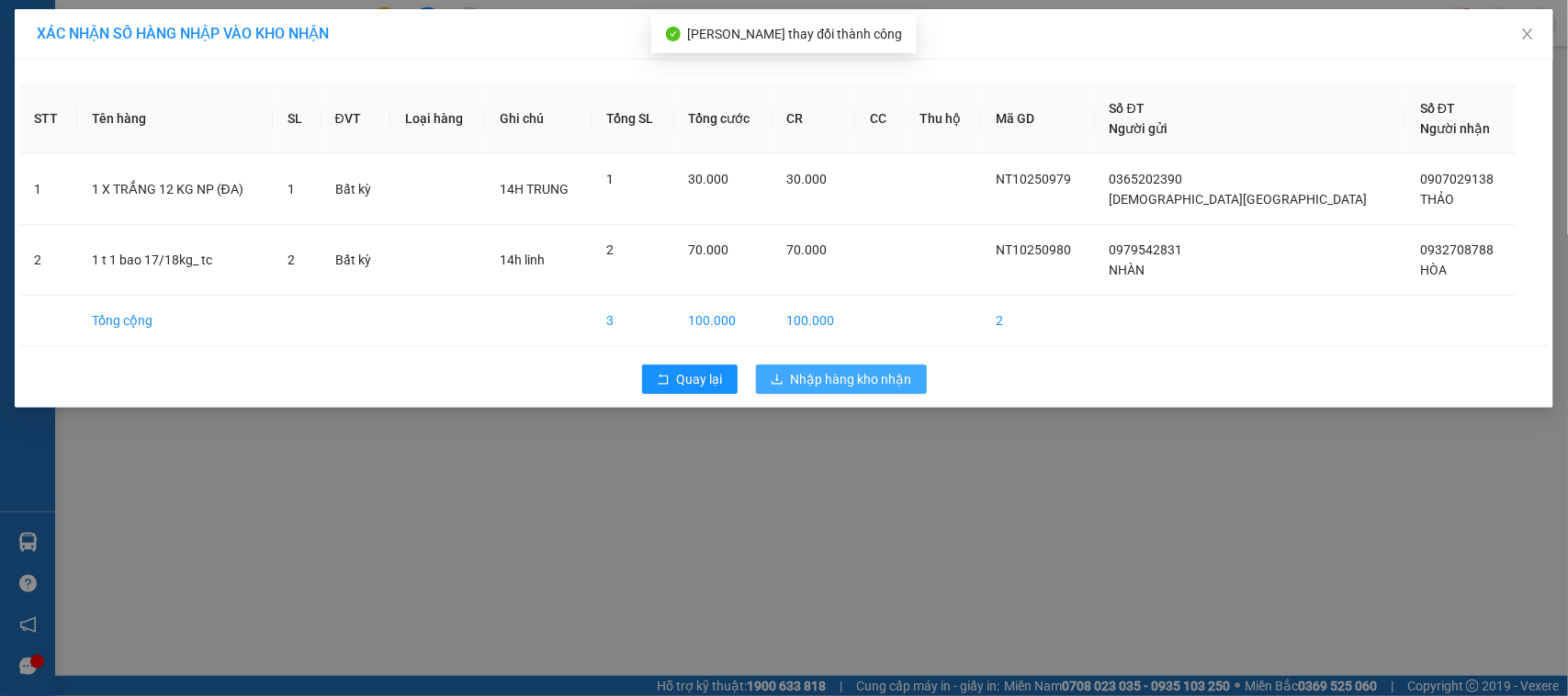
click at [837, 391] on button "Nhập hàng kho nhận" at bounding box center [841, 379] width 171 height 29
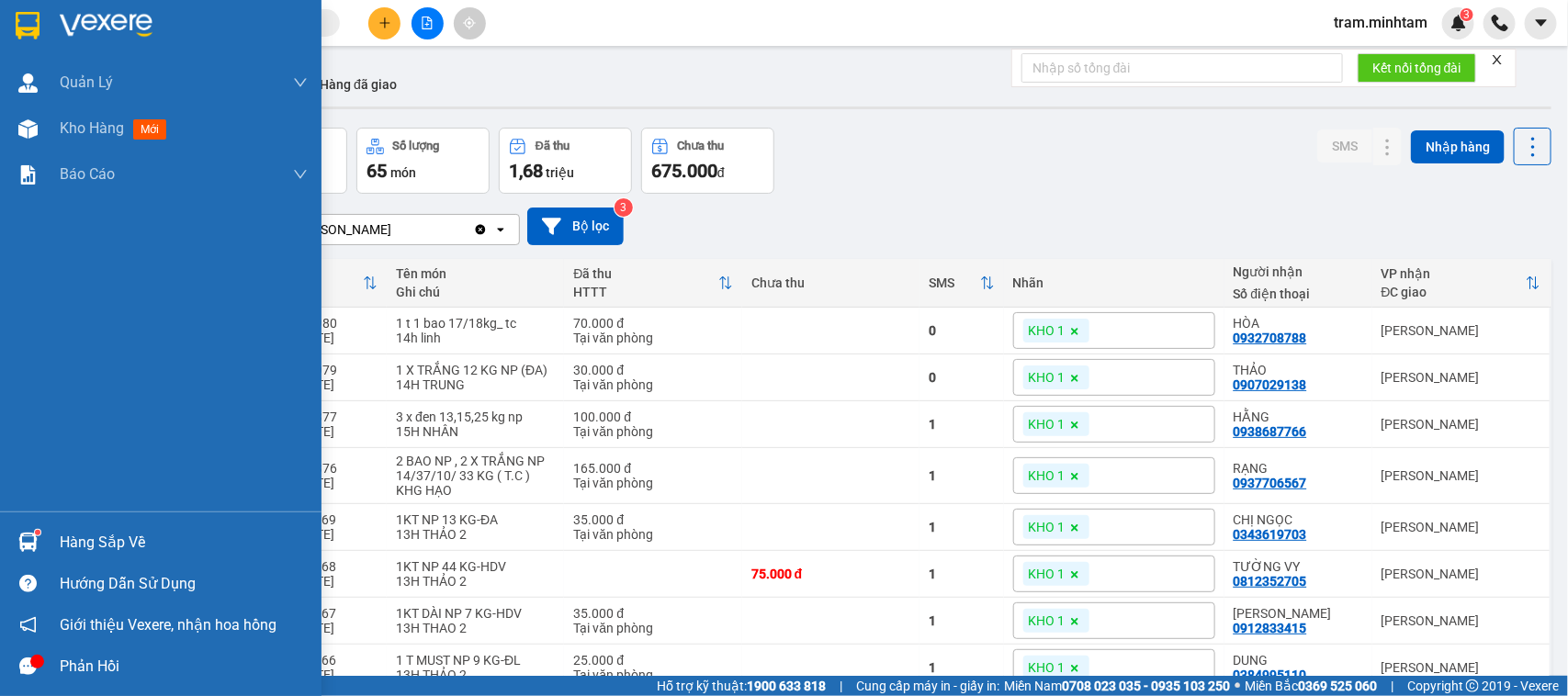
click at [119, 522] on div "Hàng sắp về" at bounding box center [160, 543] width 322 height 42
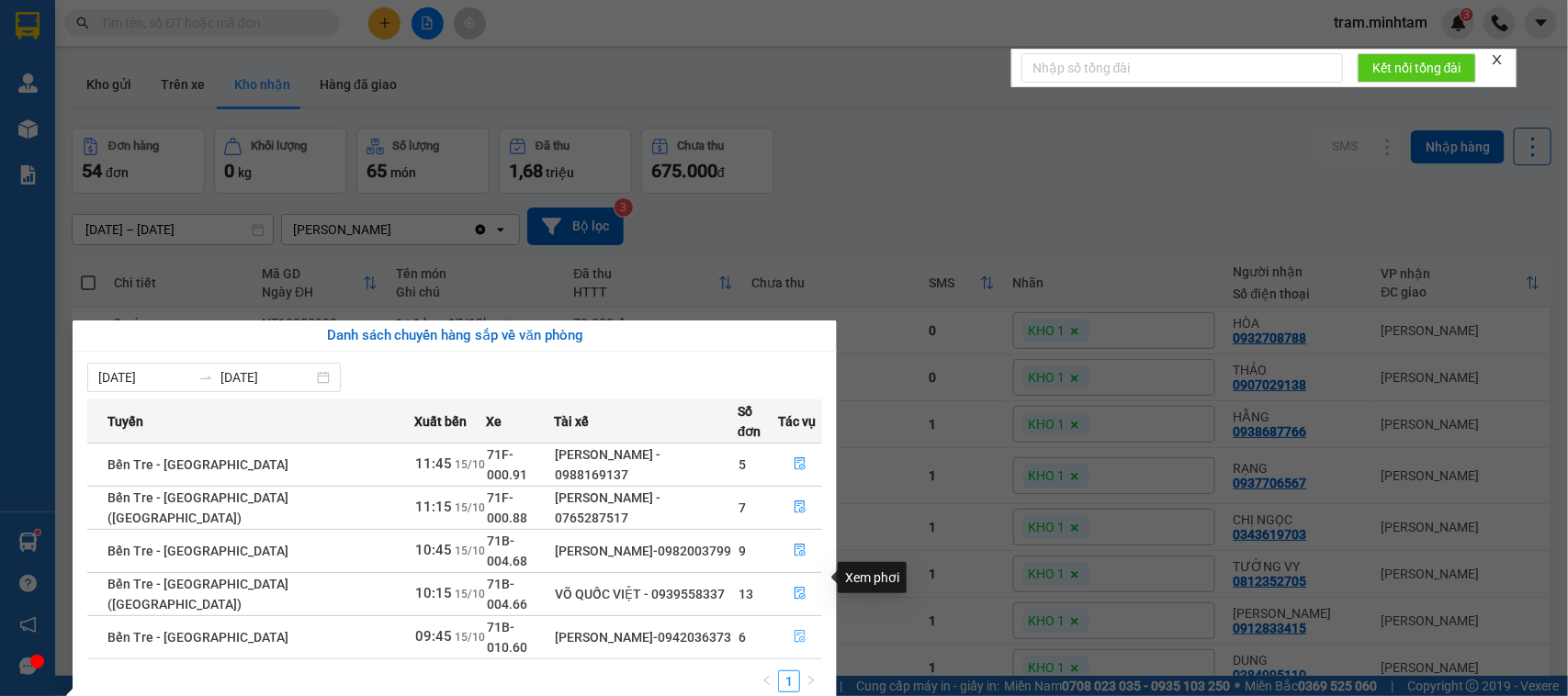
click at [794, 630] on icon "file-done" at bounding box center [801, 637] width 13 height 13
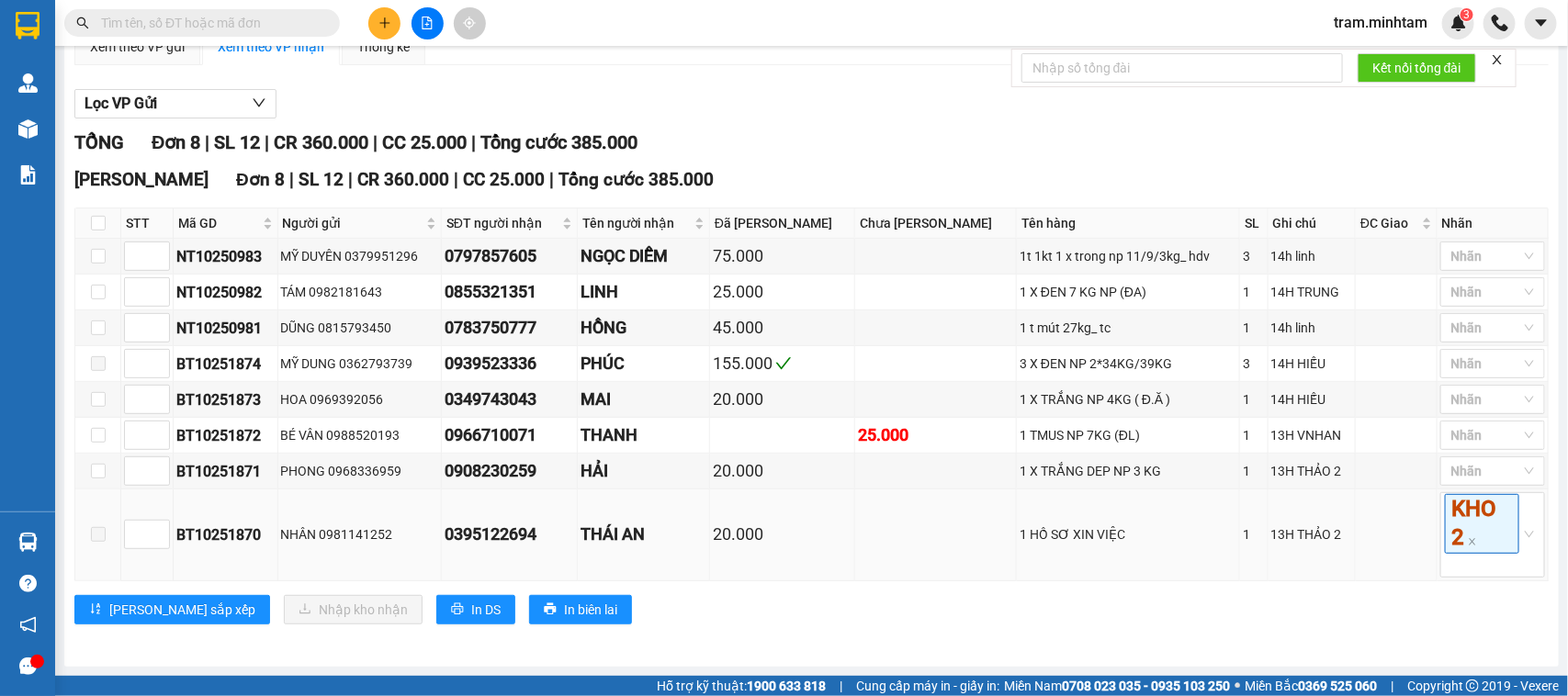
scroll to position [223, 0]
click at [98, 322] on input "checkbox" at bounding box center [98, 329] width 15 height 15
checkbox input "true"
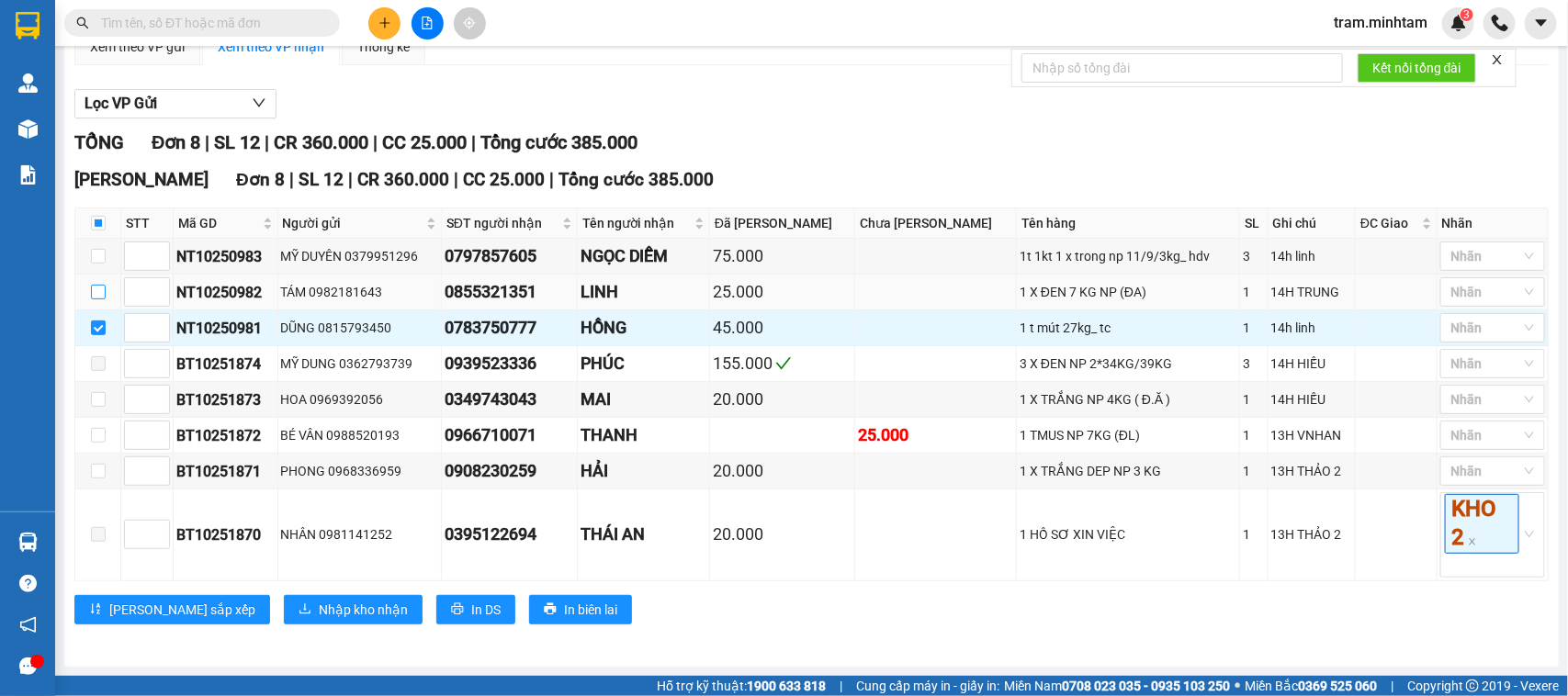
click at [98, 285] on input "checkbox" at bounding box center [98, 293] width 15 height 15
checkbox input "true"
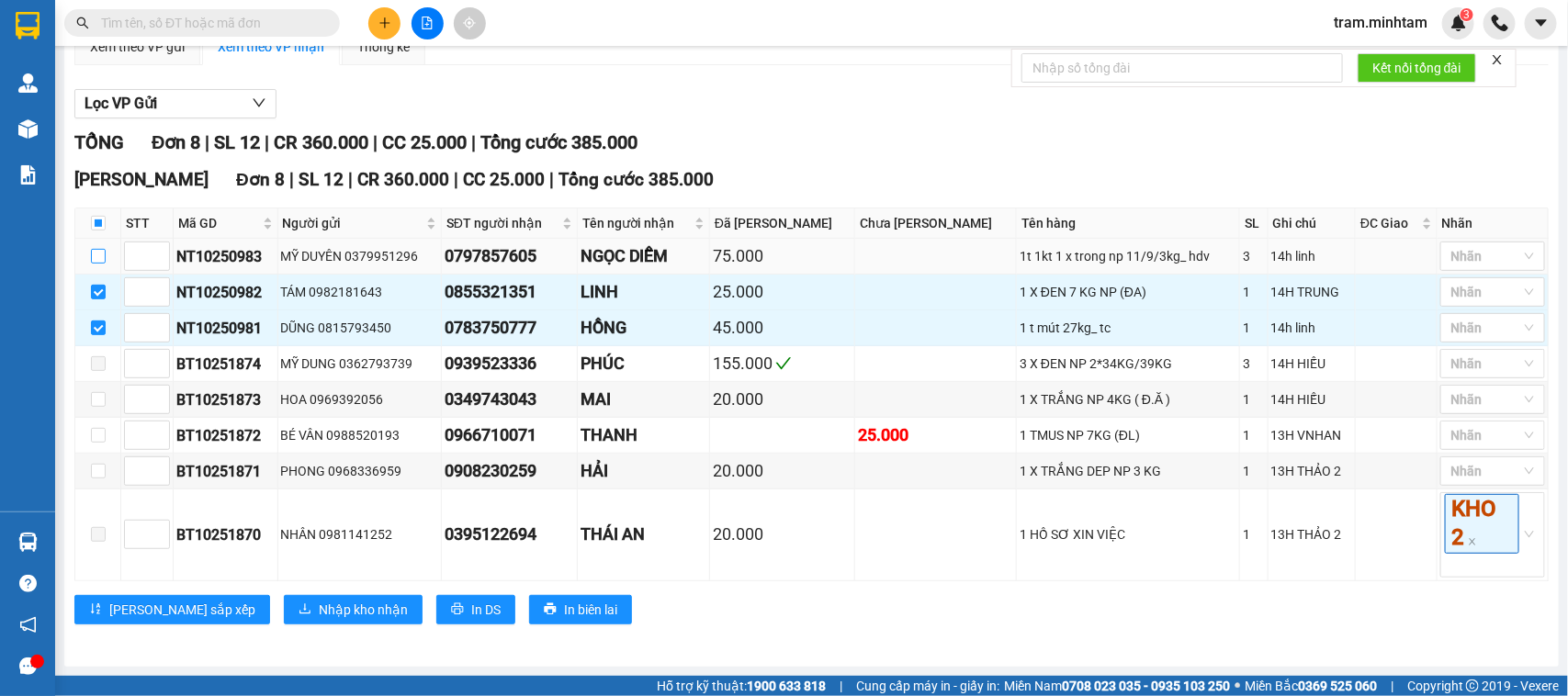
click at [98, 253] on input "checkbox" at bounding box center [98, 257] width 15 height 15
checkbox input "true"
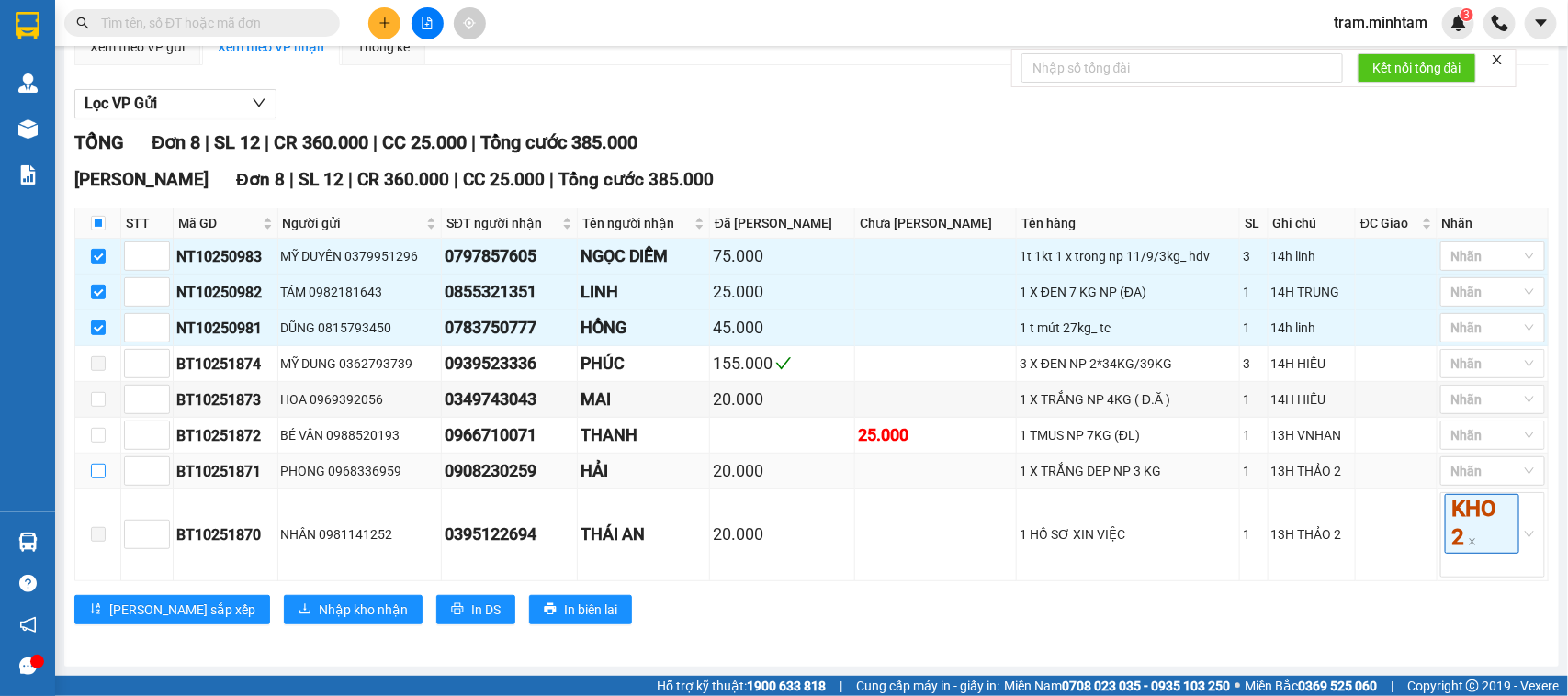
click at [97, 473] on input "checkbox" at bounding box center [98, 471] width 15 height 15
checkbox input "true"
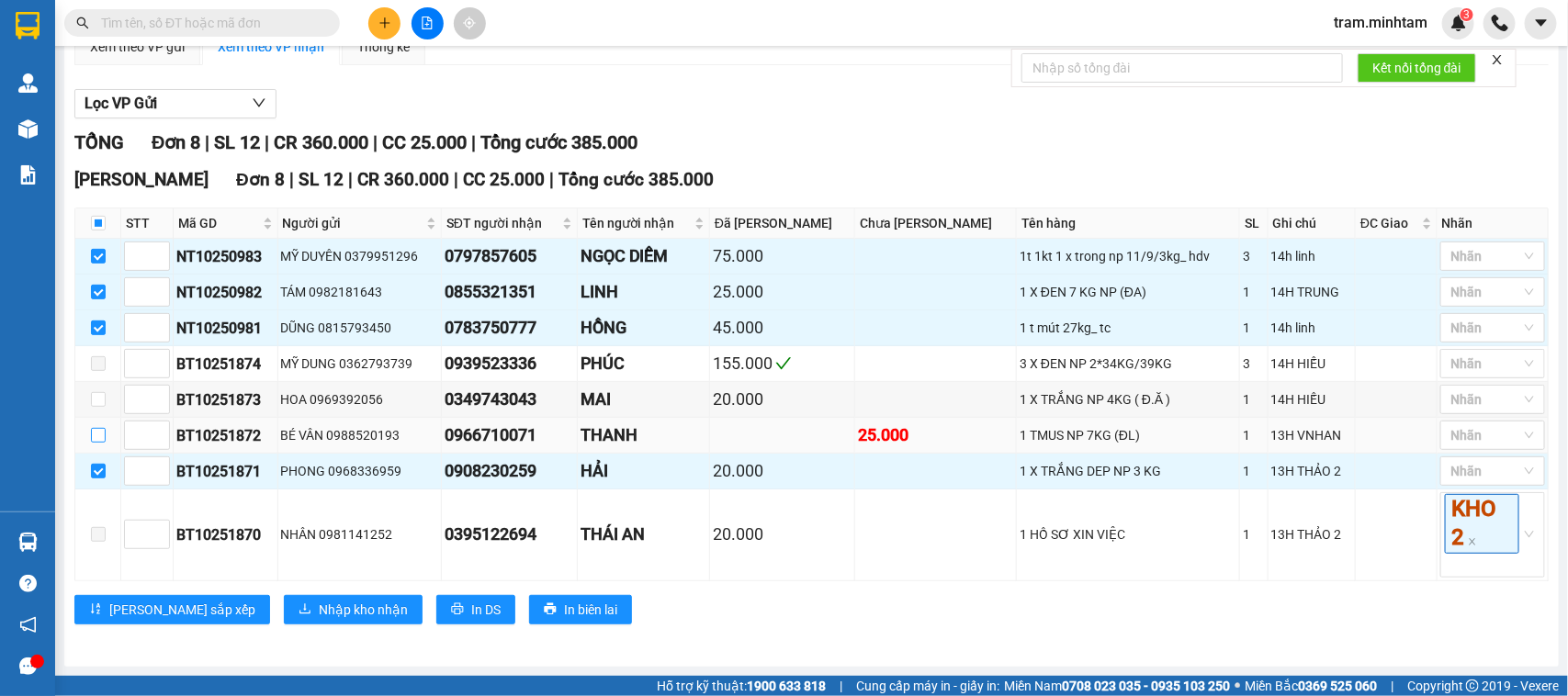
click at [102, 437] on input "checkbox" at bounding box center [98, 435] width 15 height 15
checkbox input "true"
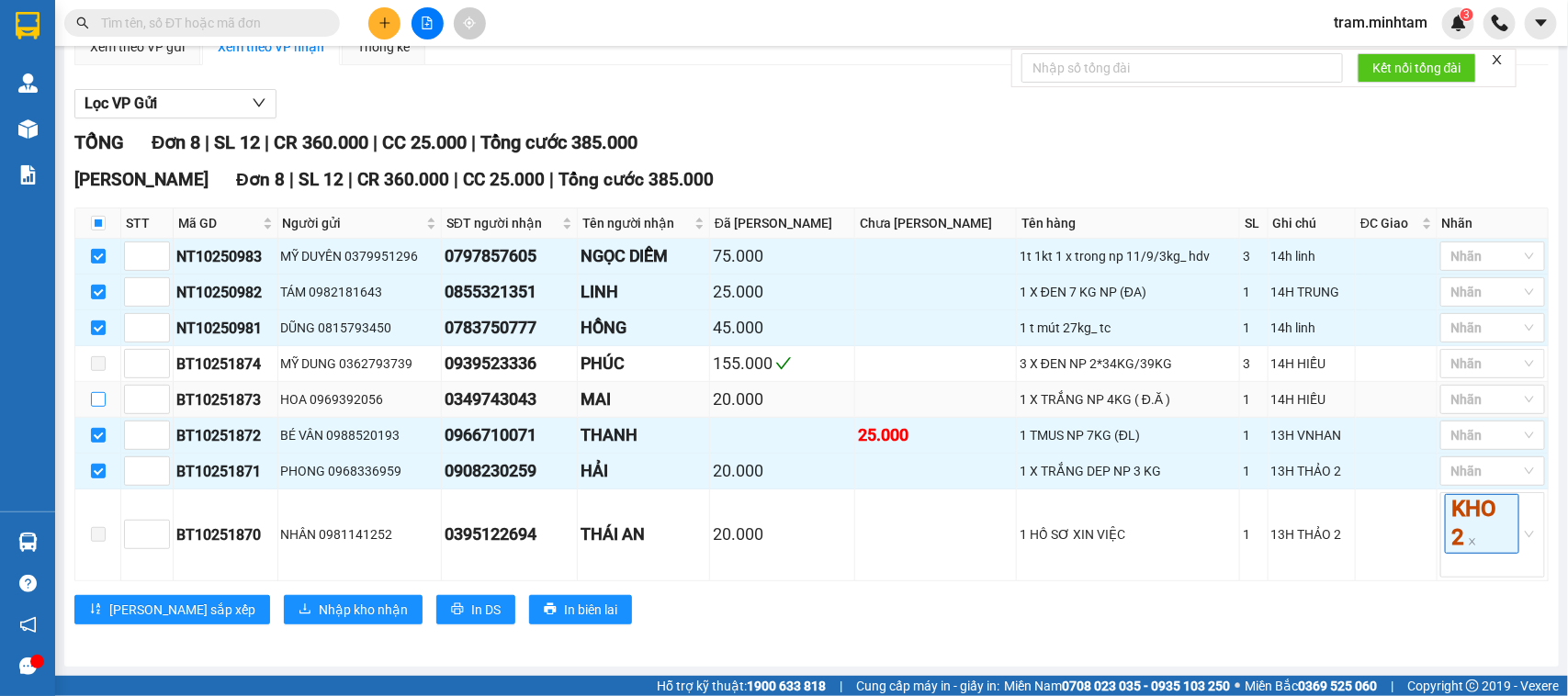
click at [97, 390] on label at bounding box center [98, 399] width 15 height 20
click at [97, 392] on input "checkbox" at bounding box center [98, 399] width 15 height 15
checkbox input "true"
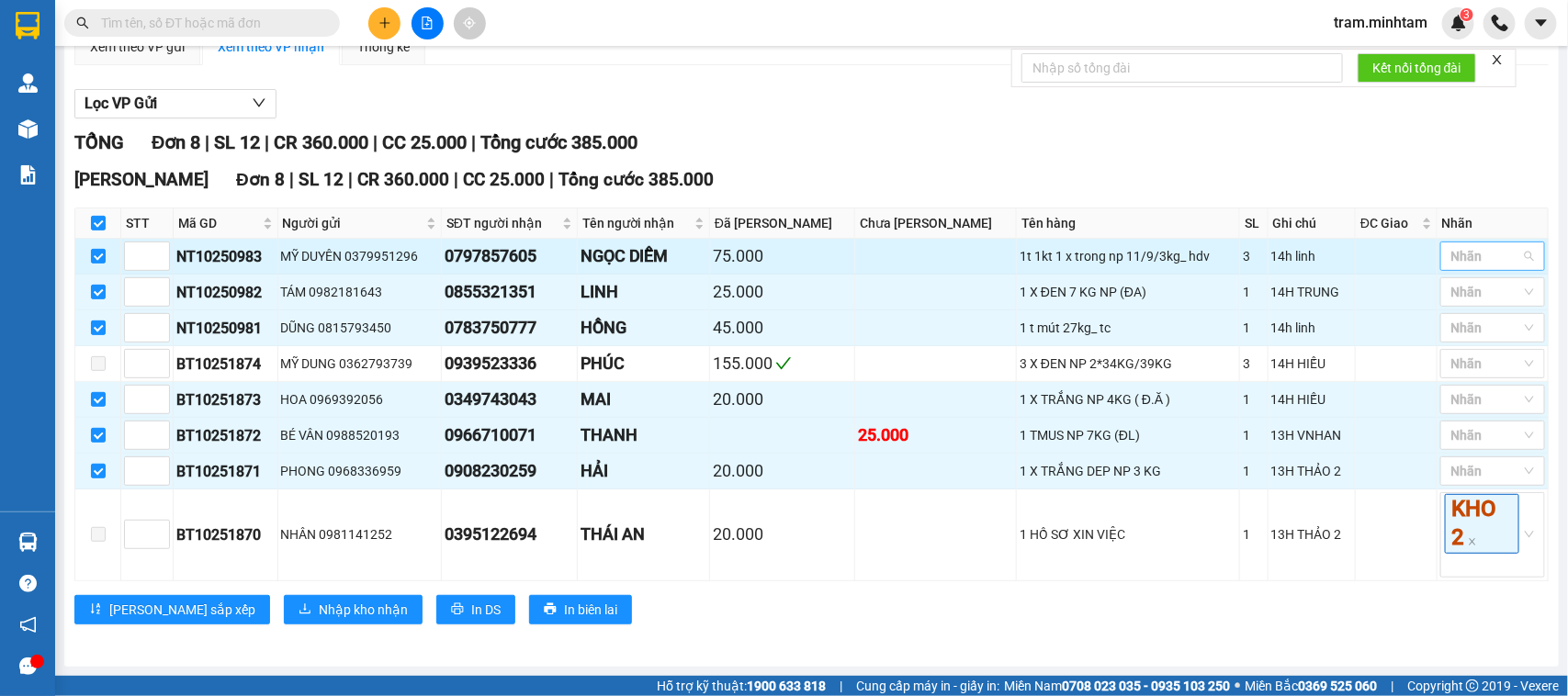
click at [1505, 242] on div "Nhãn" at bounding box center [1492, 256] width 105 height 29
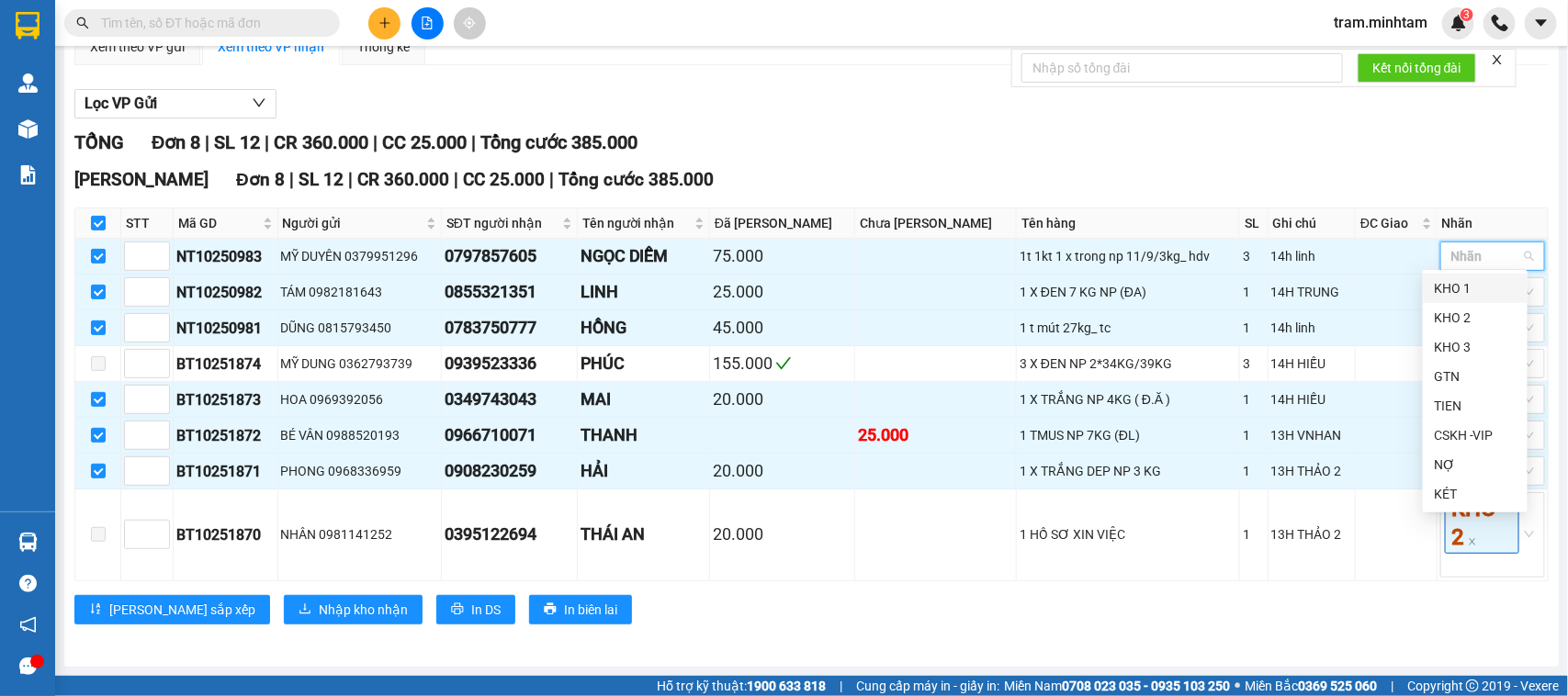
click at [1472, 280] on div "KHO 1" at bounding box center [1475, 288] width 83 height 20
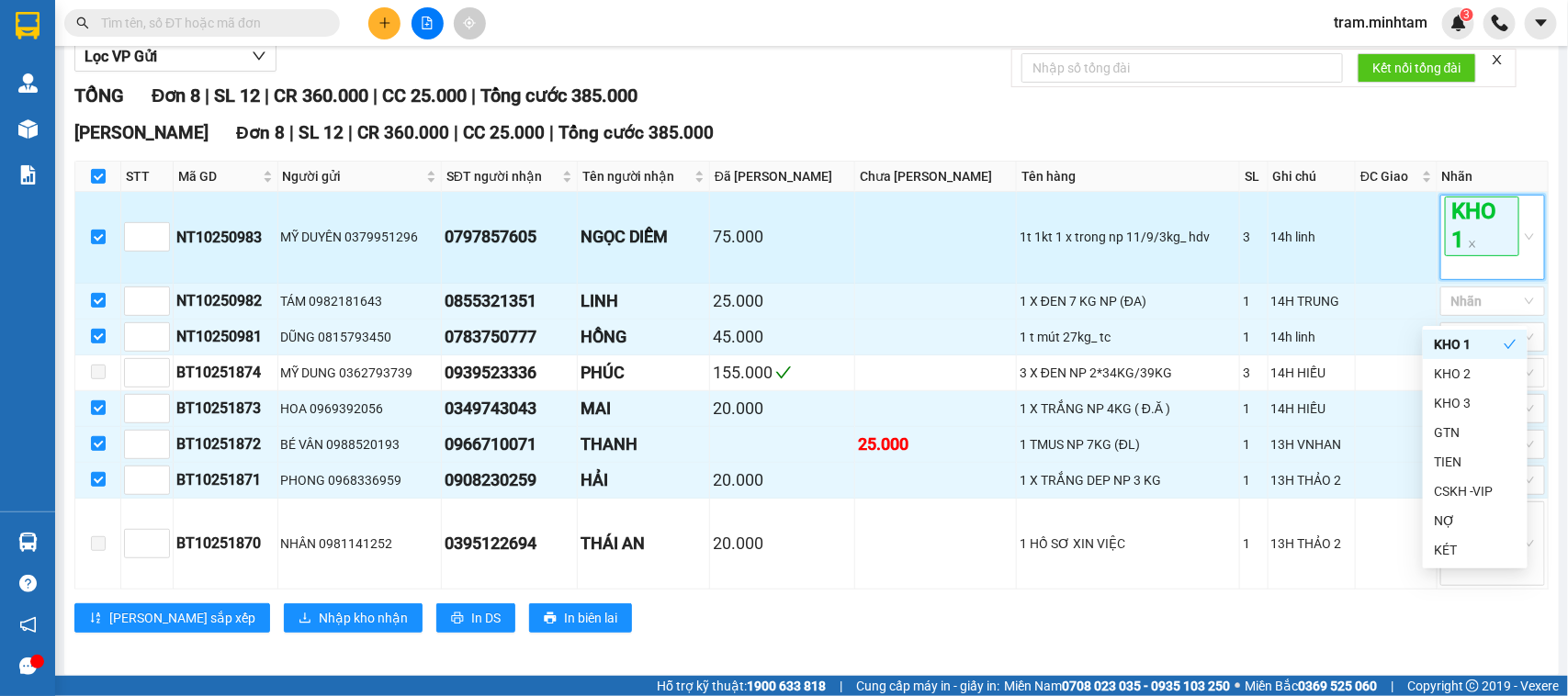
click at [1449, 255] on span "KHO 1" at bounding box center [1481, 226] width 75 height 59
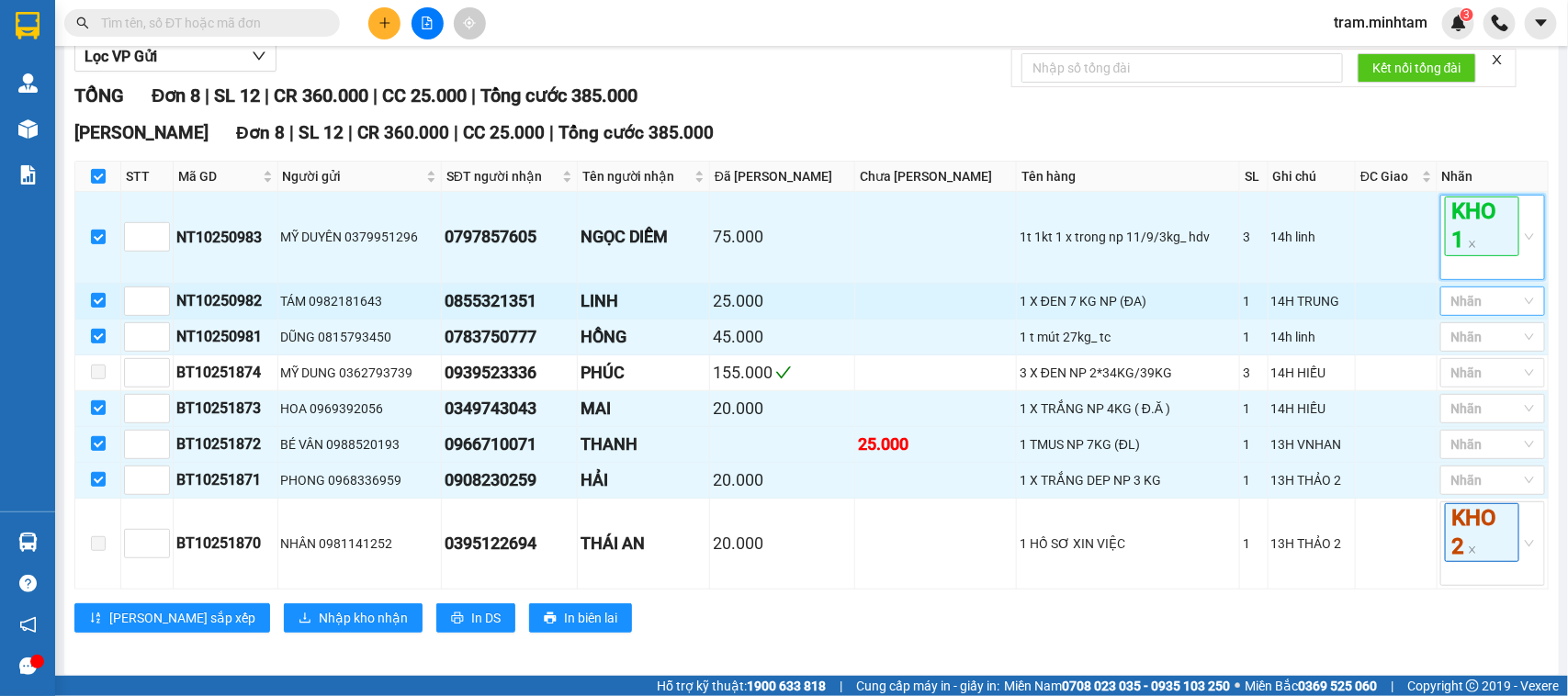
click at [1467, 313] on div at bounding box center [1483, 300] width 77 height 22
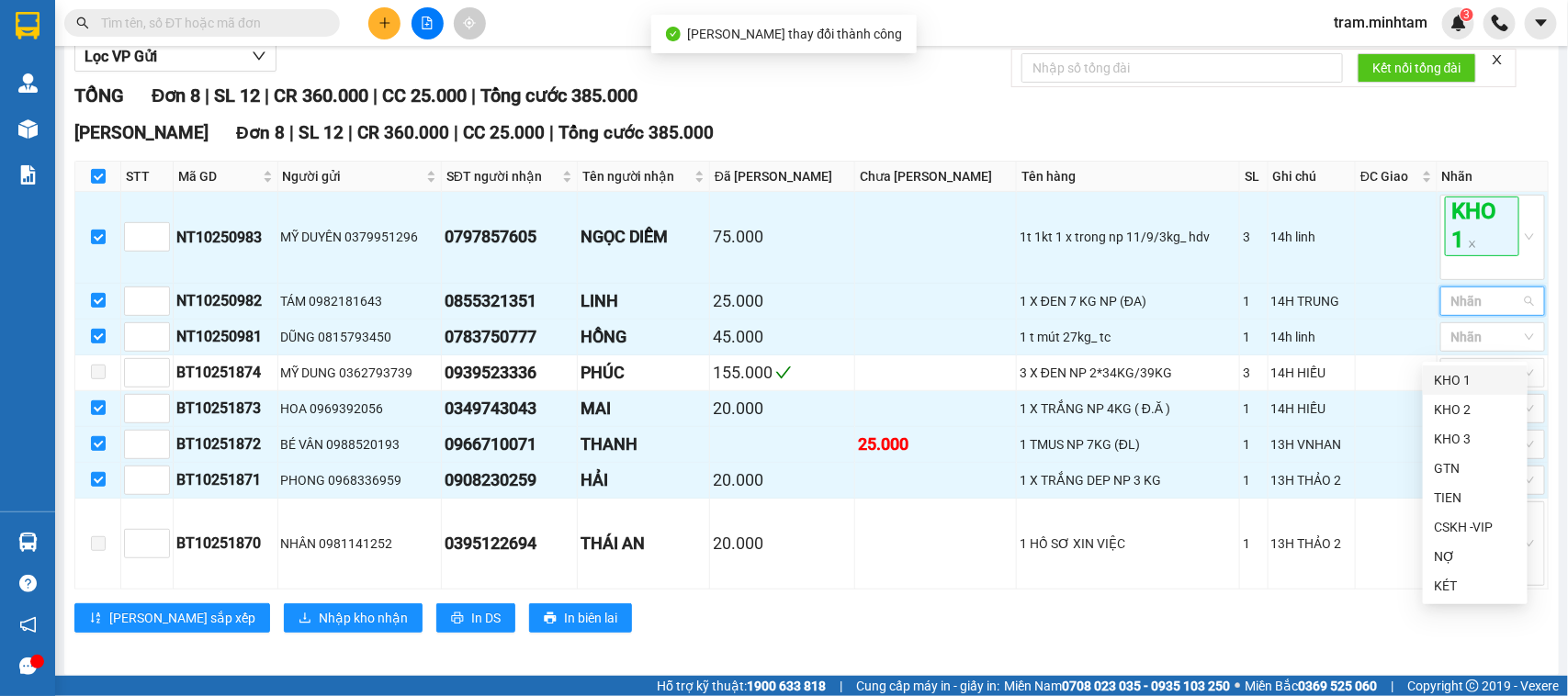
click at [1465, 377] on div "KHO 1" at bounding box center [1475, 380] width 83 height 20
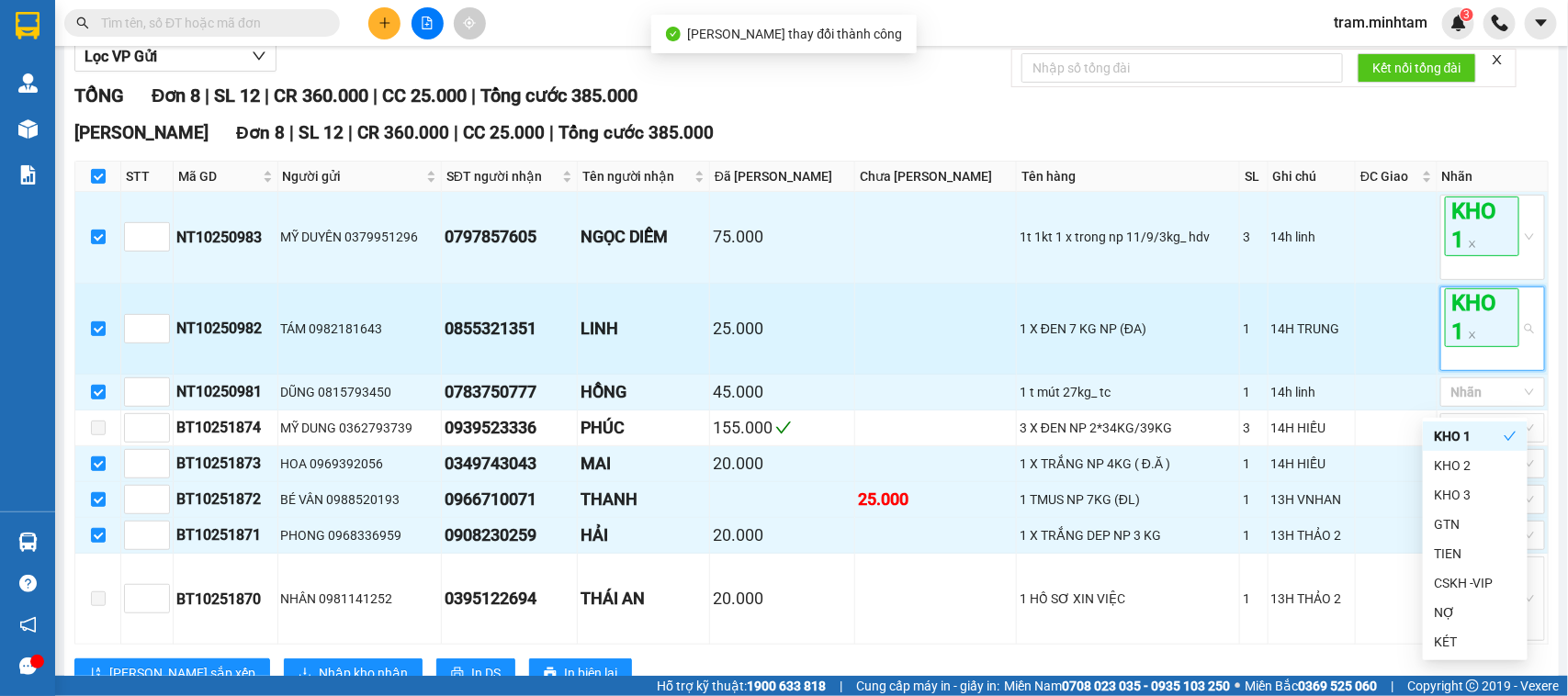
click at [1465, 346] on span "KHO 1" at bounding box center [1481, 317] width 75 height 59
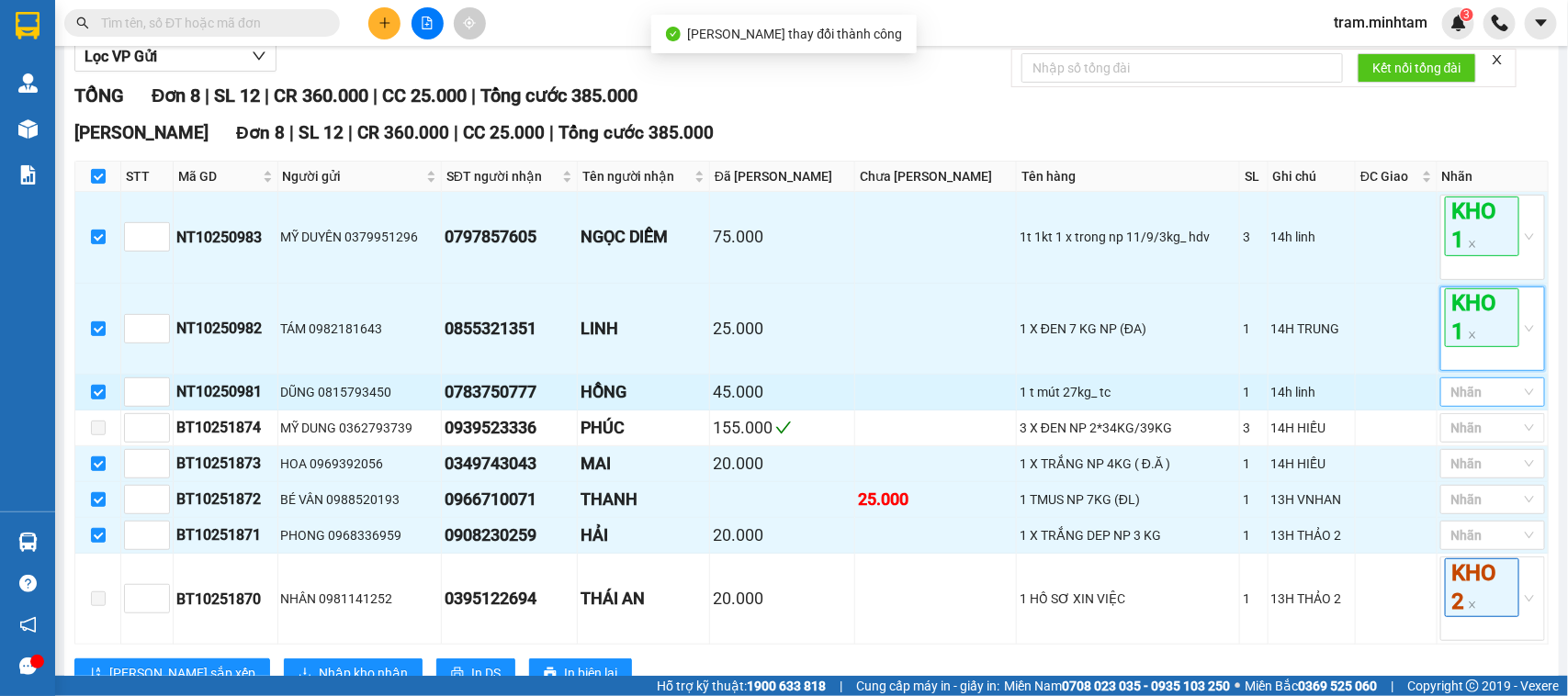
click at [1475, 403] on div at bounding box center [1483, 392] width 77 height 22
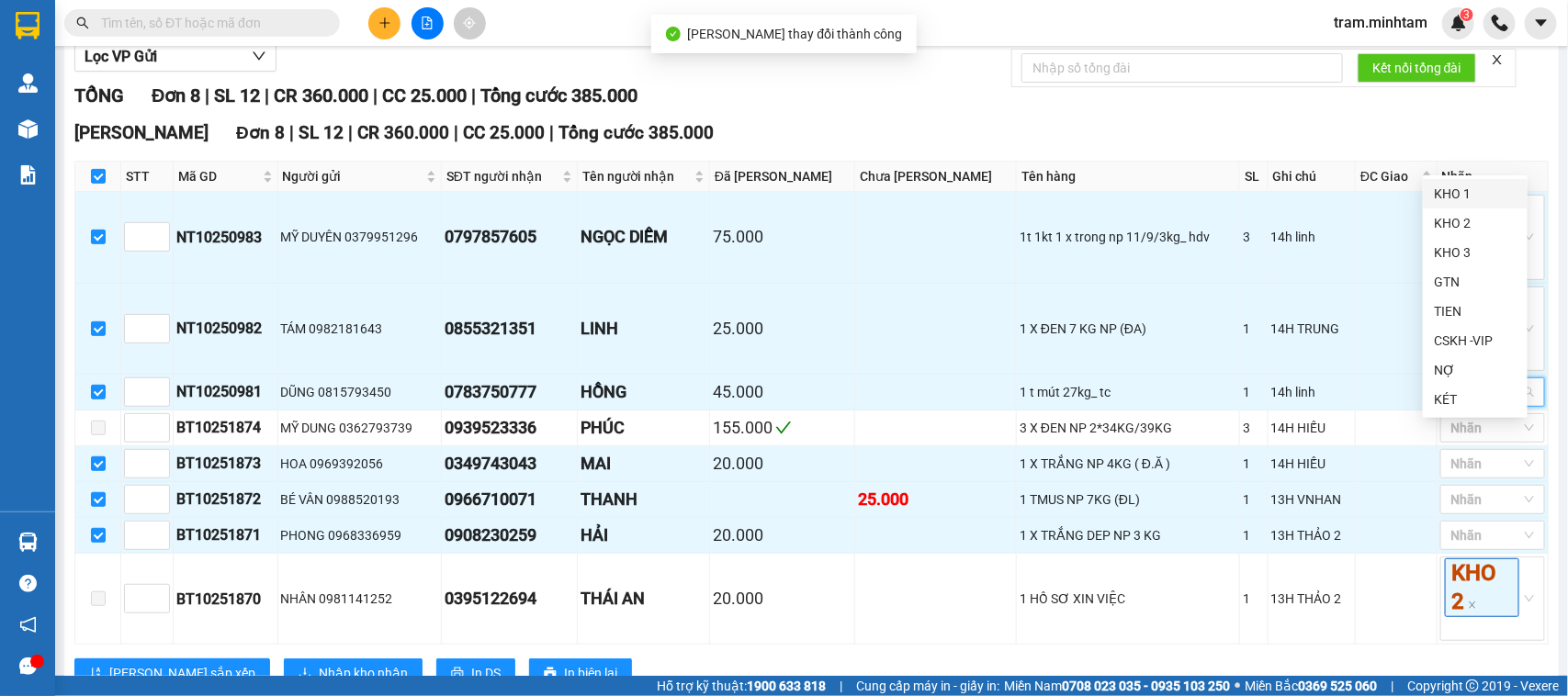
click at [1468, 194] on div "KHO 1" at bounding box center [1475, 194] width 83 height 20
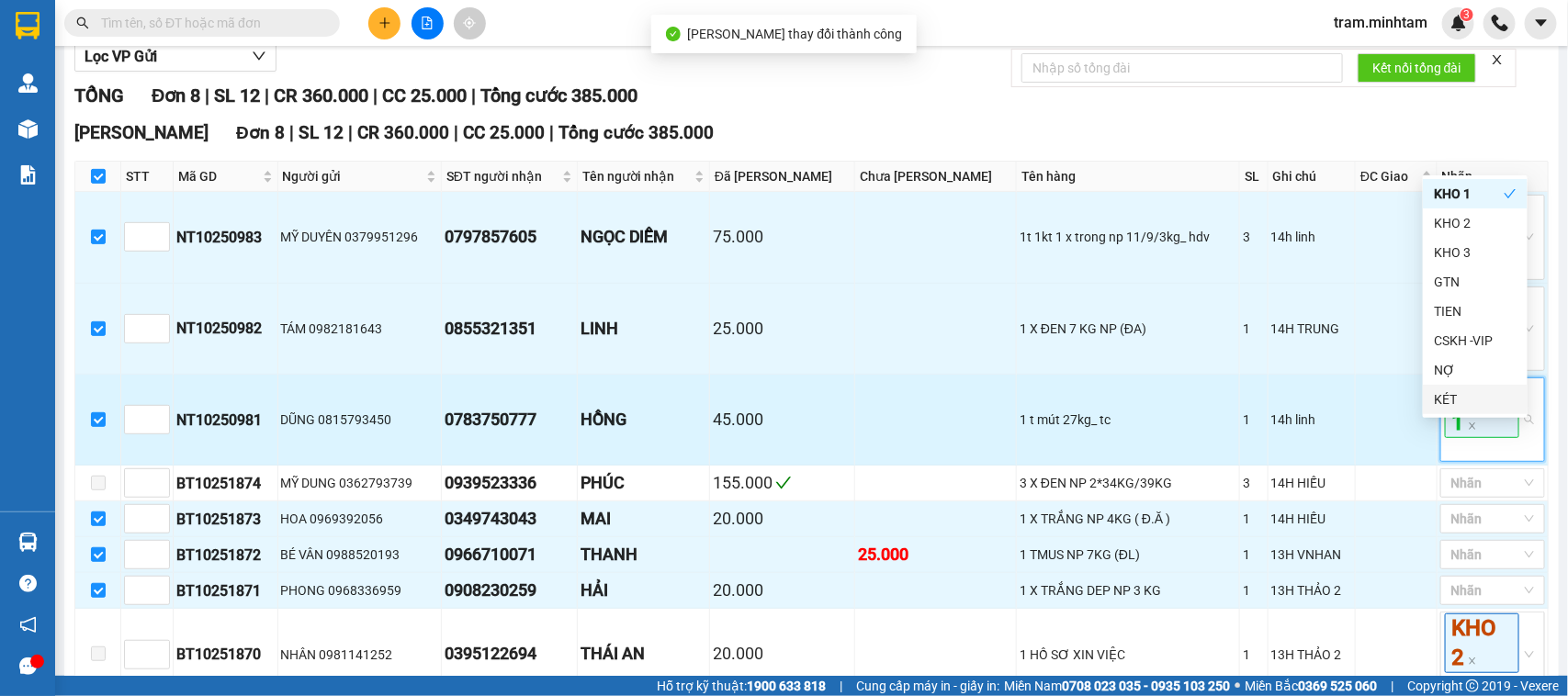
click at [1467, 433] on span "KHO 1" at bounding box center [1481, 409] width 75 height 59
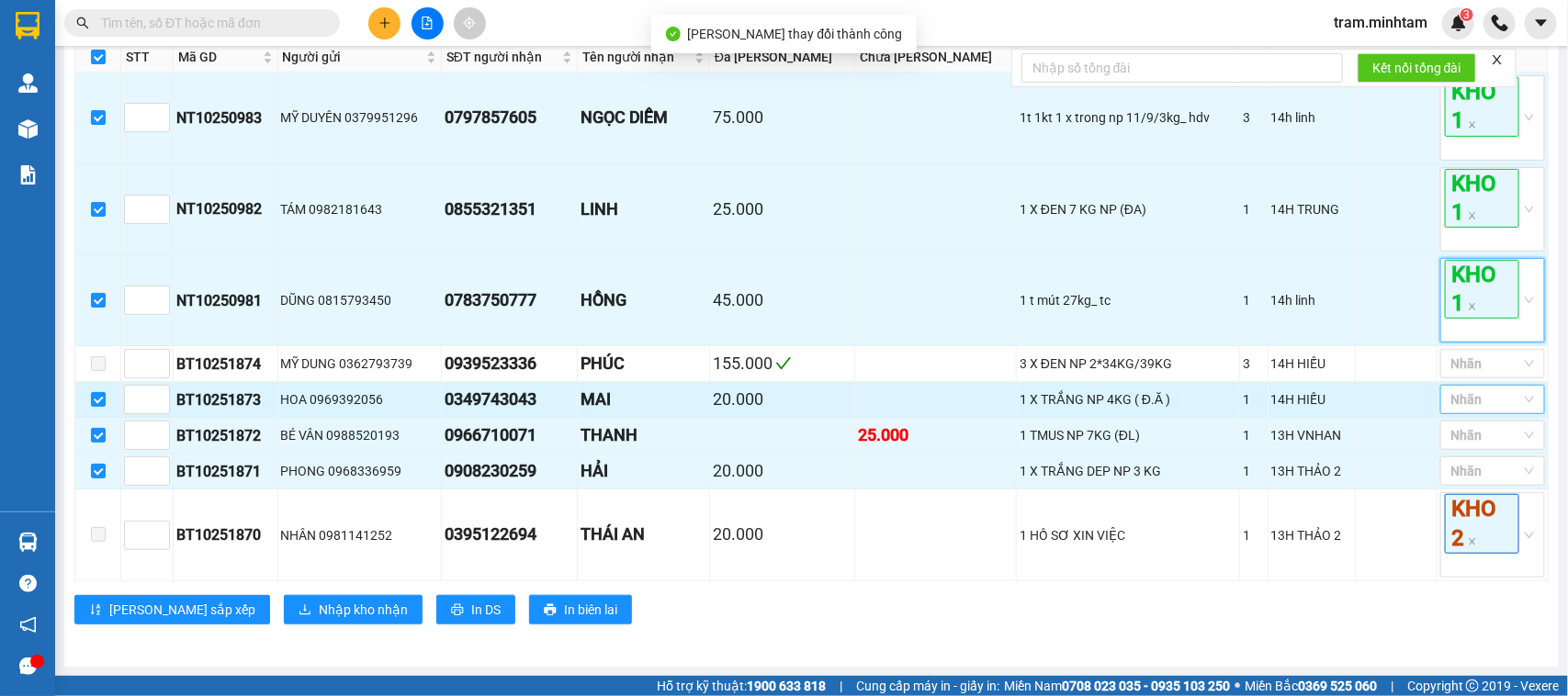
scroll to position [391, 0]
click at [1470, 411] on div "Nhãn" at bounding box center [1492, 399] width 105 height 29
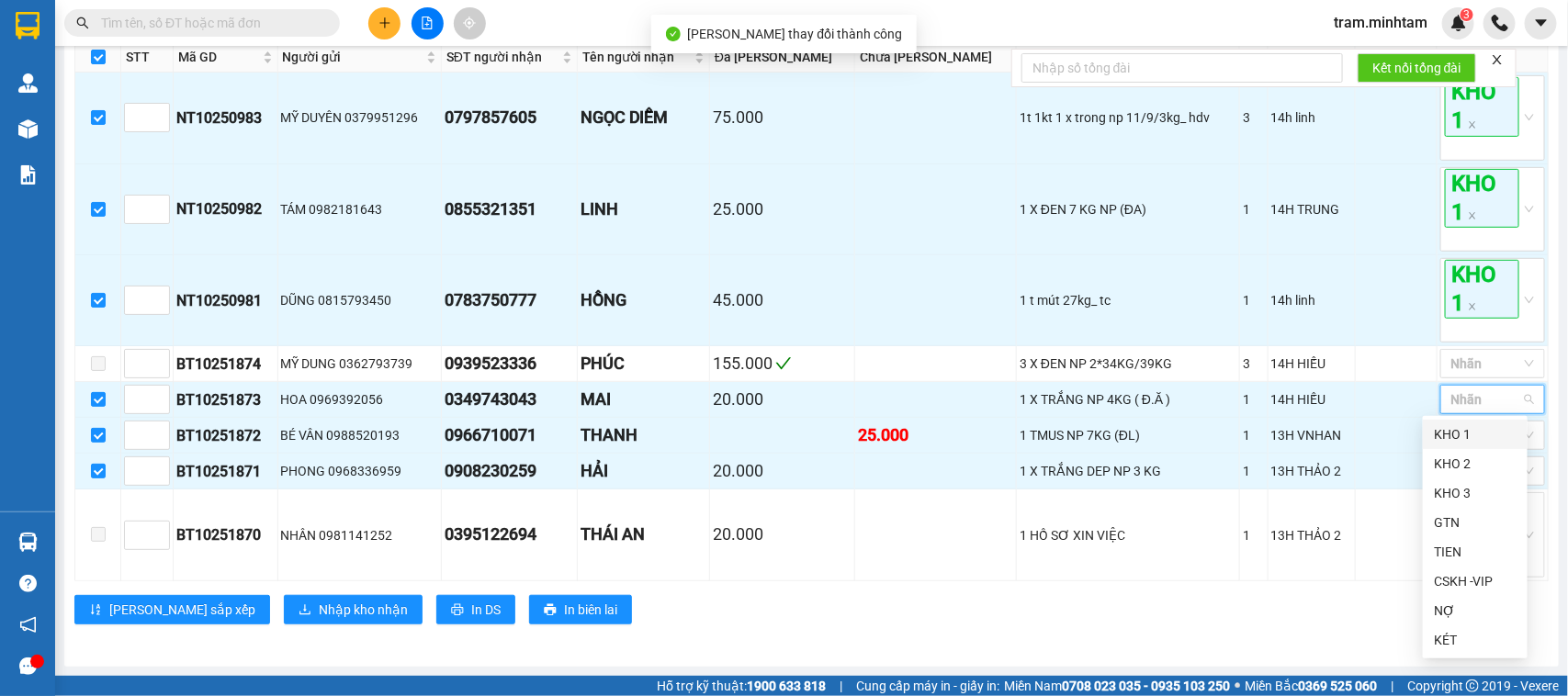
click at [1458, 433] on div "KHO 1" at bounding box center [1475, 433] width 83 height 20
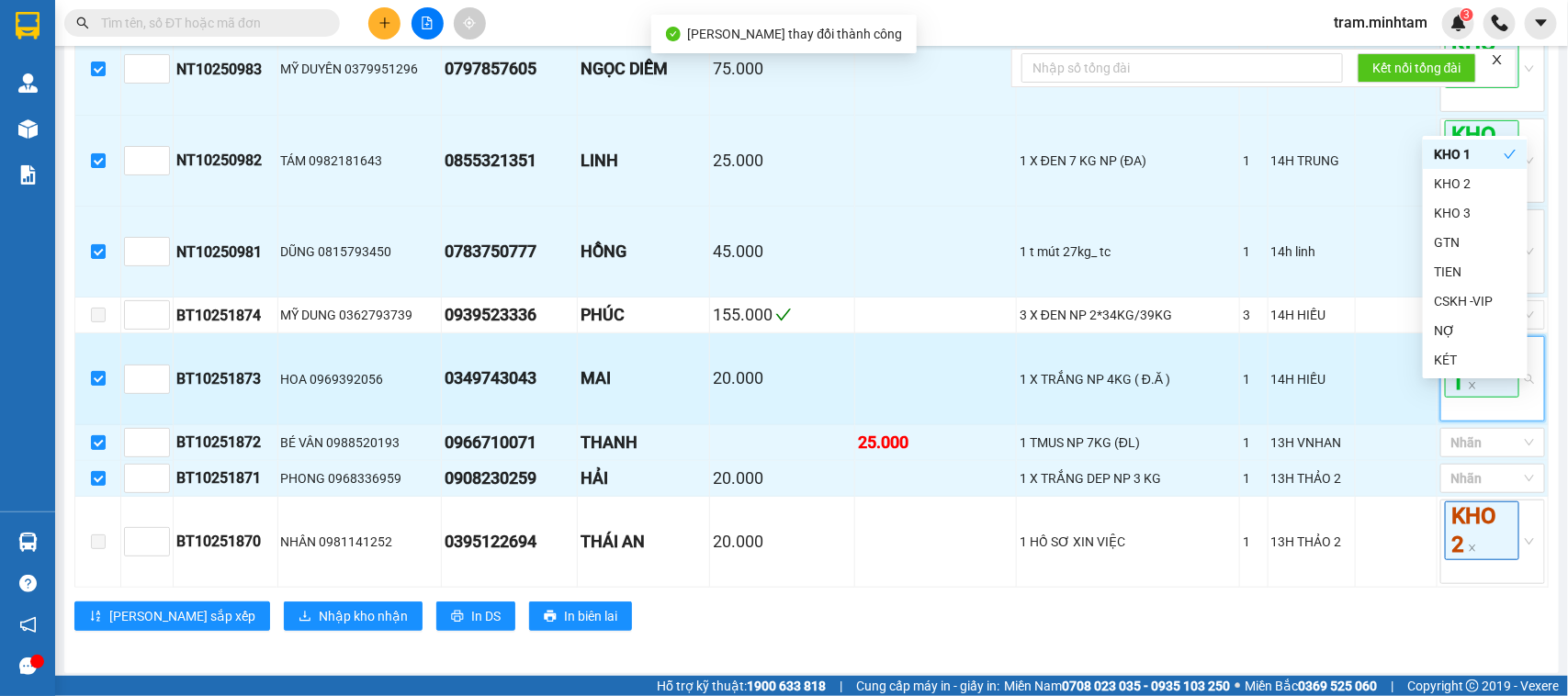
click at [1470, 397] on span "KHO 1" at bounding box center [1481, 367] width 75 height 59
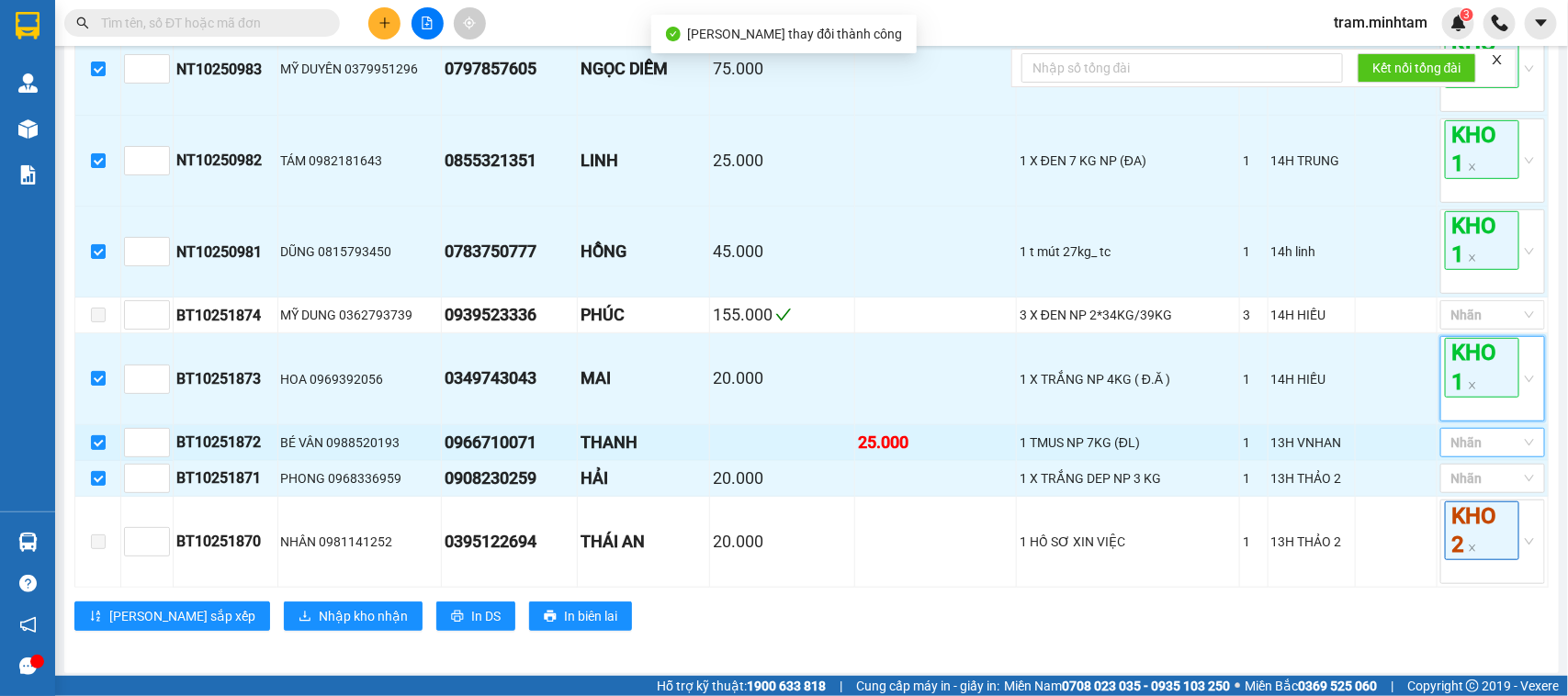
click at [1467, 454] on div at bounding box center [1483, 442] width 77 height 22
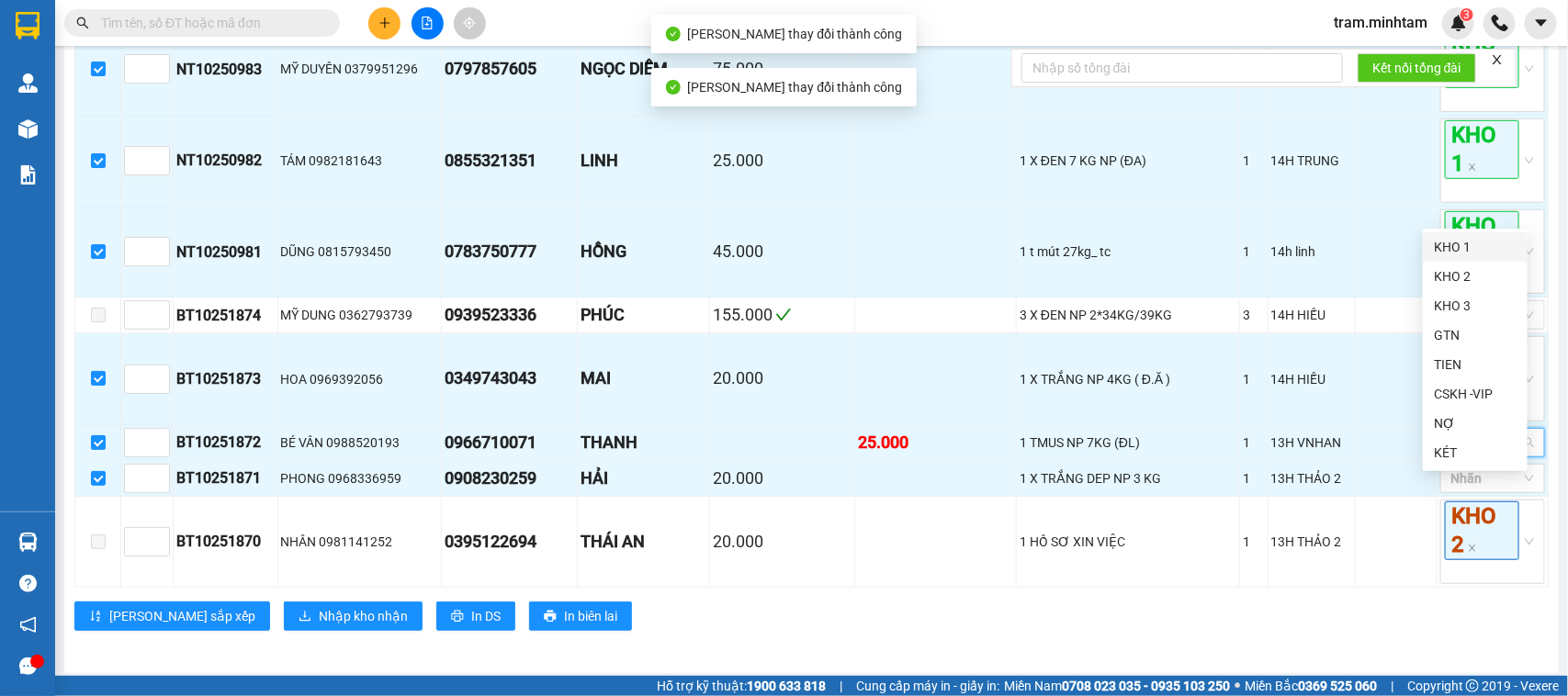
click at [1476, 239] on div "KHO 1" at bounding box center [1475, 246] width 83 height 20
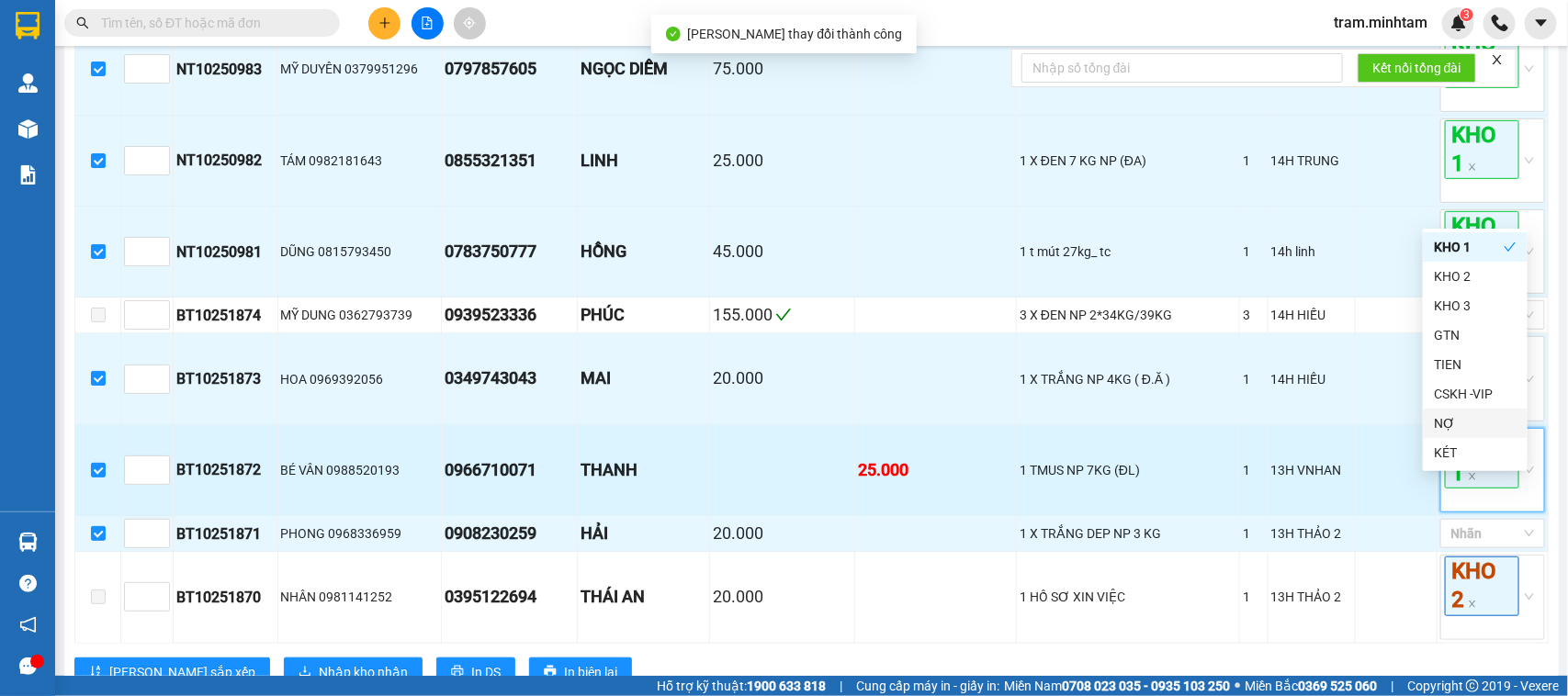
click at [1473, 489] on span "KHO 1" at bounding box center [1481, 459] width 75 height 59
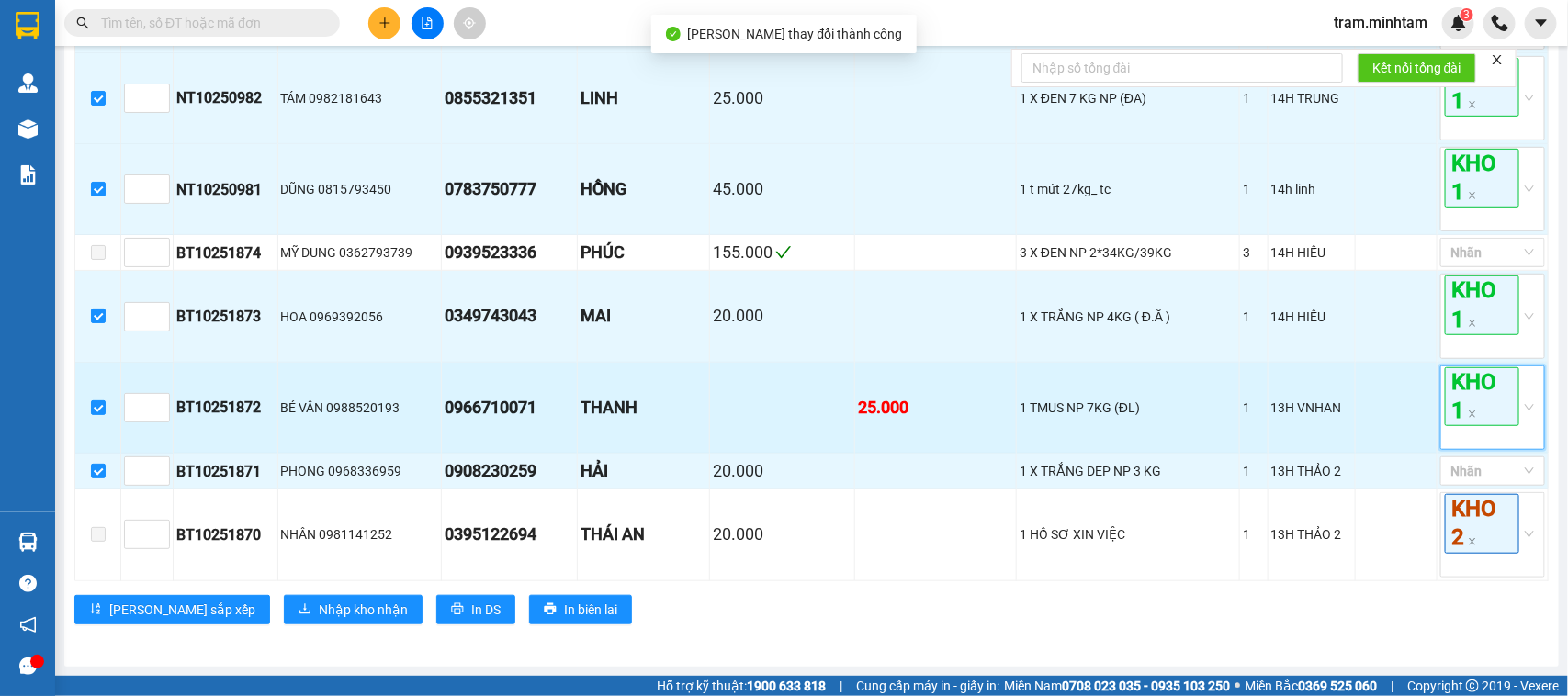
scroll to position [502, 0]
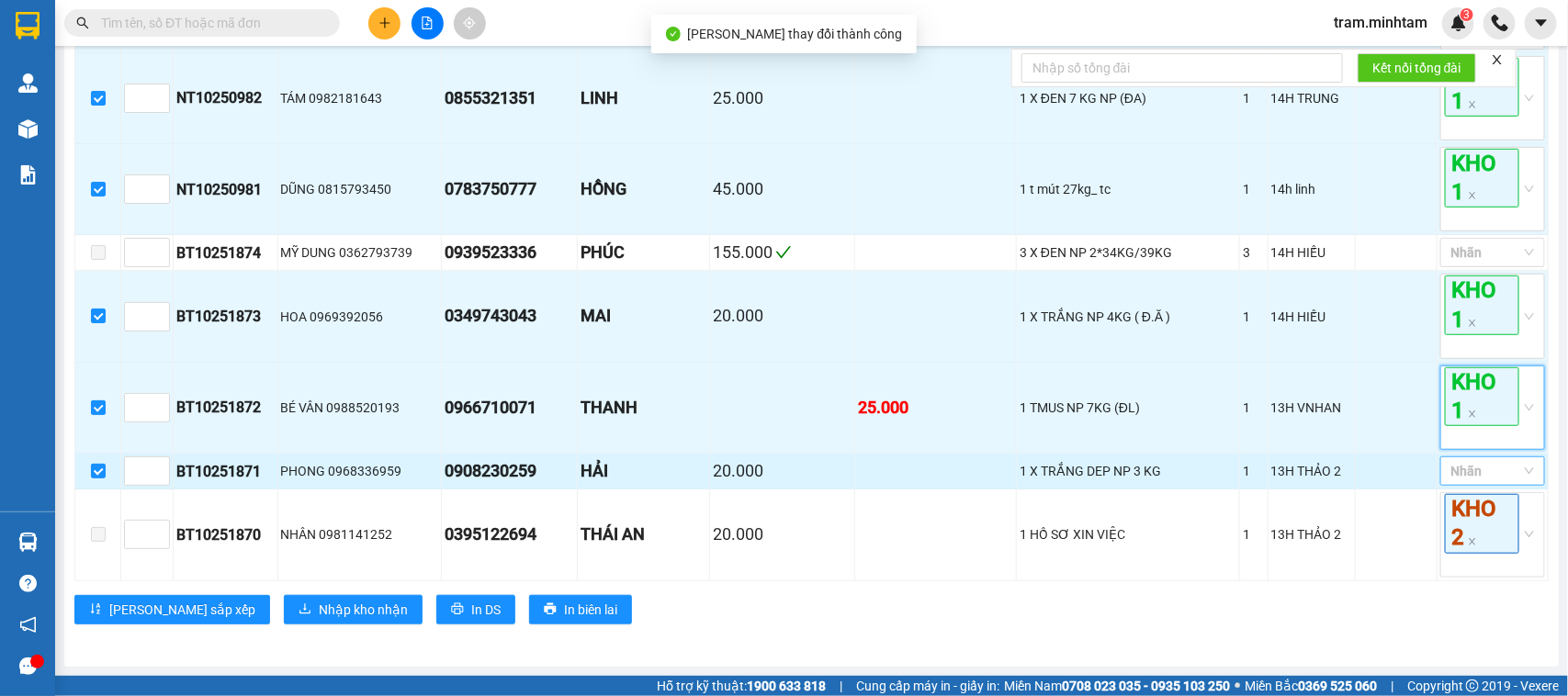
click at [1460, 474] on div at bounding box center [1483, 470] width 77 height 22
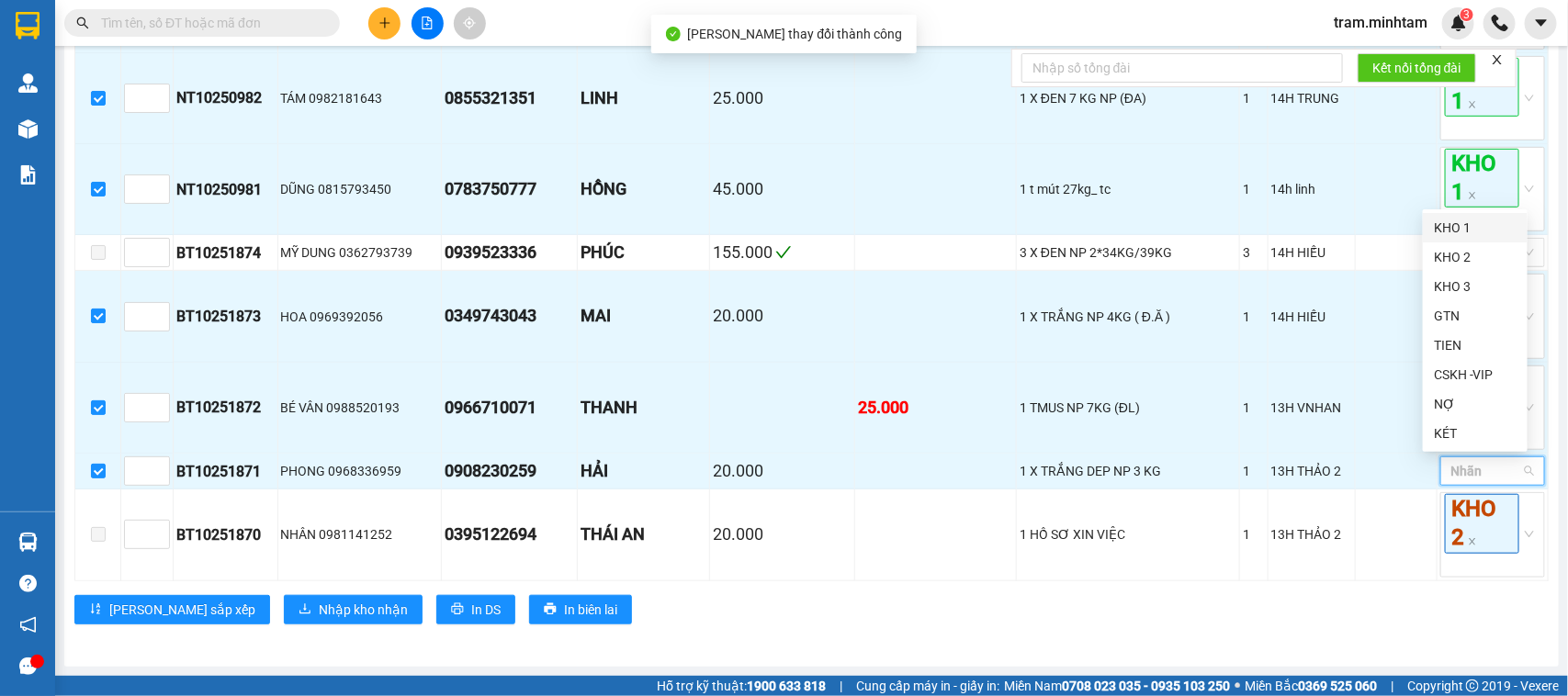
click at [1468, 222] on div "KHO 1" at bounding box center [1475, 228] width 83 height 20
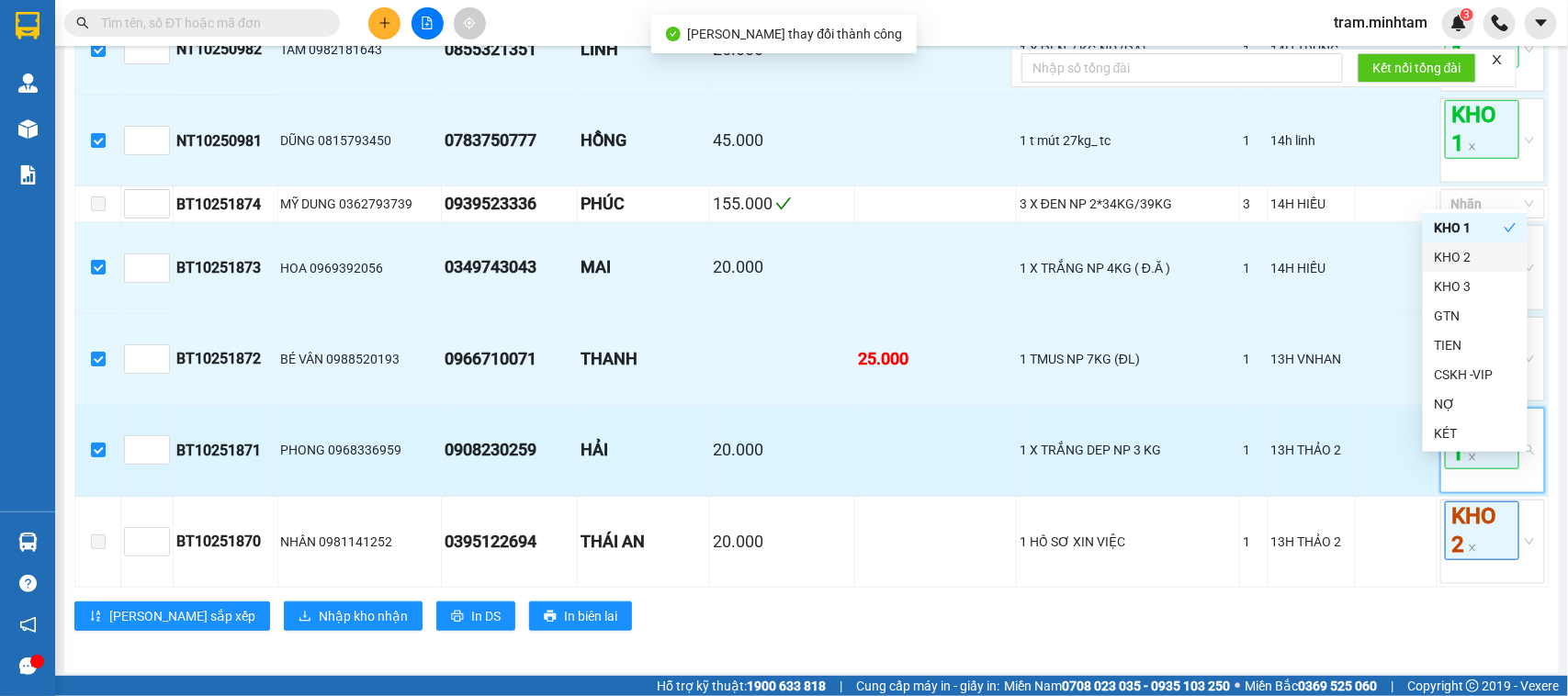
click at [1475, 464] on span "KHO 1" at bounding box center [1481, 439] width 75 height 59
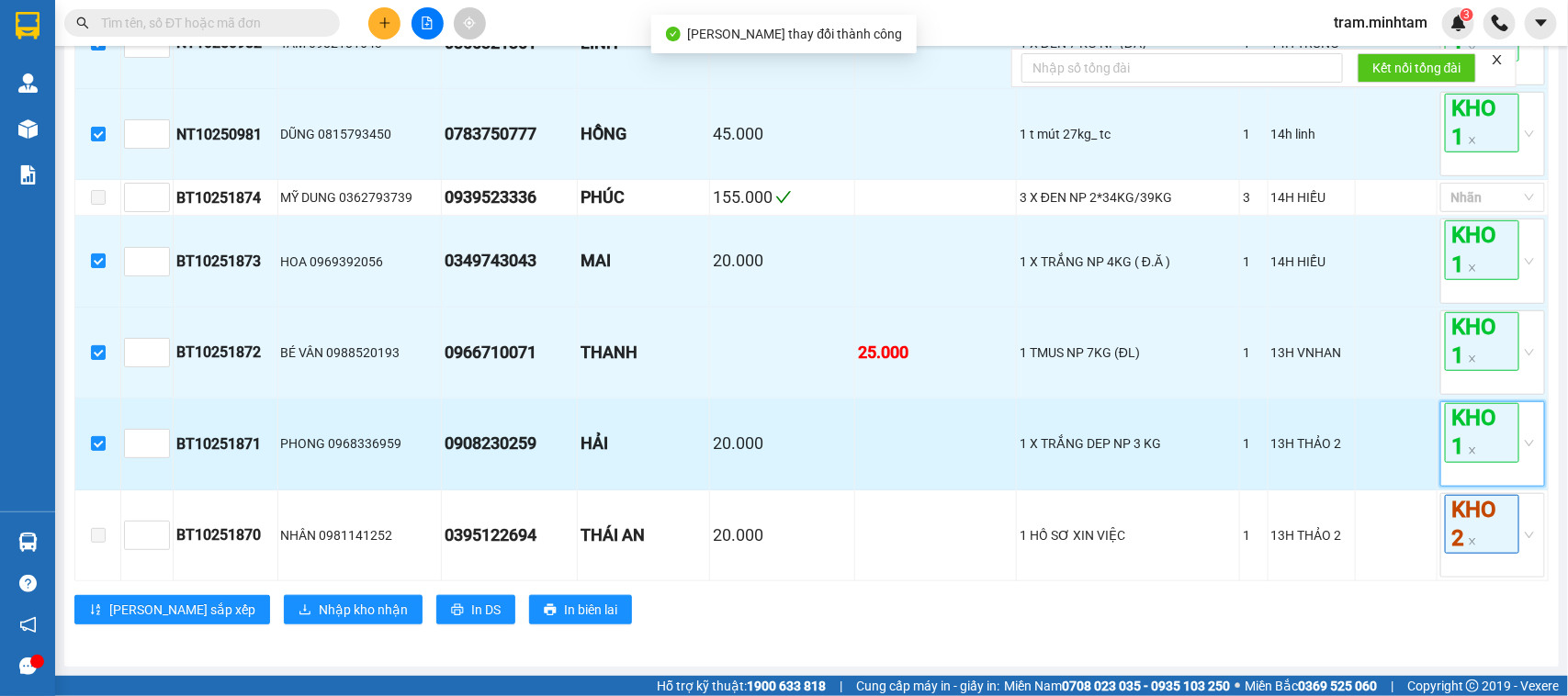
scroll to position [559, 0]
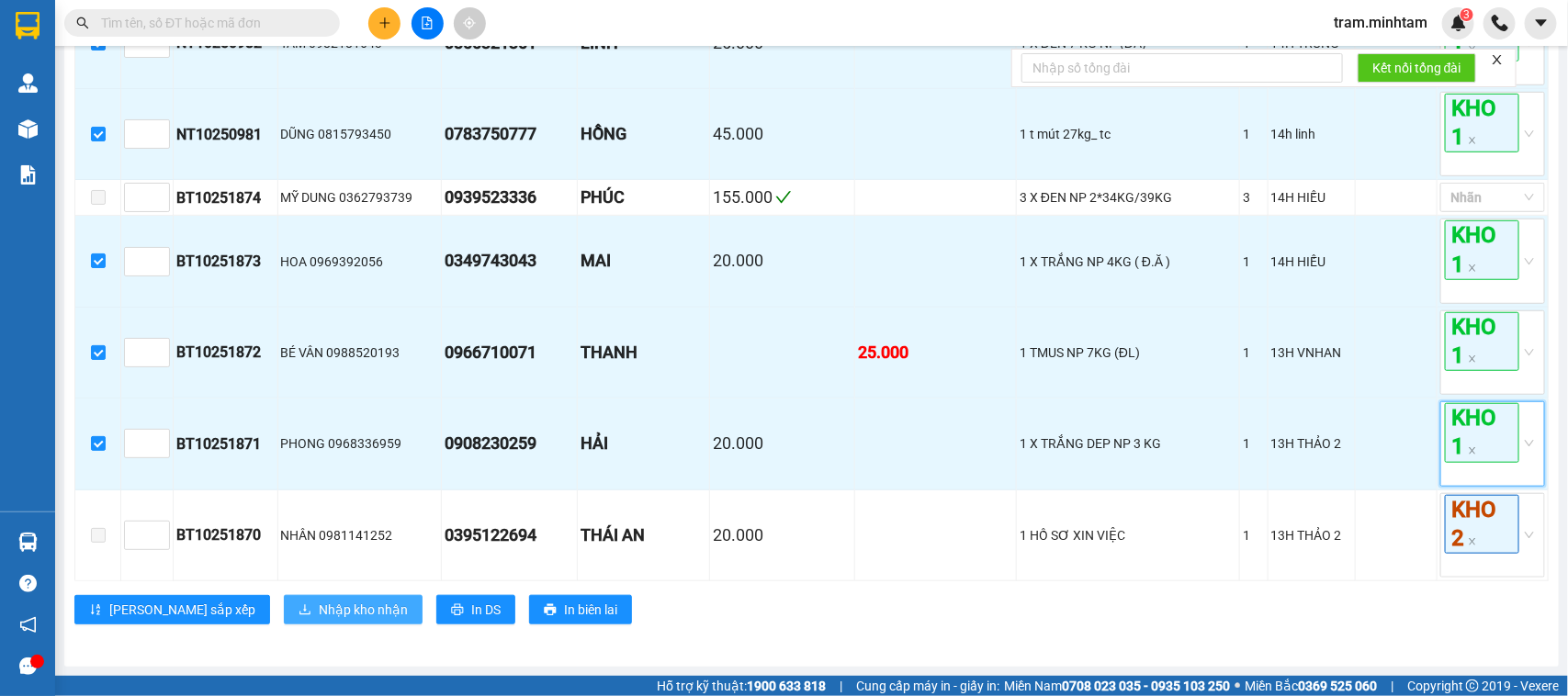
click at [319, 618] on span "Nhập kho nhận" at bounding box center [363, 609] width 89 height 20
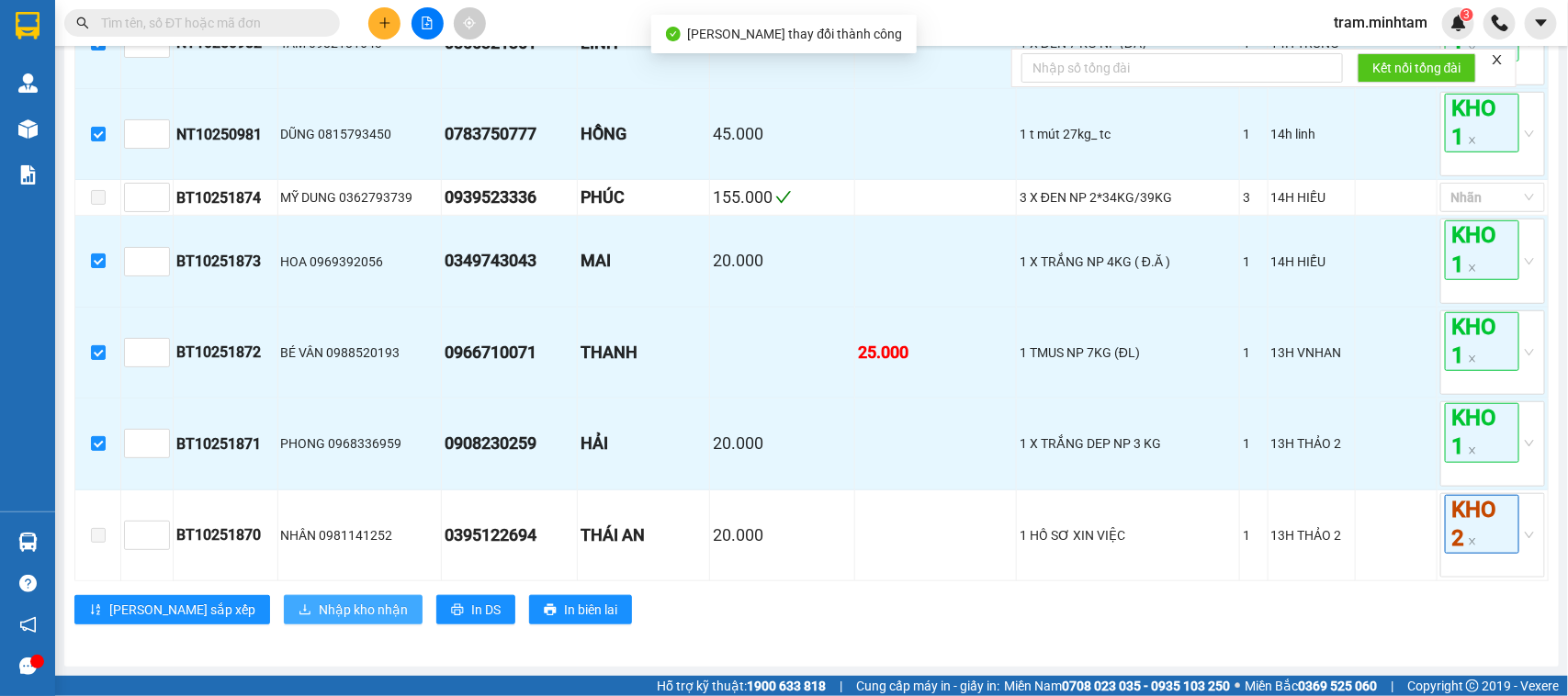
click at [319, 614] on span "Nhập kho nhận" at bounding box center [363, 609] width 89 height 20
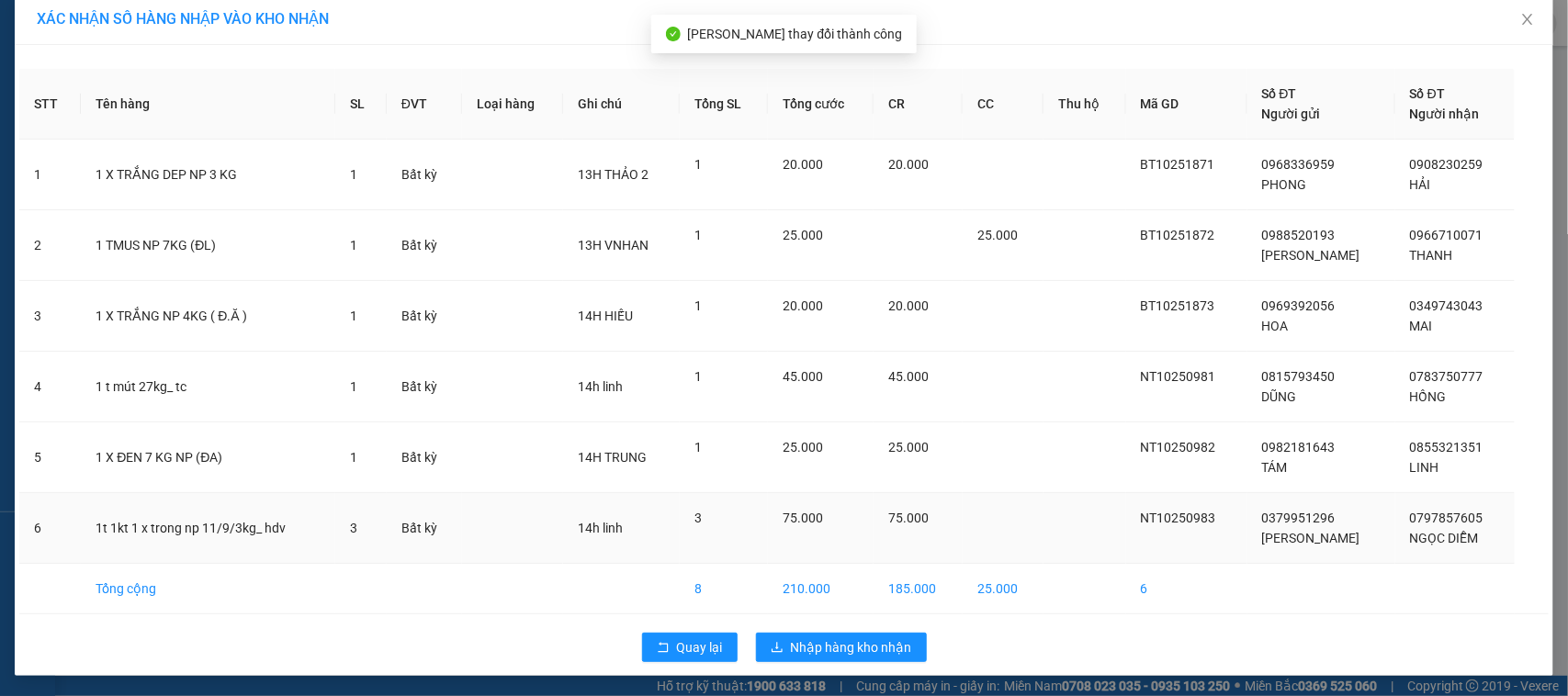
scroll to position [17, 0]
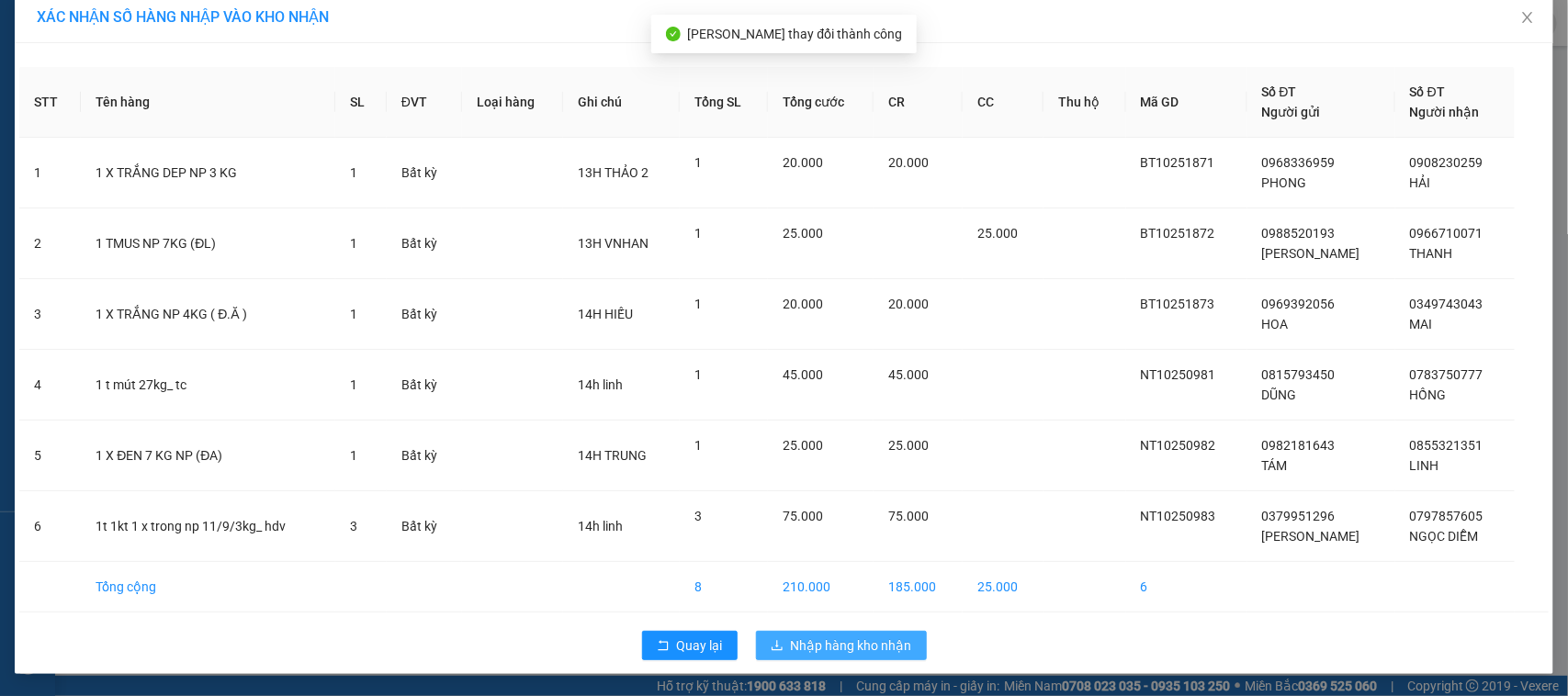
click at [808, 640] on span "Nhập hàng kho nhận" at bounding box center [851, 645] width 121 height 20
